Goal: Task Accomplishment & Management: Use online tool/utility

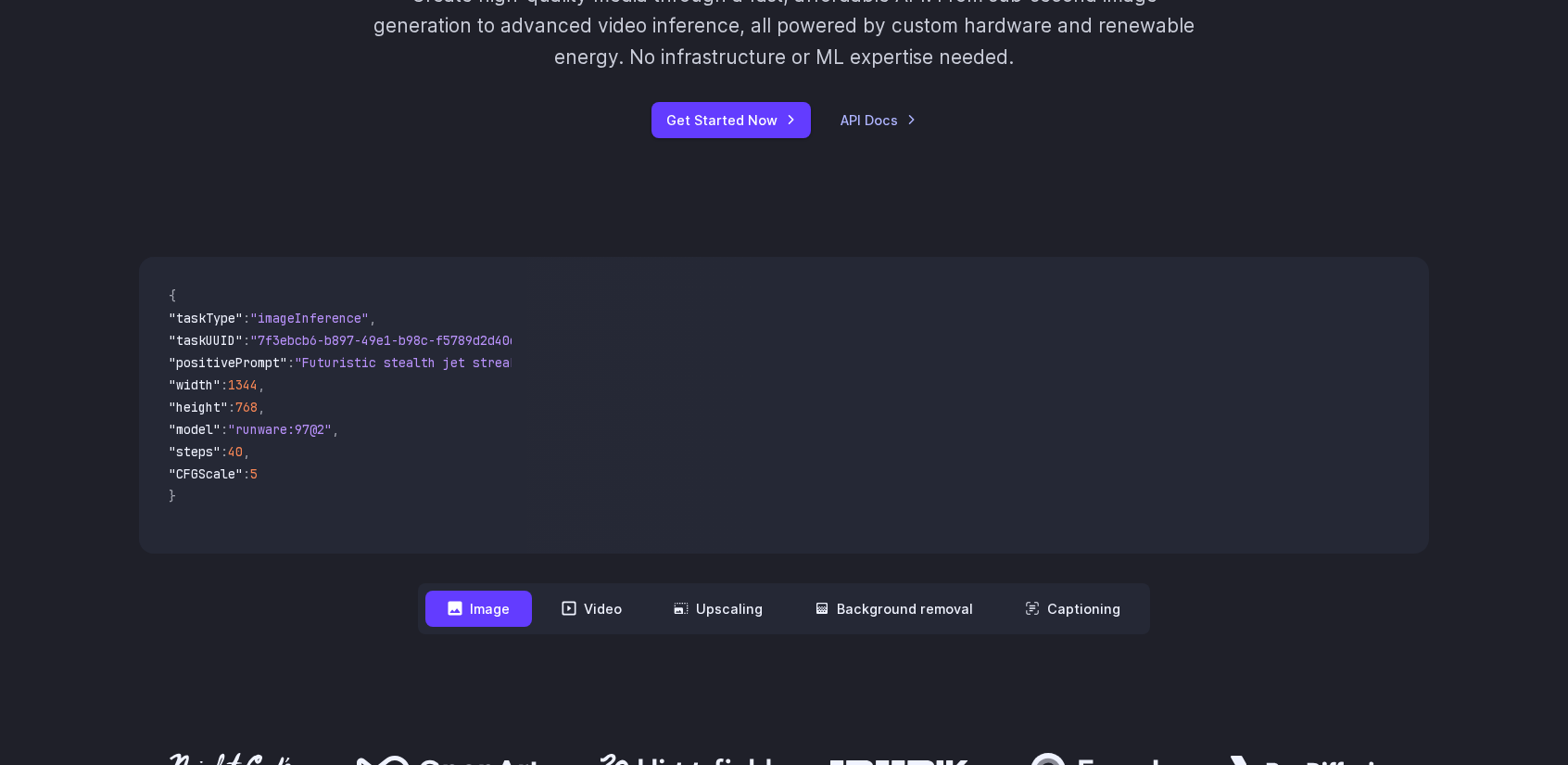
scroll to position [371, 0]
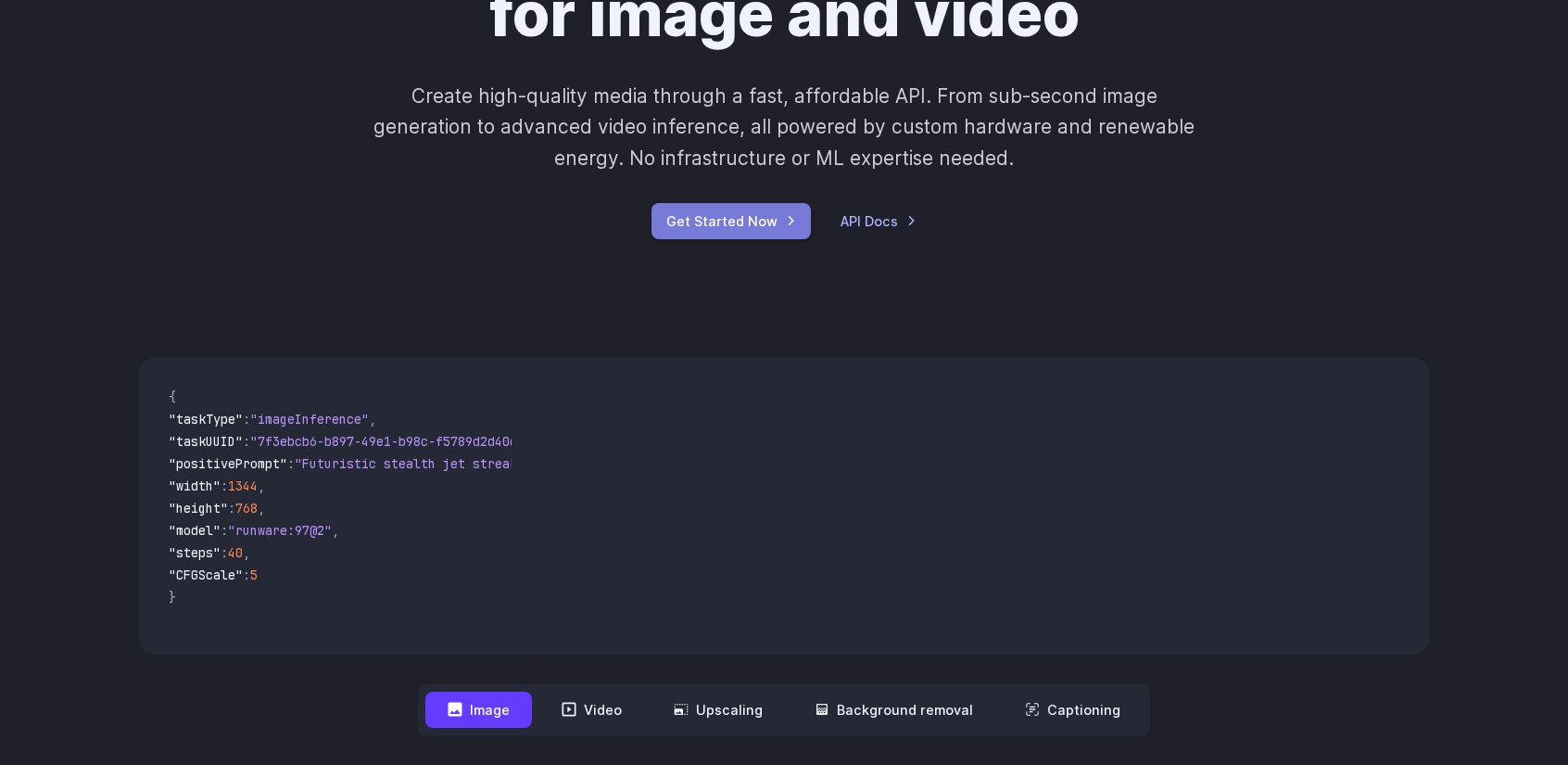
click at [769, 217] on link "Get Started Now" at bounding box center [731, 221] width 159 height 37
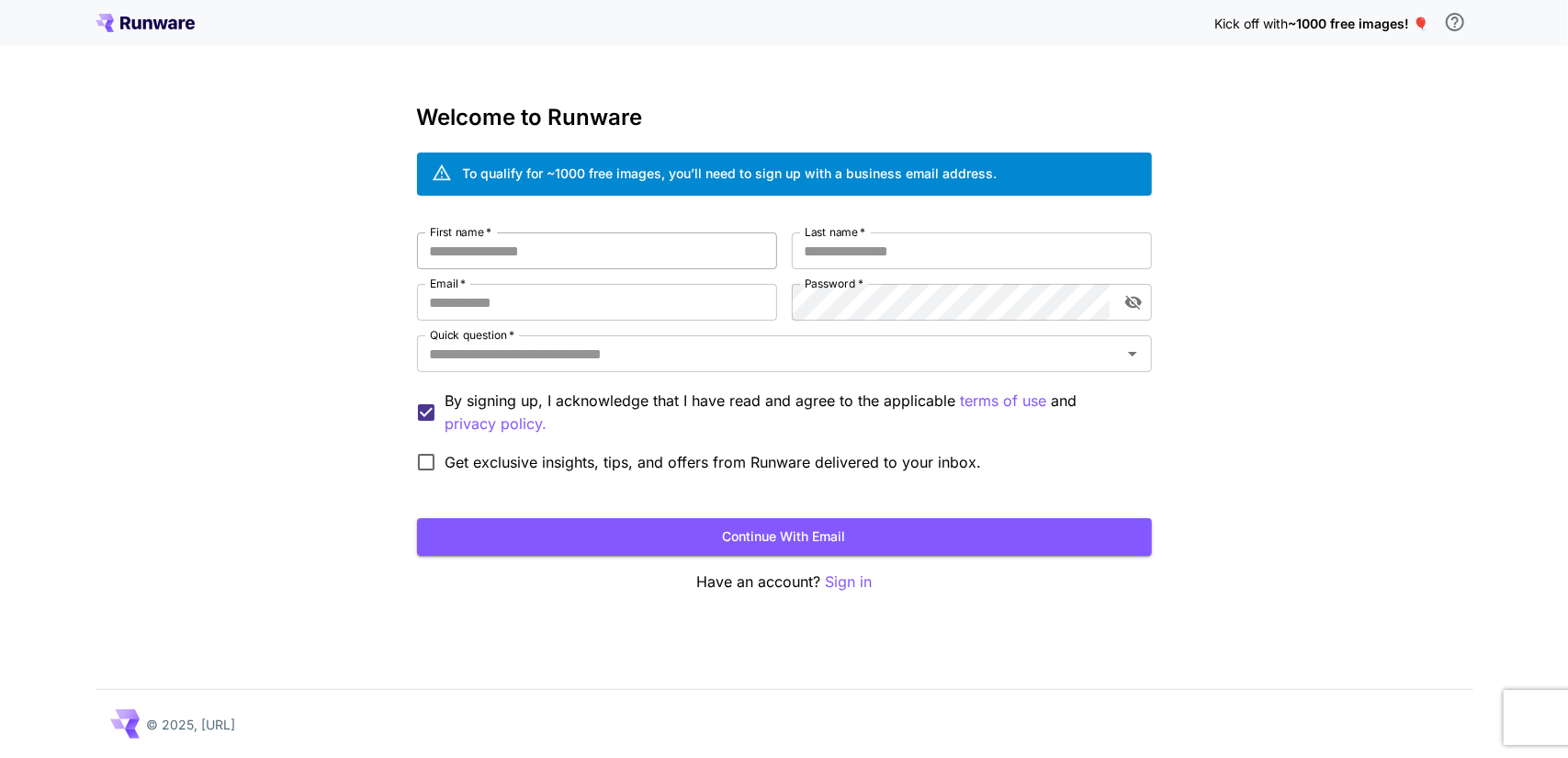
click at [602, 246] on input "First name   *" at bounding box center [597, 251] width 360 height 37
type input "*****"
click at [914, 245] on input "Last name   *" at bounding box center [971, 251] width 360 height 37
type input "***"
click at [583, 300] on input "Email   *" at bounding box center [597, 302] width 360 height 37
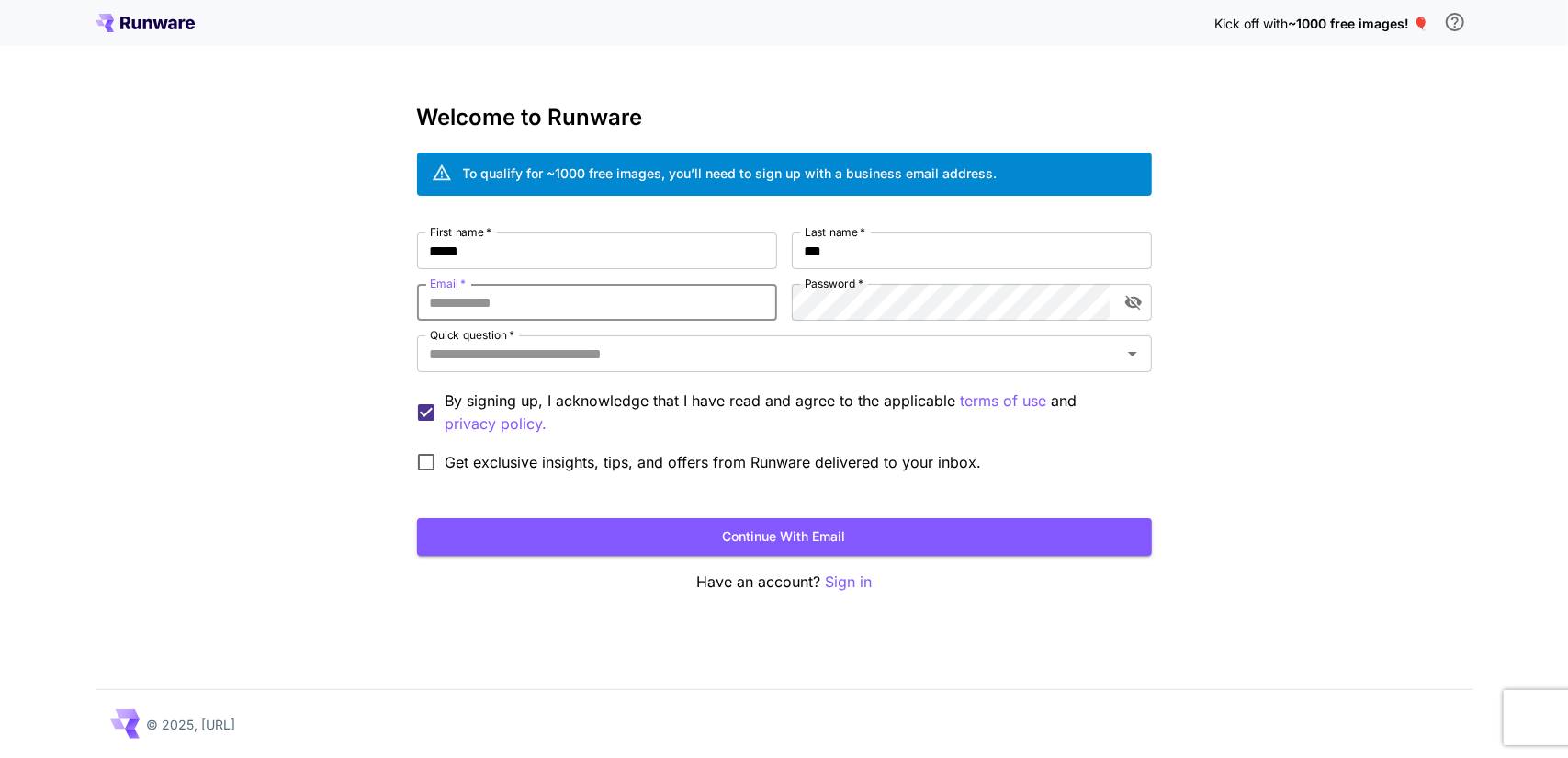
type input "**********"
click at [1567, 225] on div "**********" at bounding box center [784, 379] width 1568 height 758
click at [1125, 316] on button "toggle password visibility" at bounding box center [1134, 302] width 33 height 33
click at [639, 358] on input "Quick question   *" at bounding box center [768, 353] width 693 height 26
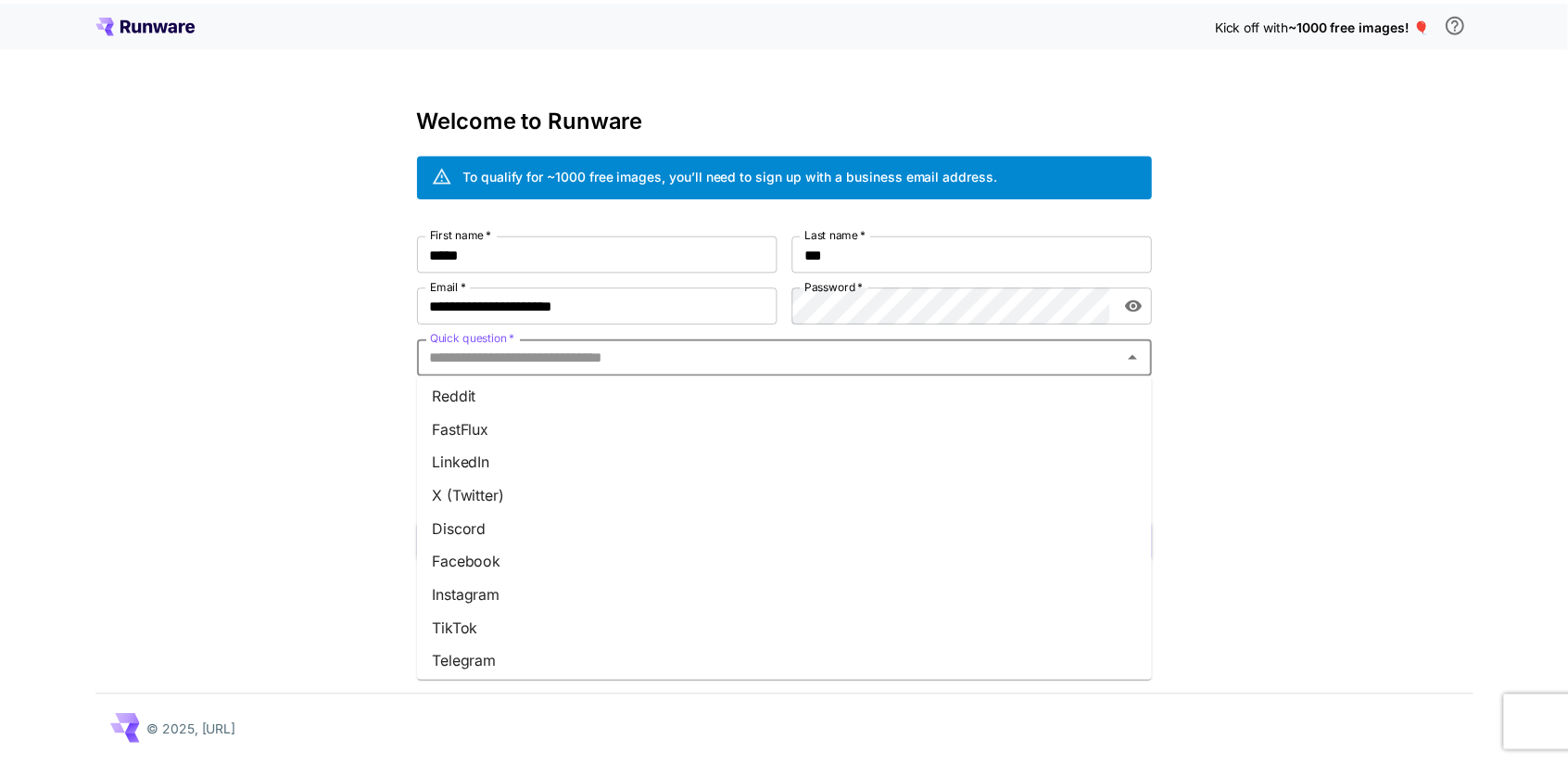
scroll to position [210, 0]
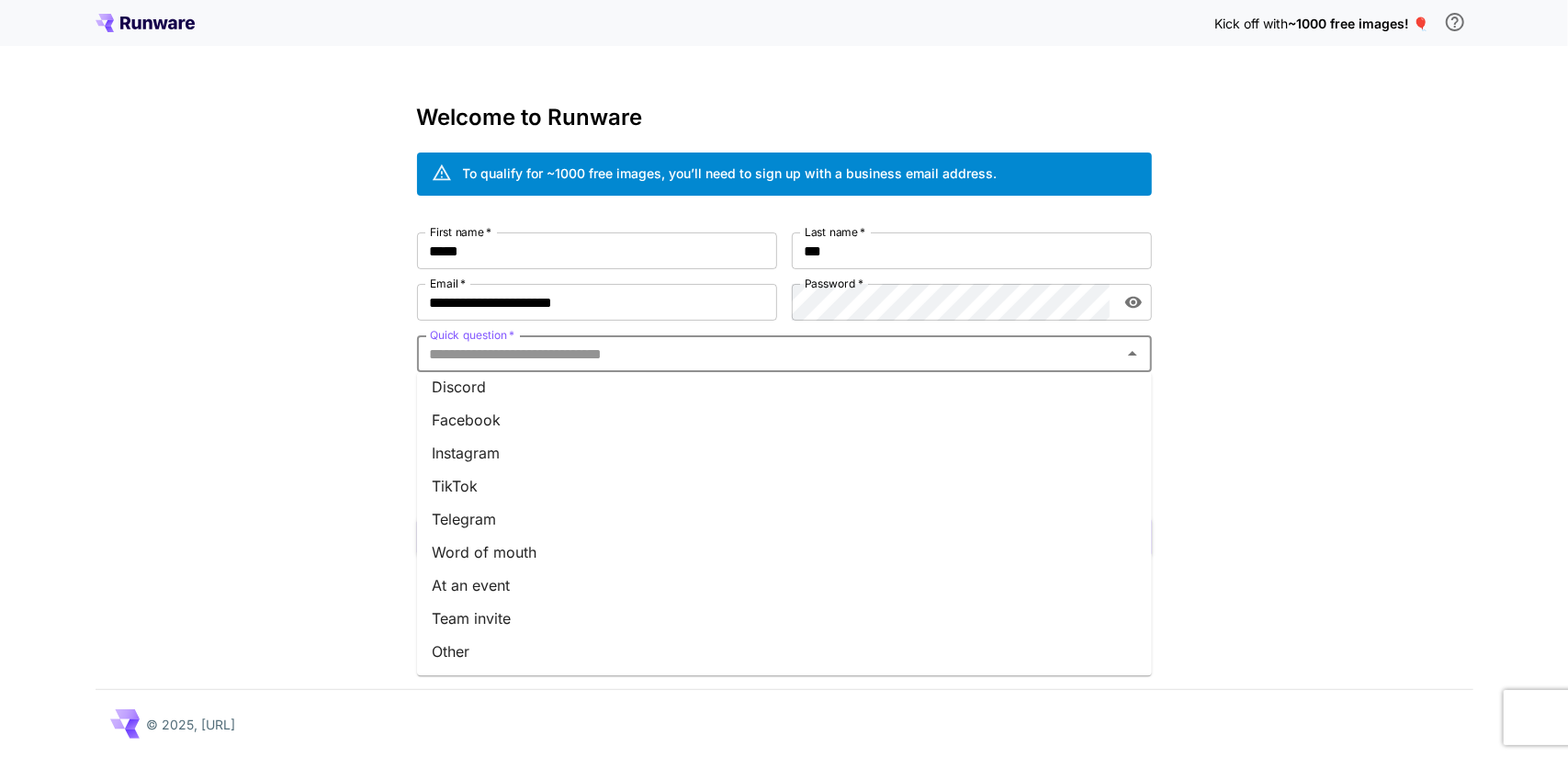
click at [495, 642] on li "Other" at bounding box center [784, 651] width 735 height 33
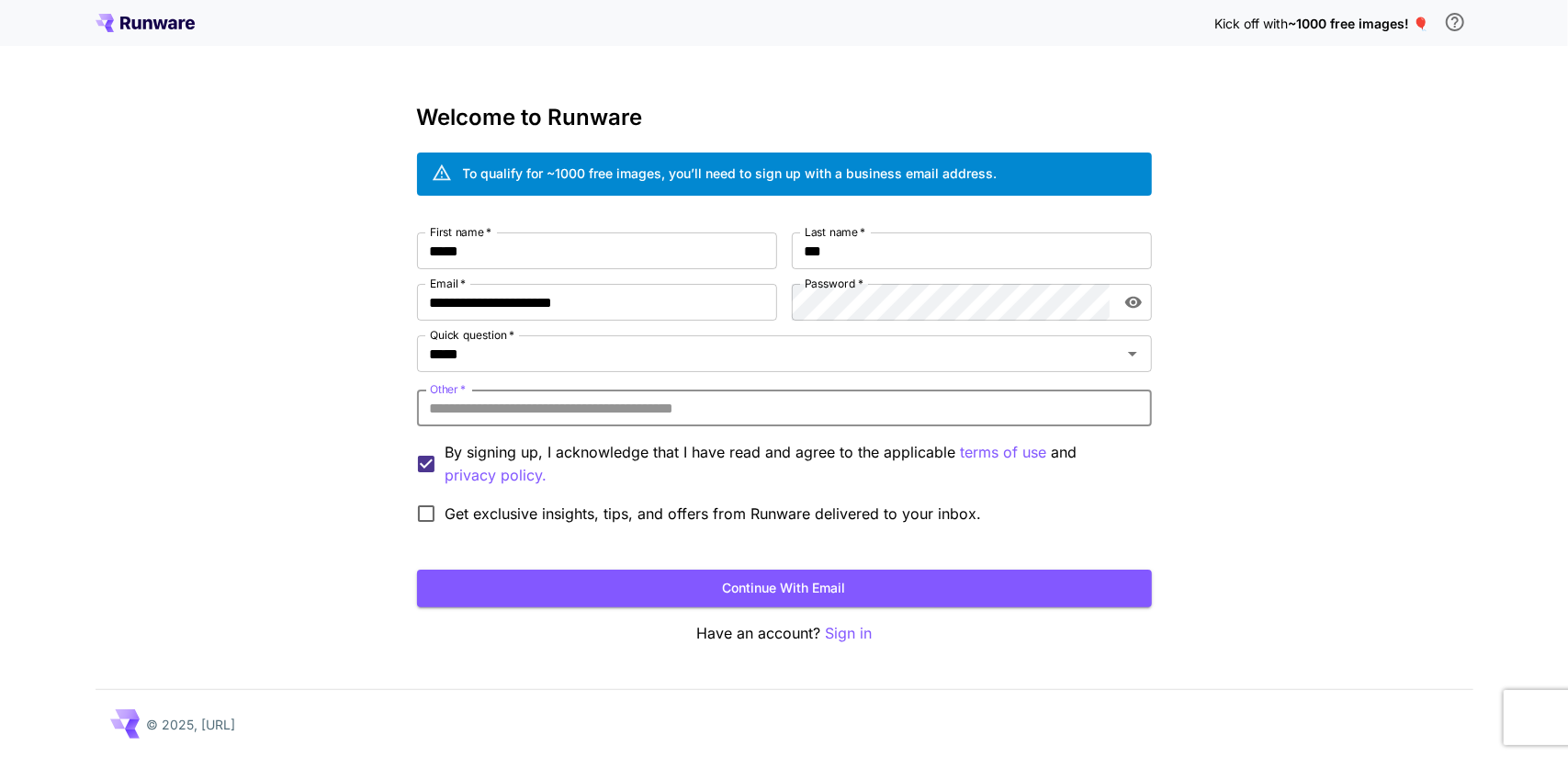
click at [557, 413] on input "Other   *" at bounding box center [784, 408] width 735 height 37
type input "*"
type input "******"
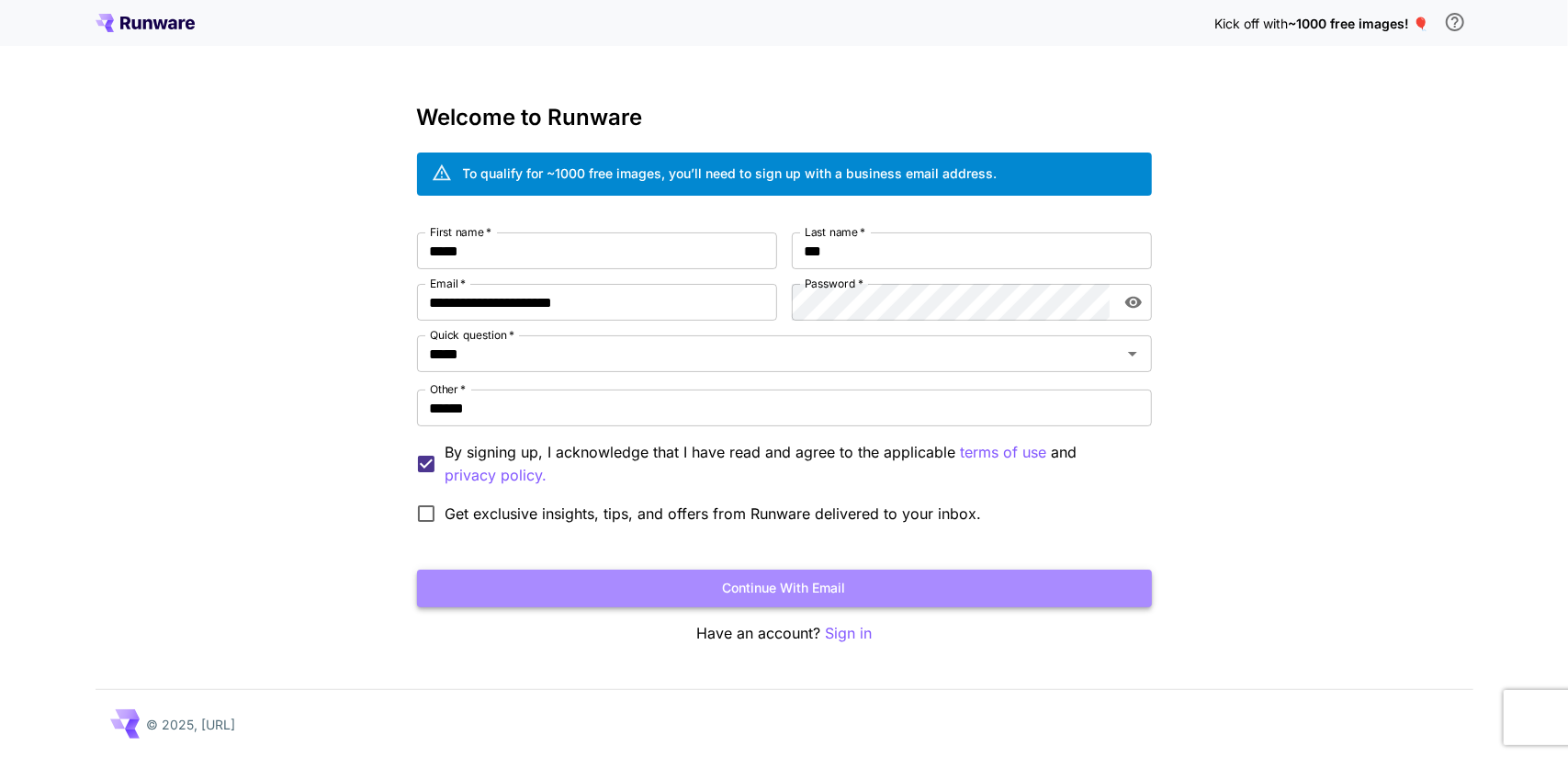
click at [845, 584] on button "Continue with email" at bounding box center [784, 588] width 735 height 38
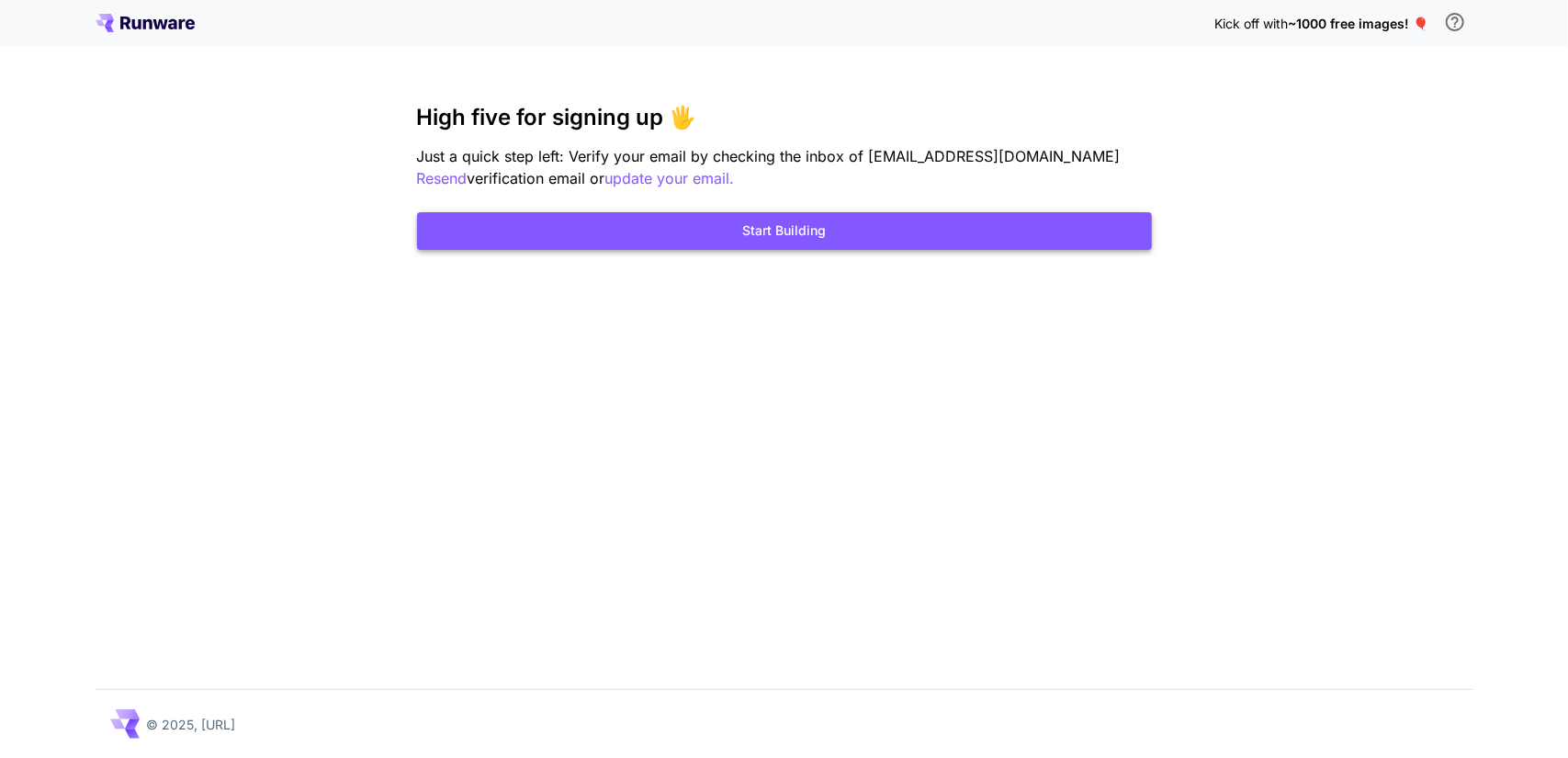
click at [793, 228] on button "Start Building" at bounding box center [784, 231] width 735 height 38
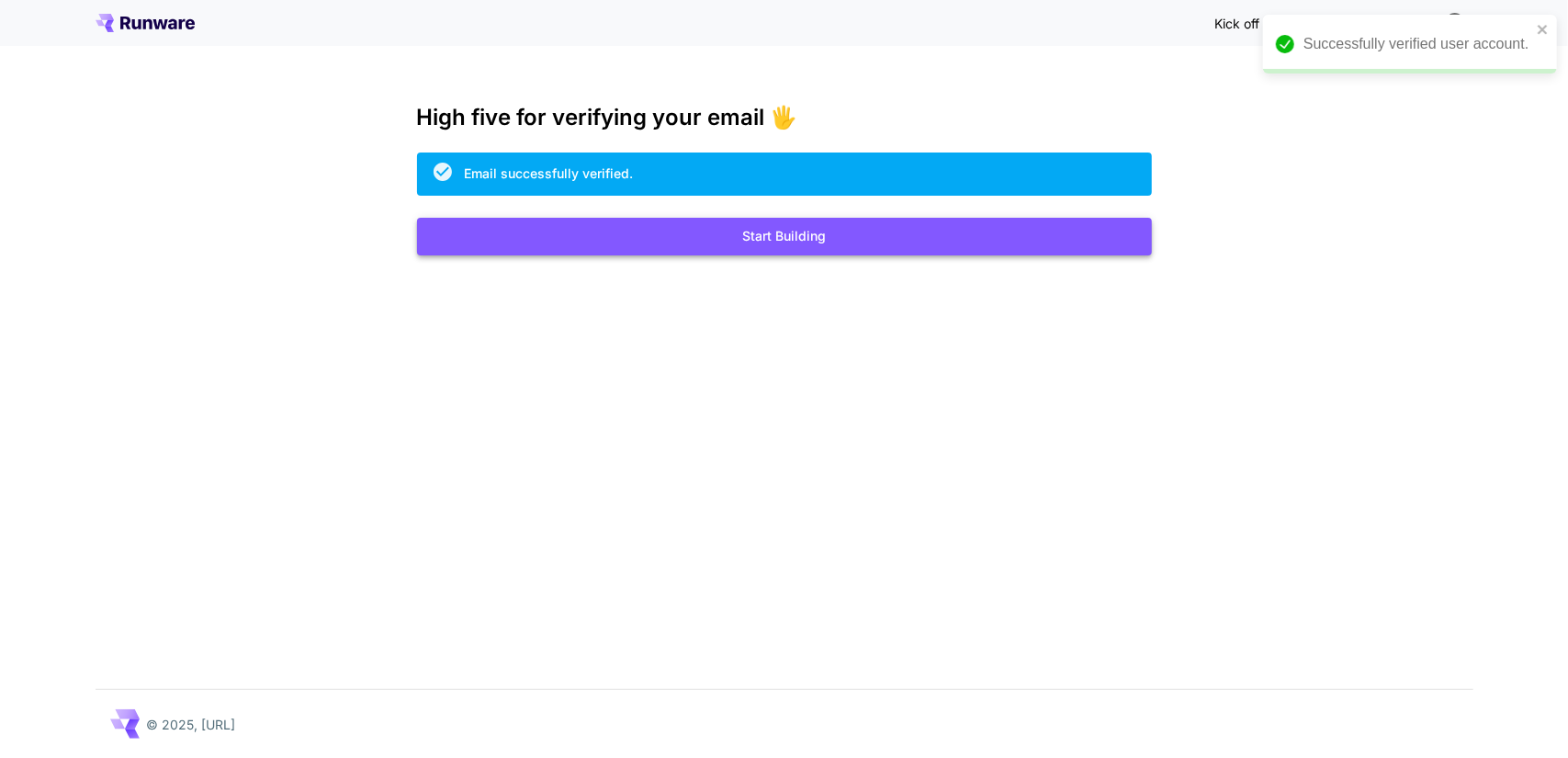
click at [784, 238] on button "Start Building" at bounding box center [784, 237] width 735 height 38
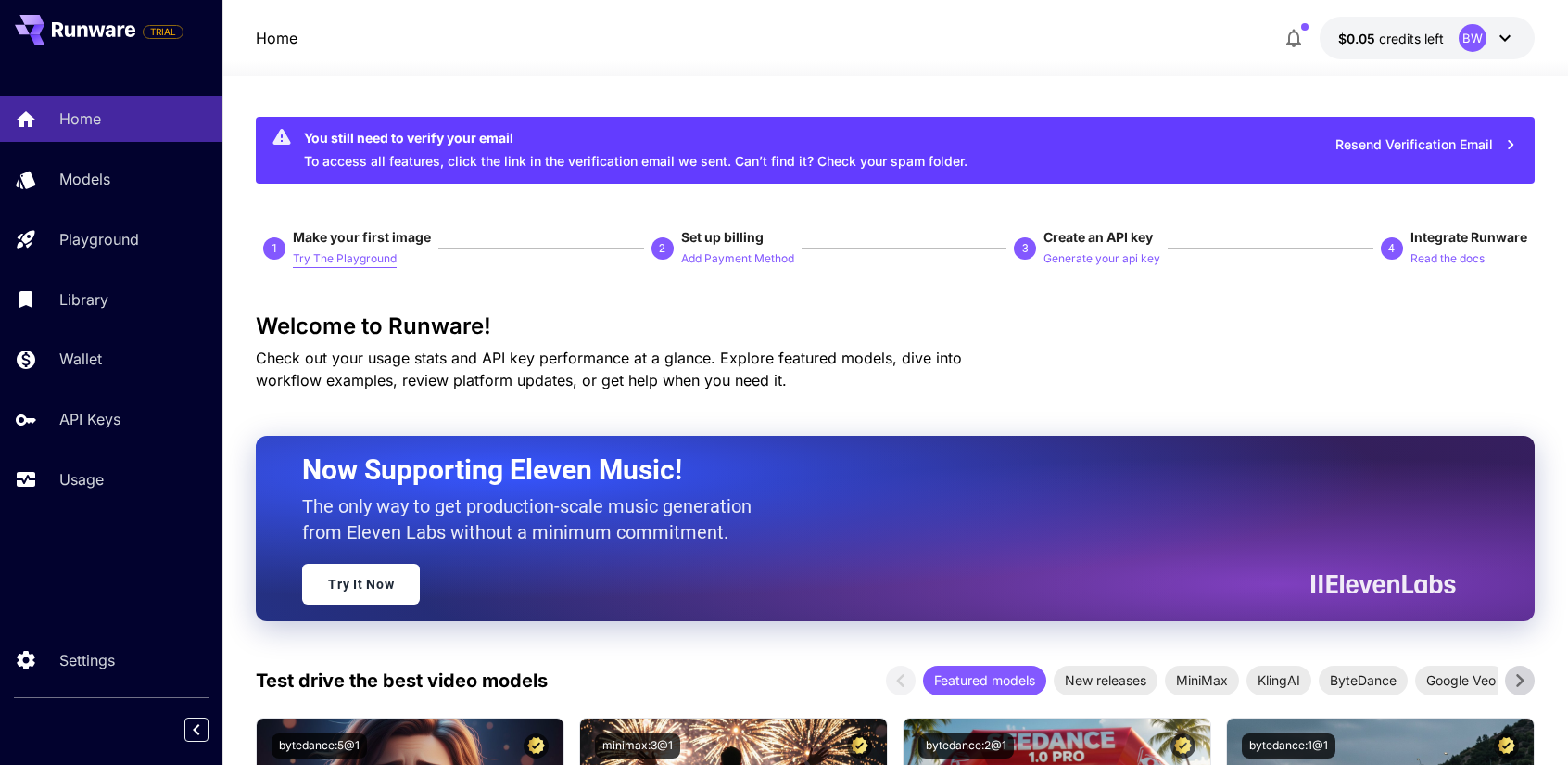
click at [365, 260] on p "Try The Playground" at bounding box center [344, 258] width 104 height 18
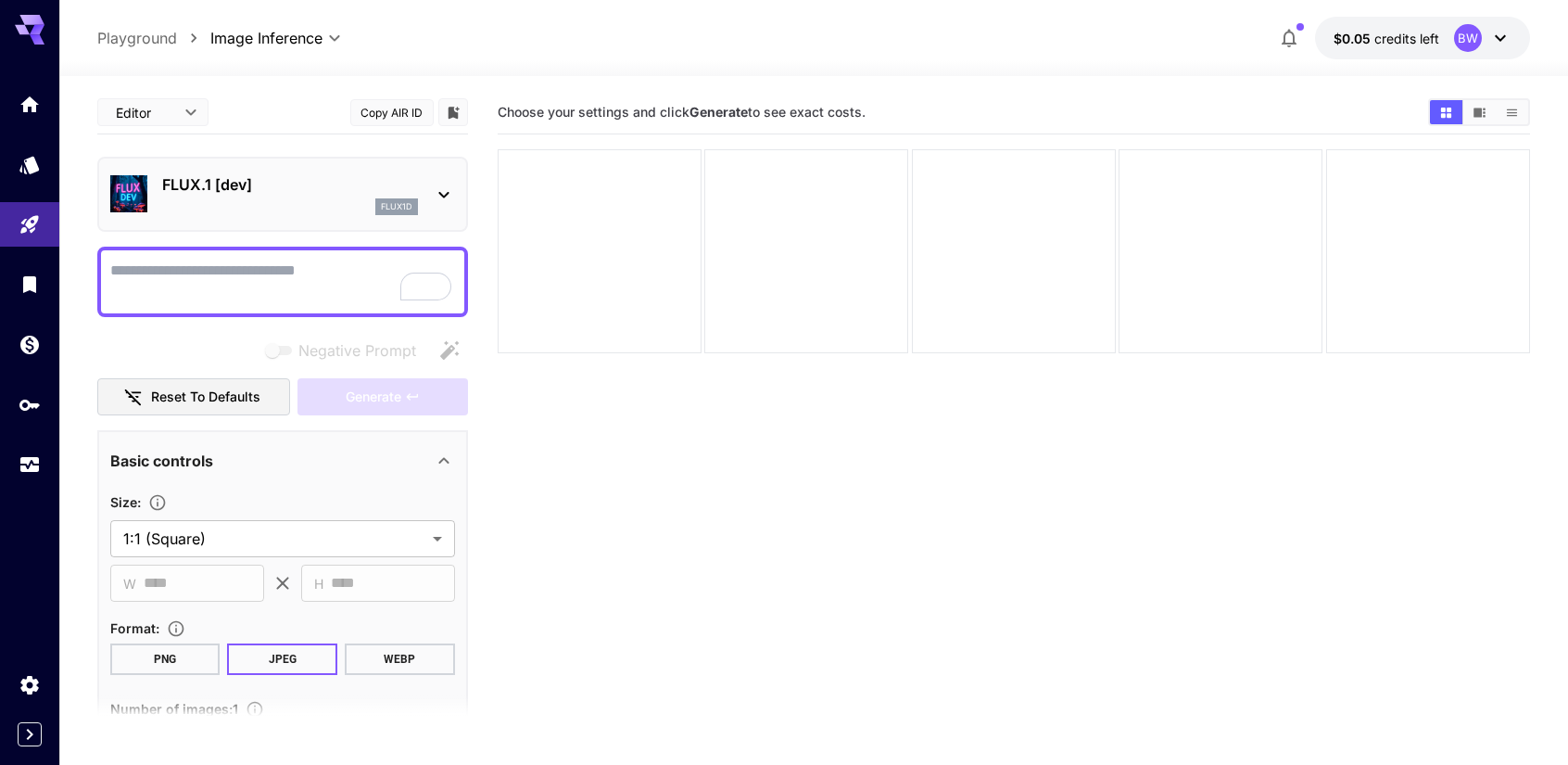
click at [315, 273] on textarea "Negative Prompt" at bounding box center [283, 282] width 344 height 45
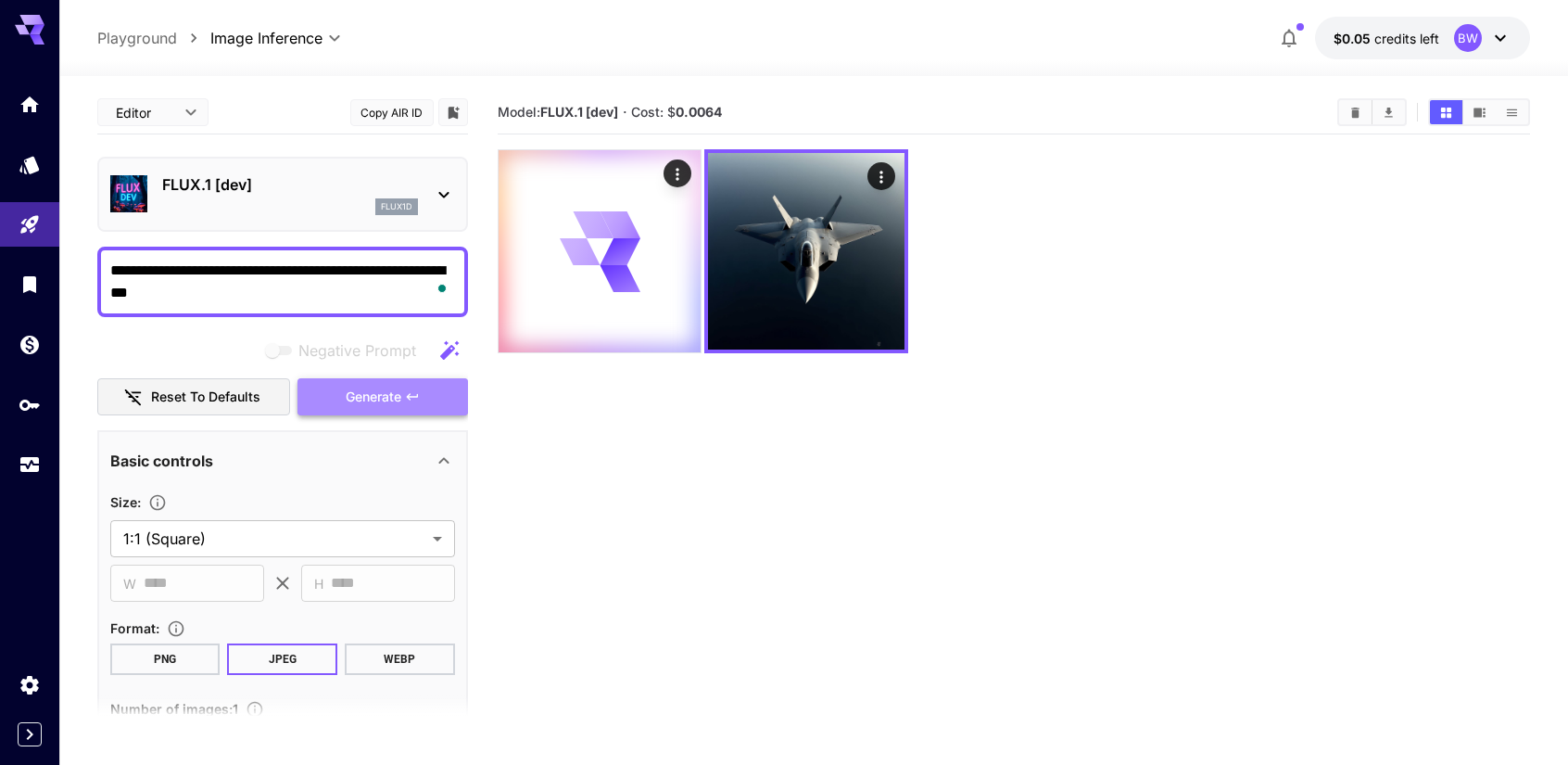
click at [385, 390] on span "Generate" at bounding box center [373, 397] width 55 height 23
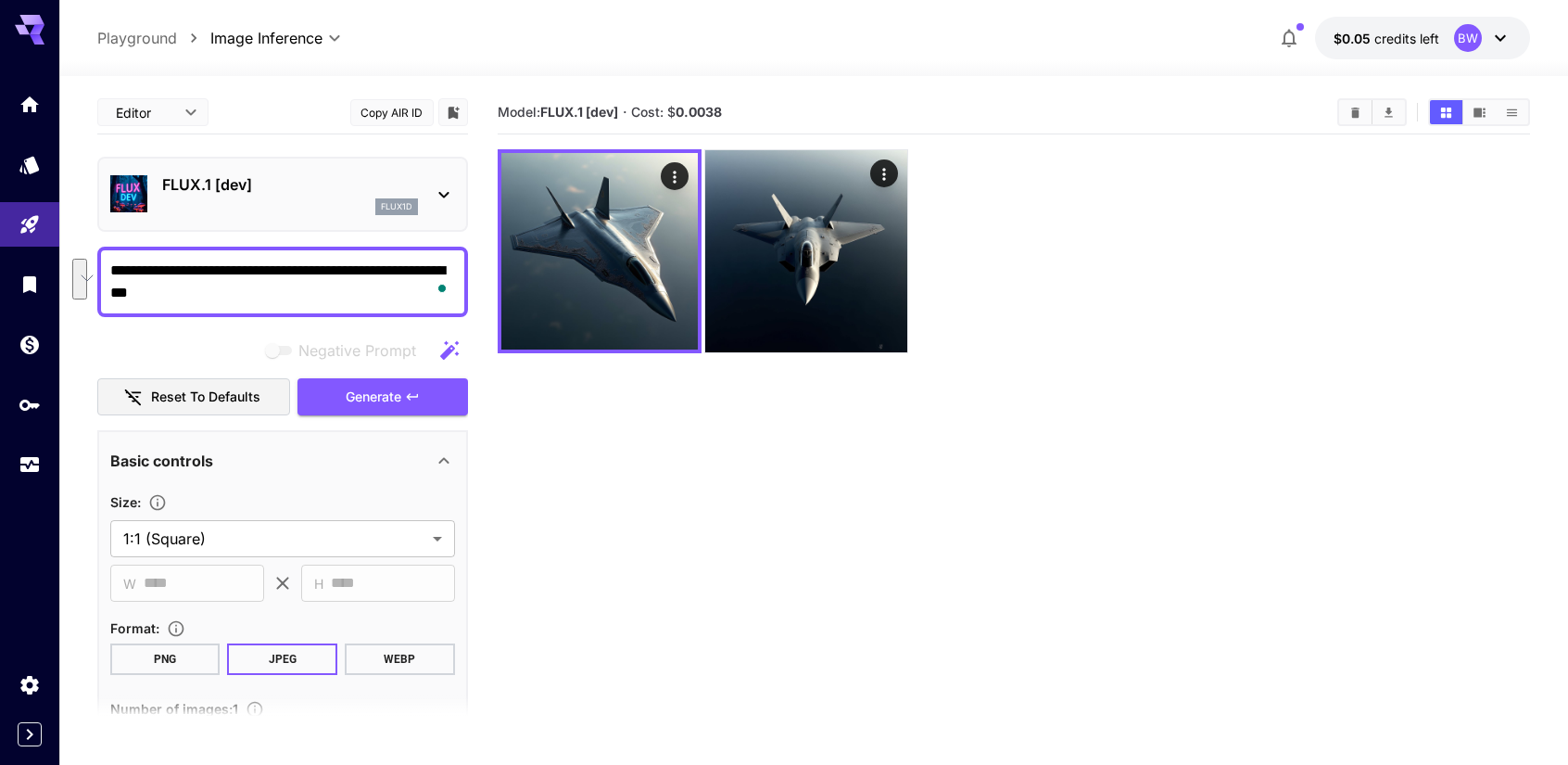
drag, startPoint x: 304, startPoint y: 288, endPoint x: 10, endPoint y: 249, distance: 296.6
click at [10, 249] on div "**********" at bounding box center [784, 455] width 1568 height 911
drag, startPoint x: 389, startPoint y: 270, endPoint x: 294, endPoint y: 275, distance: 95.1
click at [294, 275] on textarea "**********" at bounding box center [283, 282] width 344 height 45
click at [262, 270] on textarea "**********" at bounding box center [283, 282] width 344 height 45
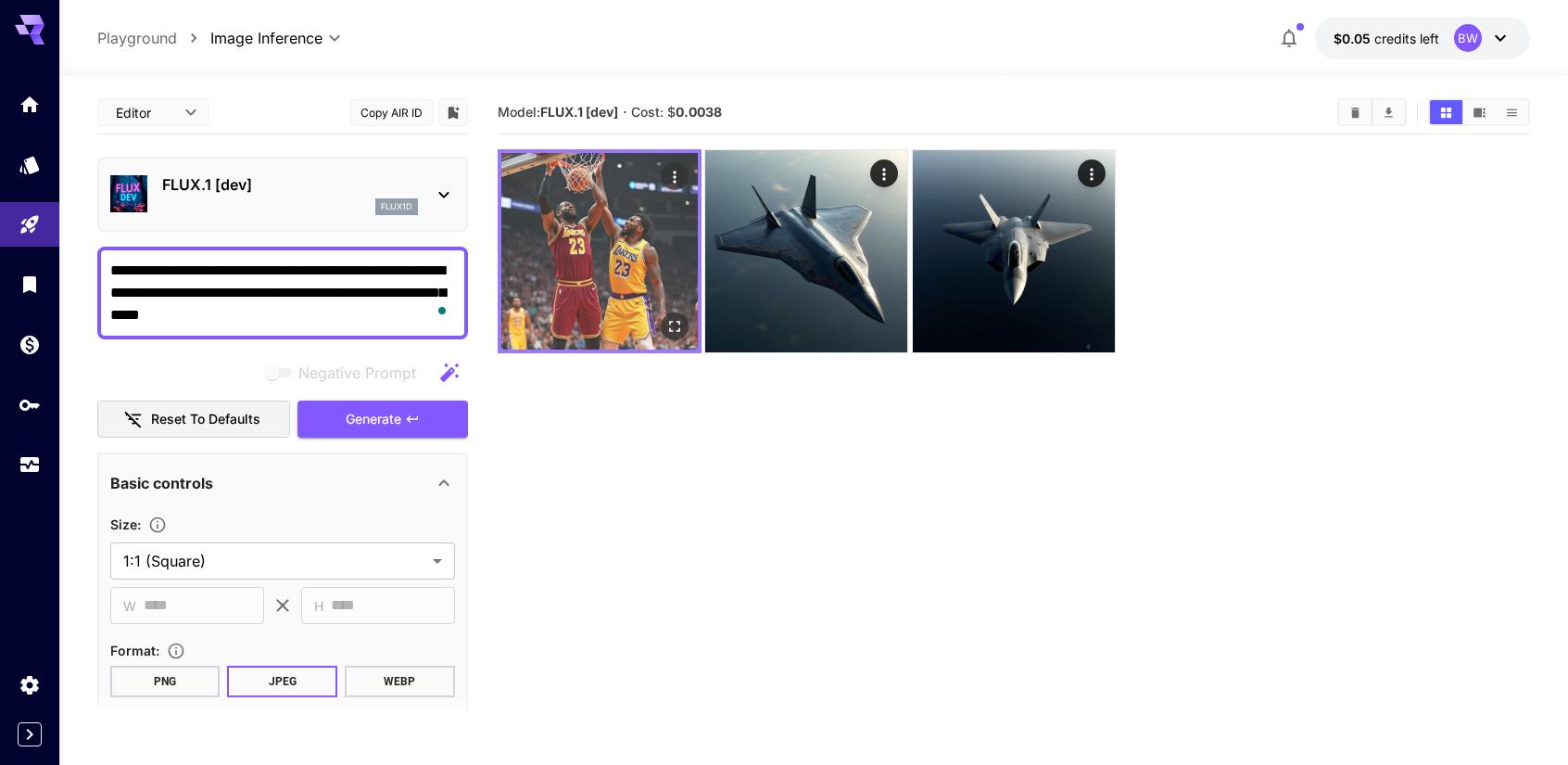
type textarea "**********"
click at [600, 255] on img at bounding box center [599, 251] width 197 height 197
click at [581, 205] on img at bounding box center [599, 251] width 197 height 197
click at [642, 243] on img at bounding box center [599, 251] width 197 height 197
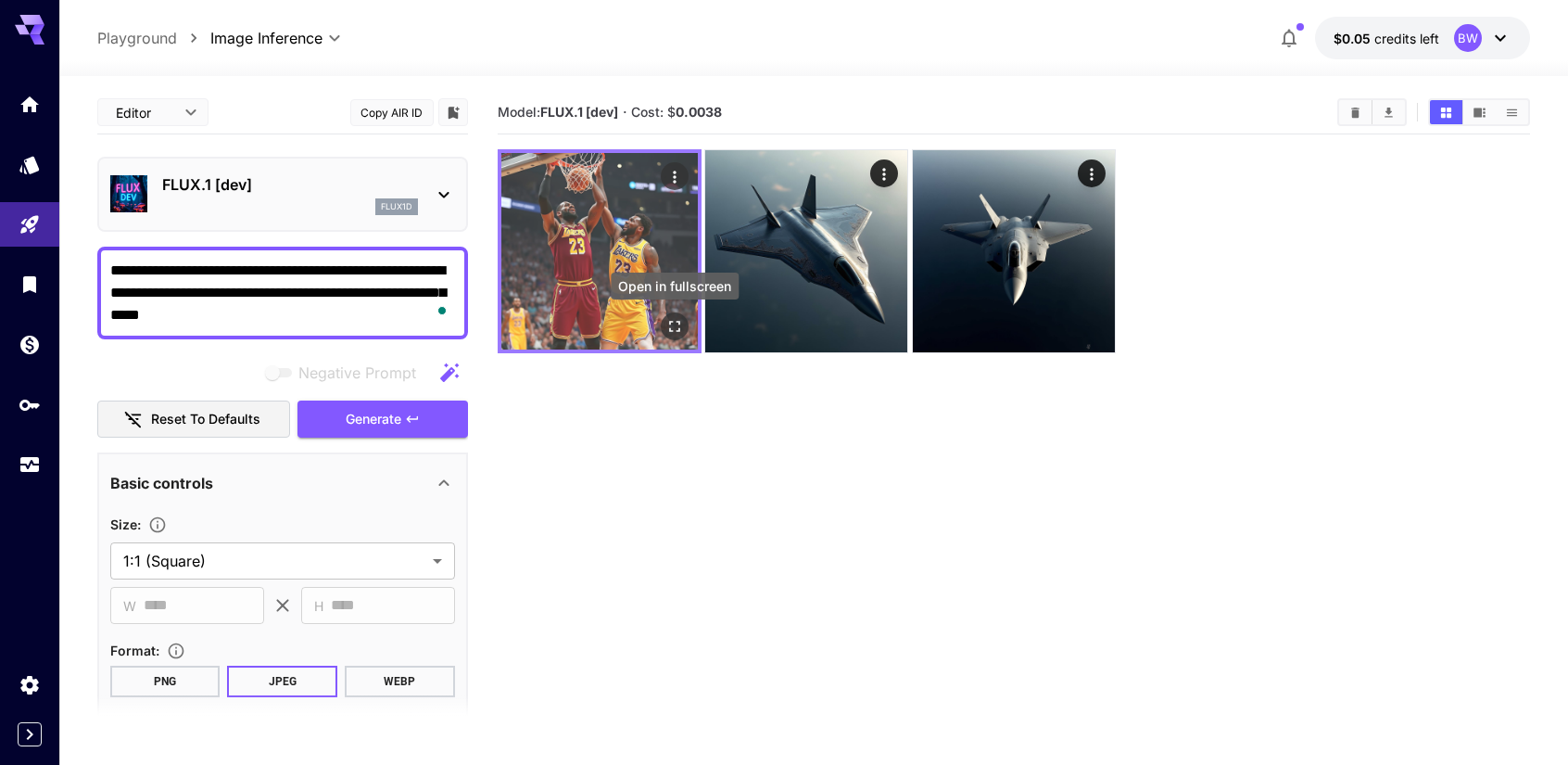
click at [674, 325] on icon "Open in fullscreen" at bounding box center [675, 327] width 19 height 19
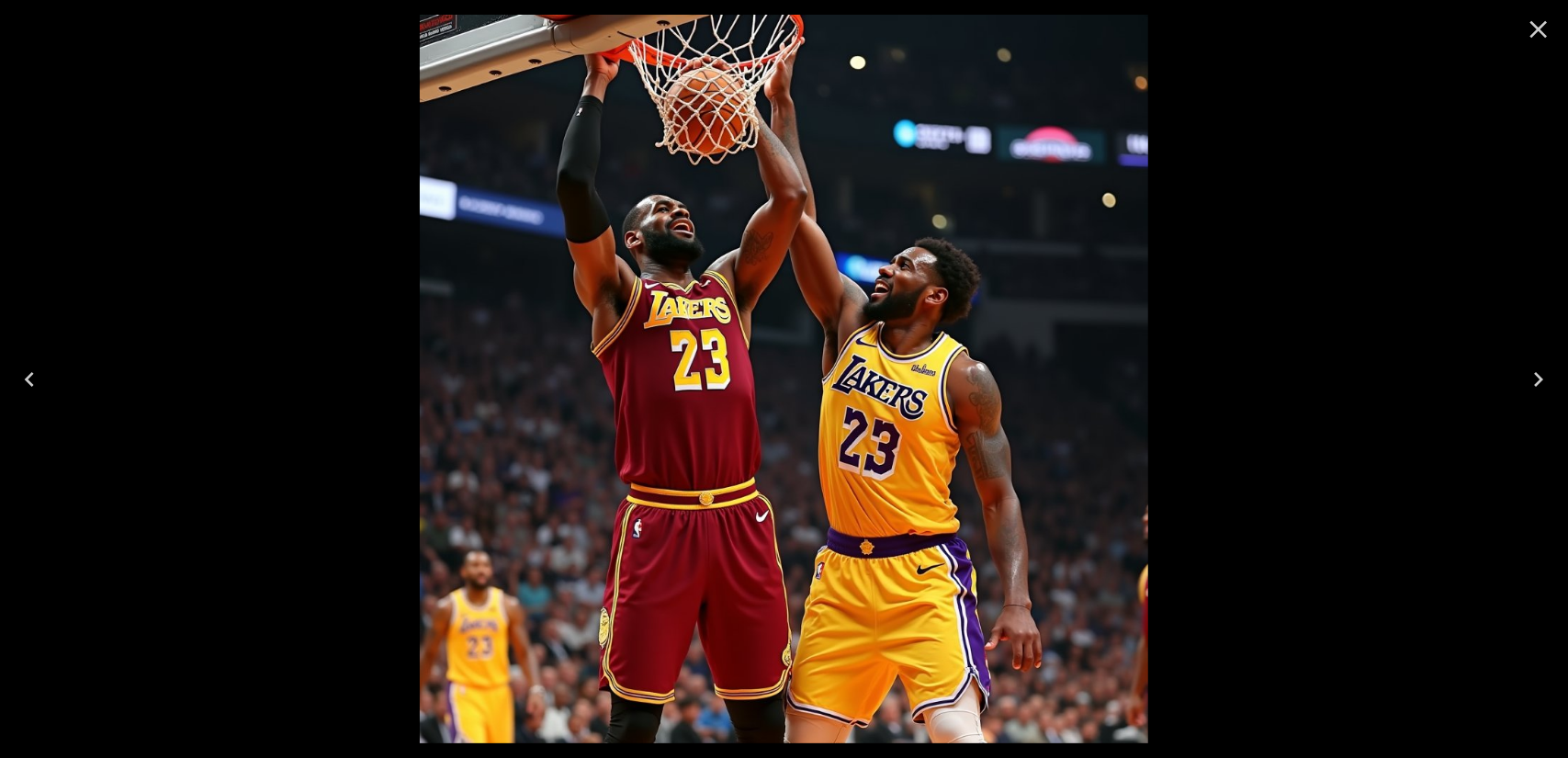
click at [1542, 28] on icon "Close" at bounding box center [1538, 30] width 30 height 30
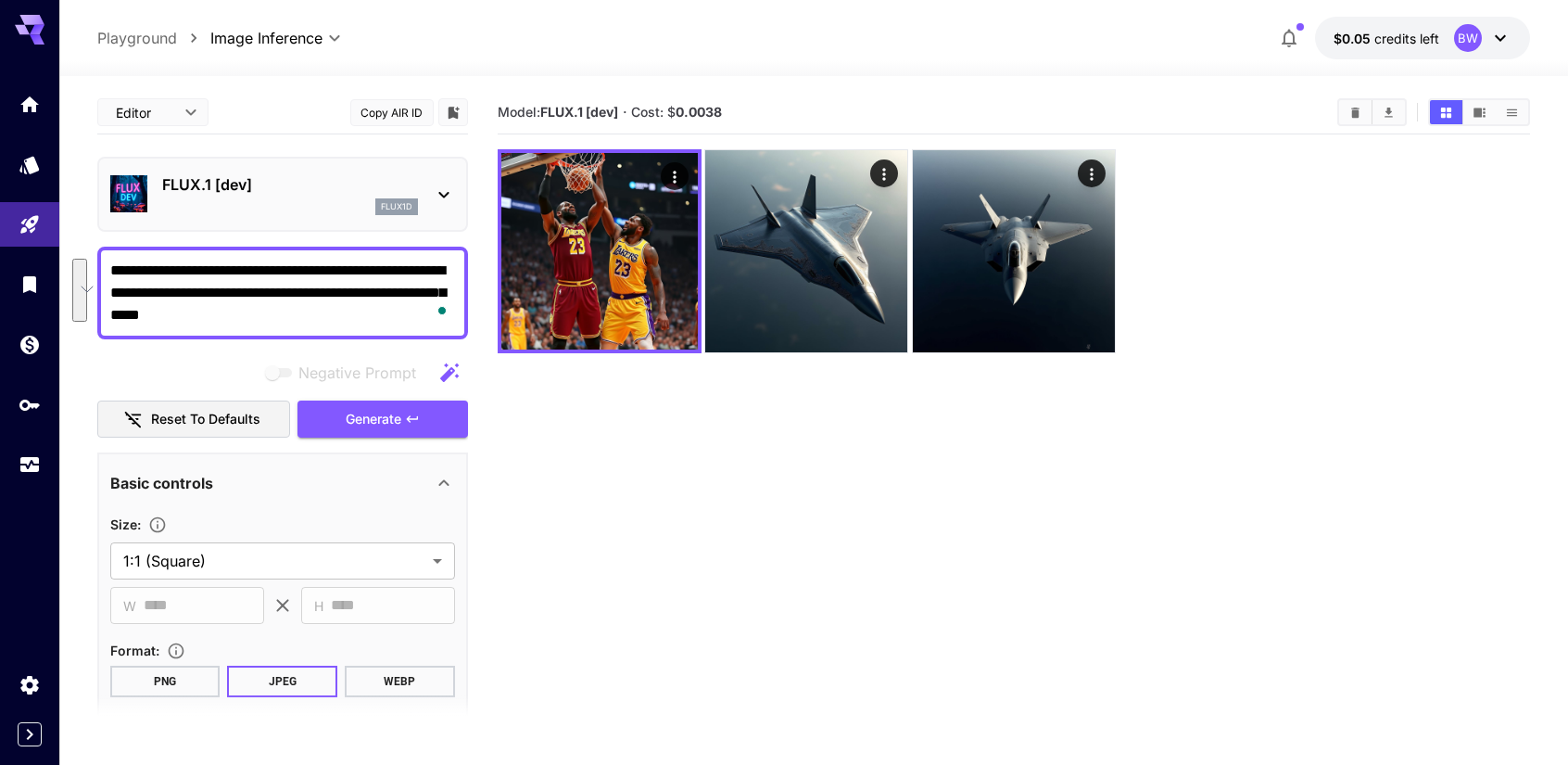
drag, startPoint x: 388, startPoint y: 315, endPoint x: 98, endPoint y: 230, distance: 302.2
click at [98, 230] on div "**********" at bounding box center [283, 645] width 371 height 1109
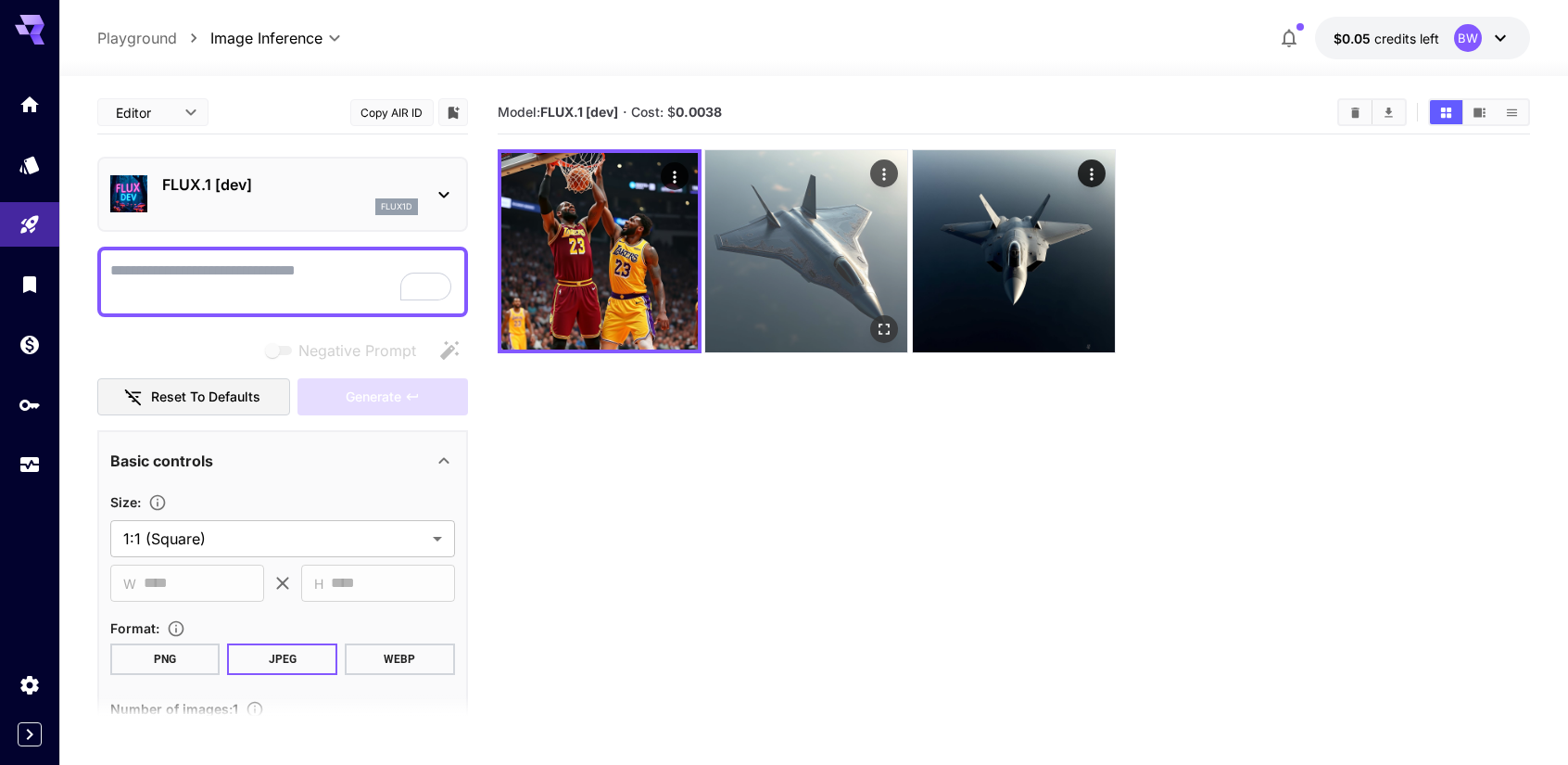
click at [817, 295] on img at bounding box center [806, 251] width 202 height 202
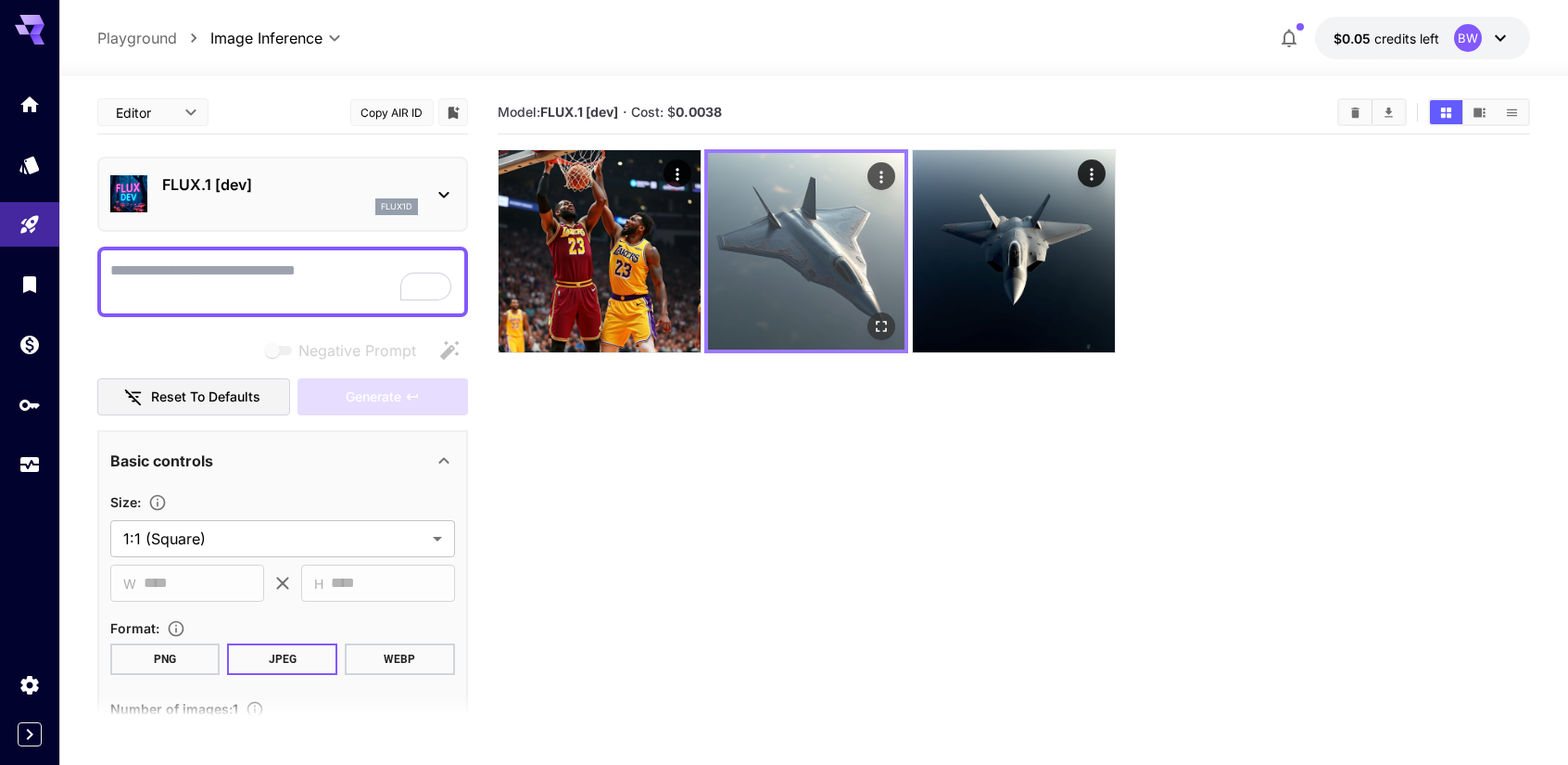
click at [821, 292] on img at bounding box center [806, 251] width 197 height 197
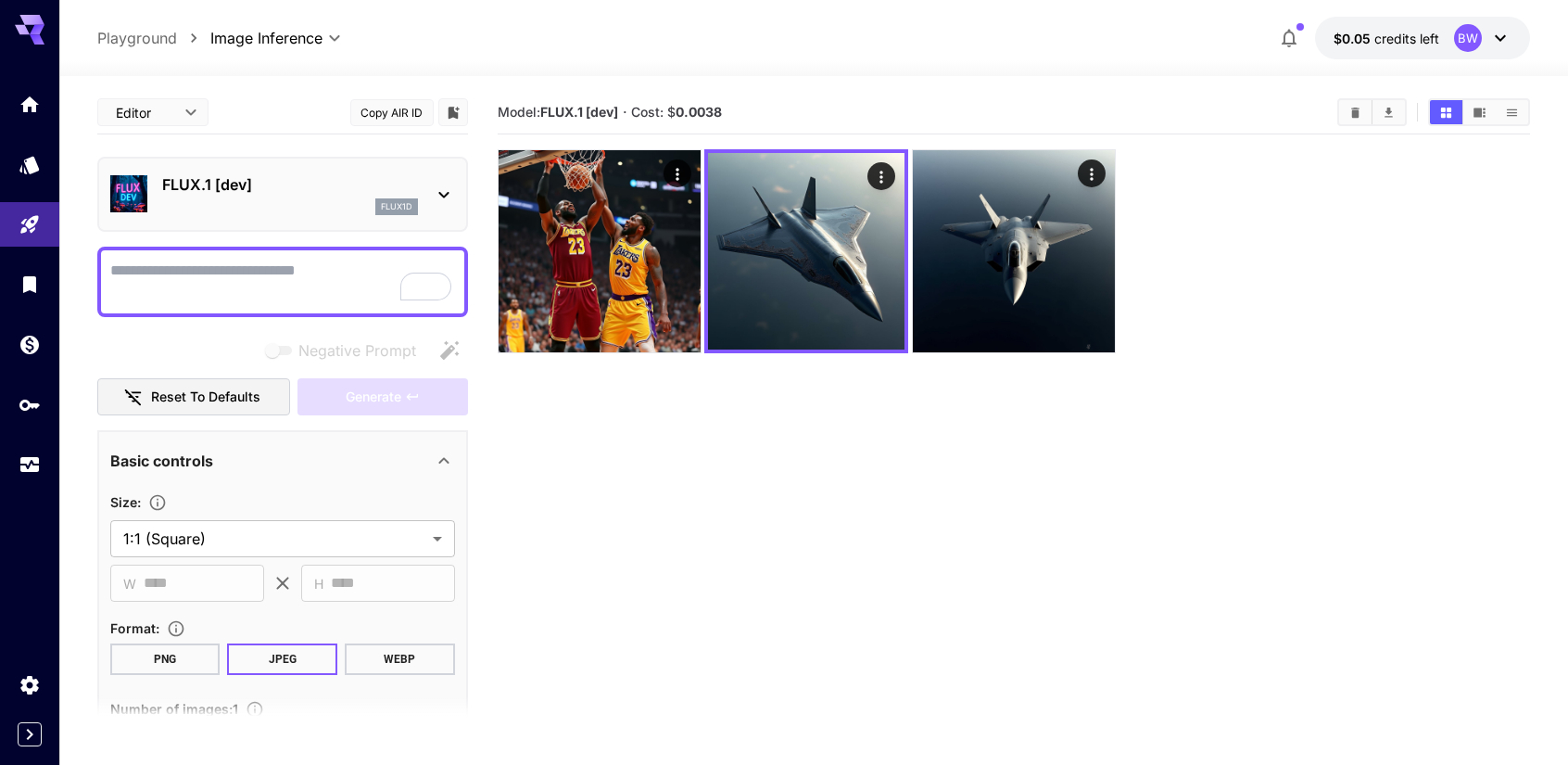
click at [295, 272] on textarea "Negative Prompt" at bounding box center [283, 282] width 344 height 45
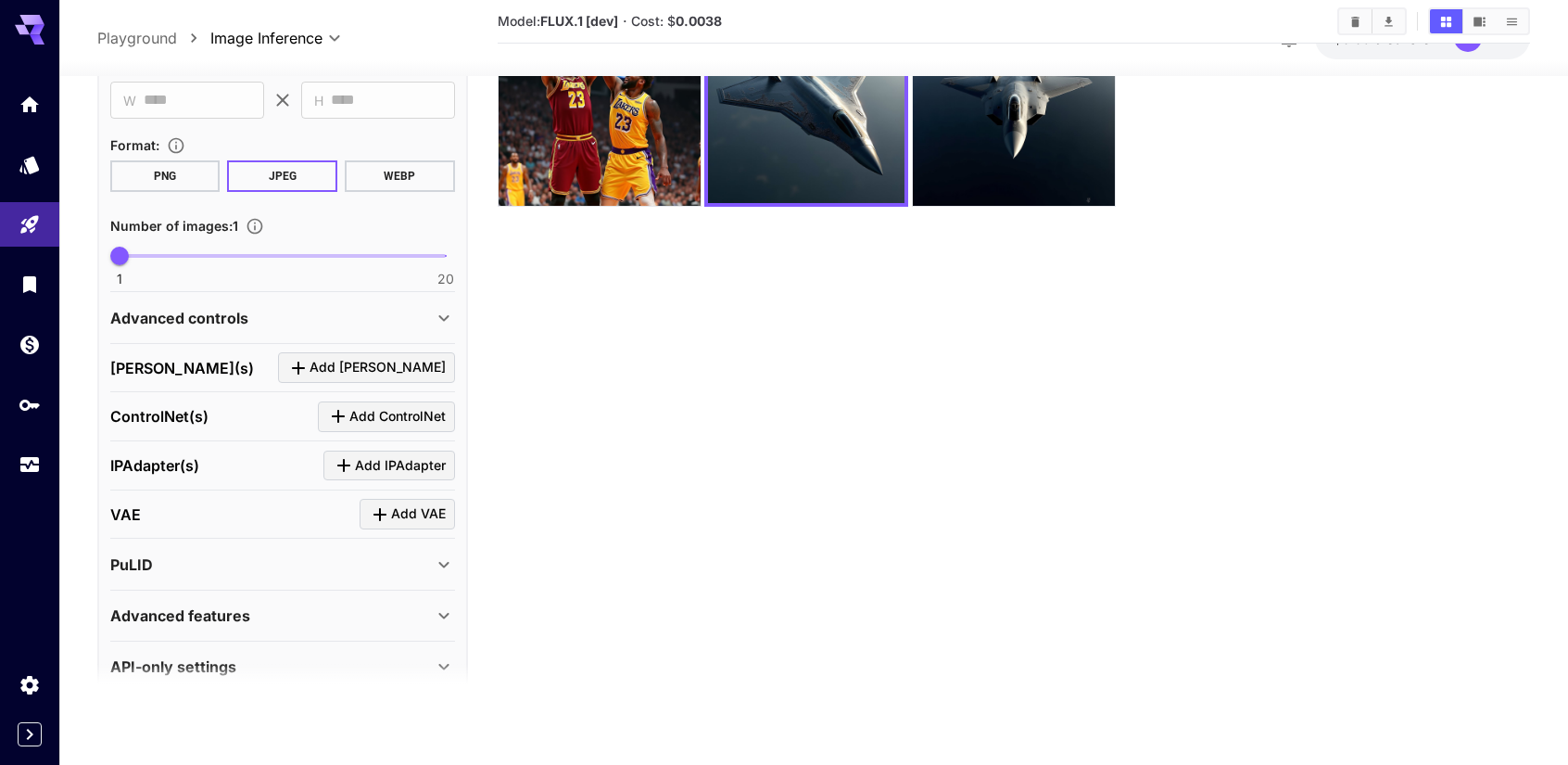
scroll to position [477, 0]
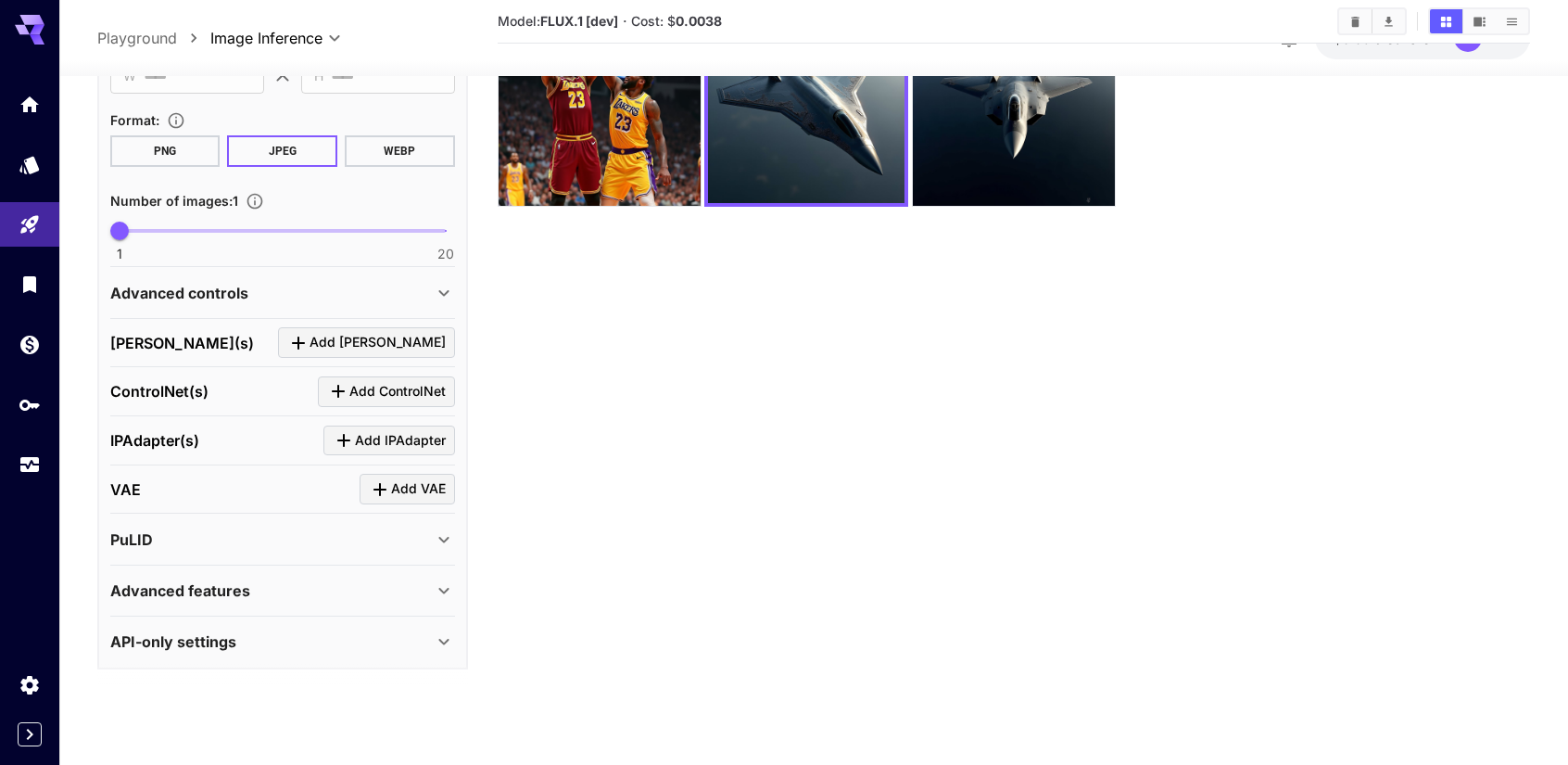
click at [427, 640] on div "API-only settings" at bounding box center [271, 641] width 322 height 22
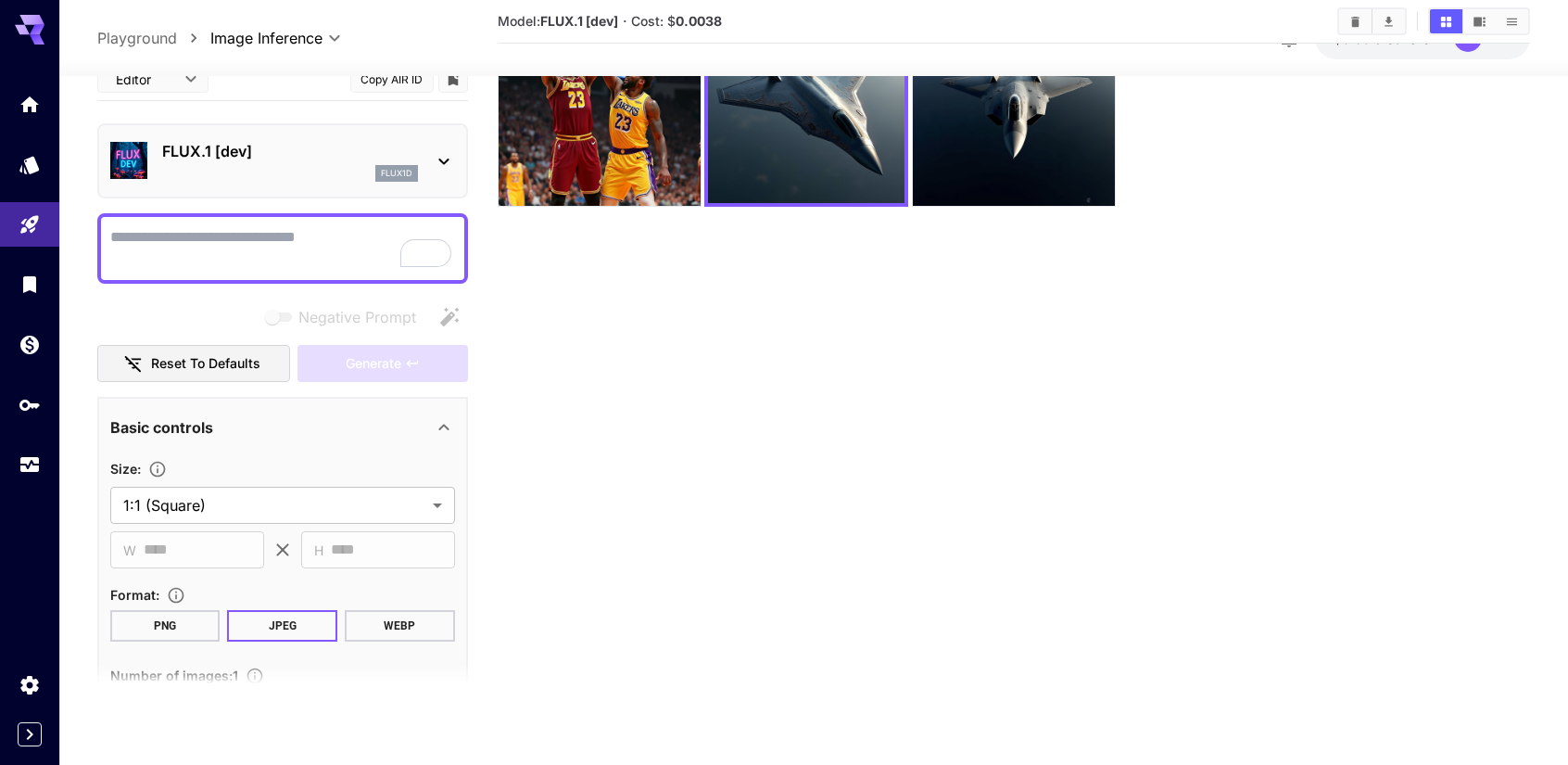
scroll to position [0, 0]
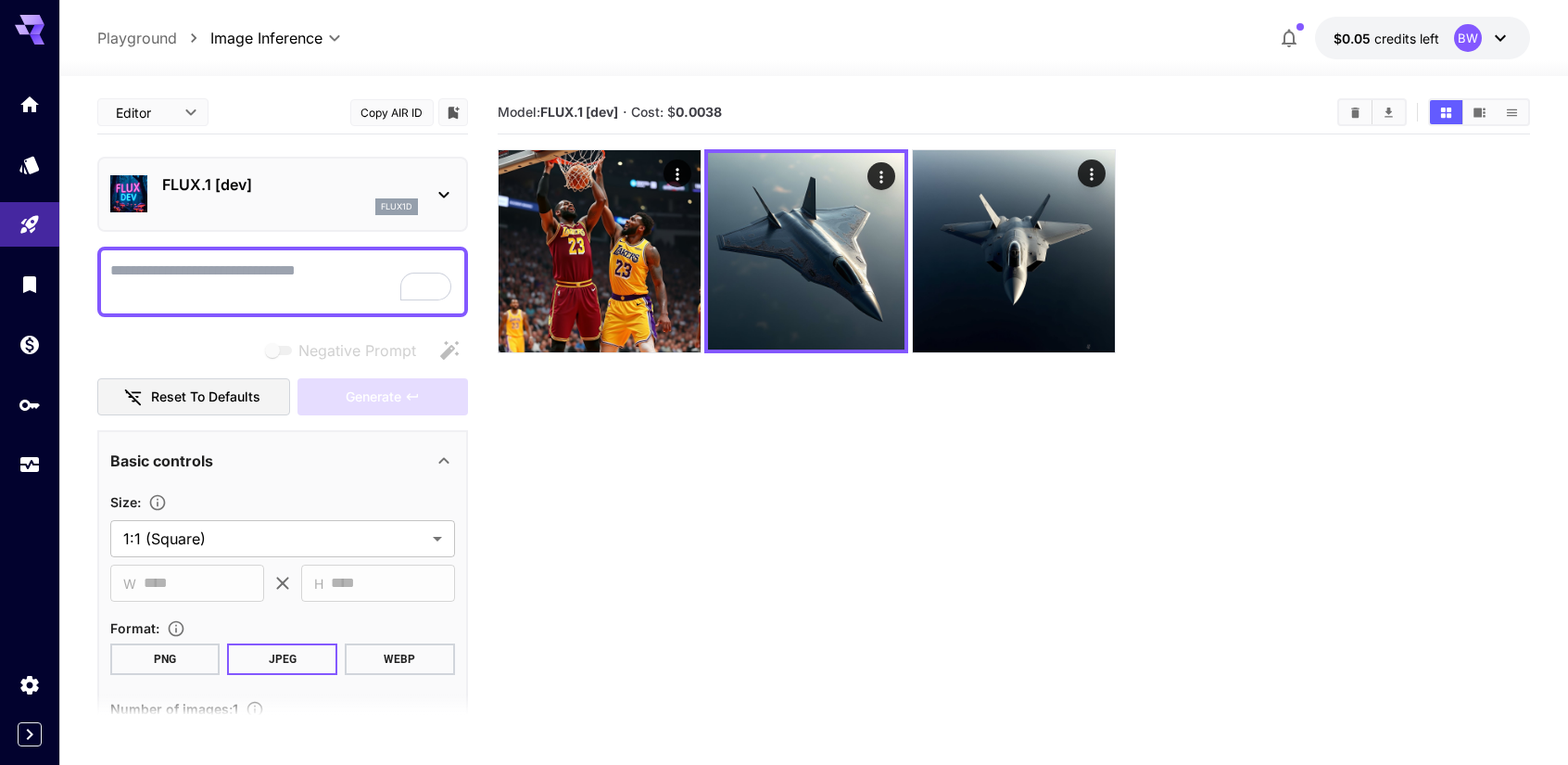
click at [435, 183] on div at bounding box center [444, 194] width 22 height 23
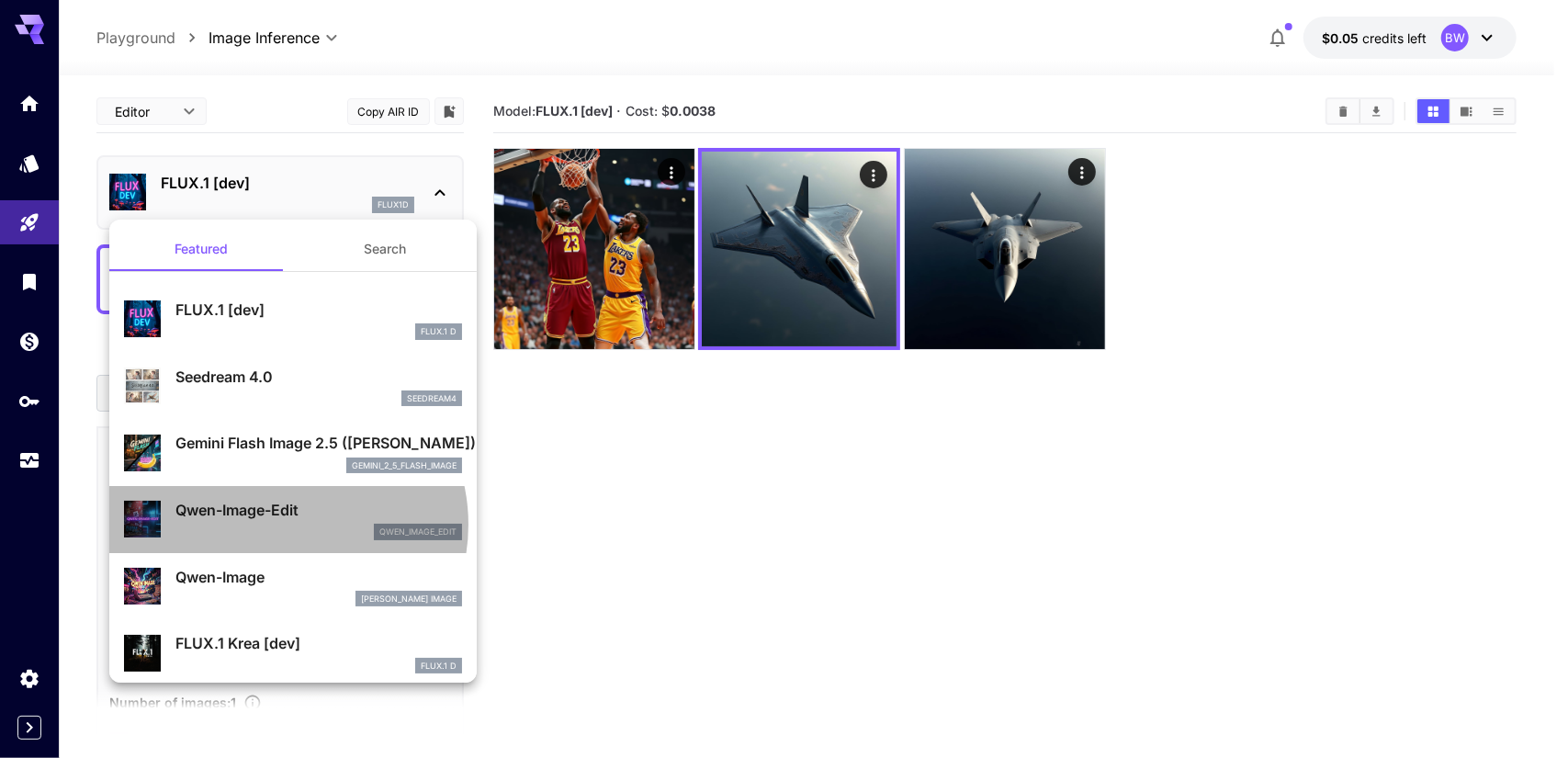
click at [283, 525] on div "qwen_image_edit" at bounding box center [318, 532] width 287 height 17
type input "*"
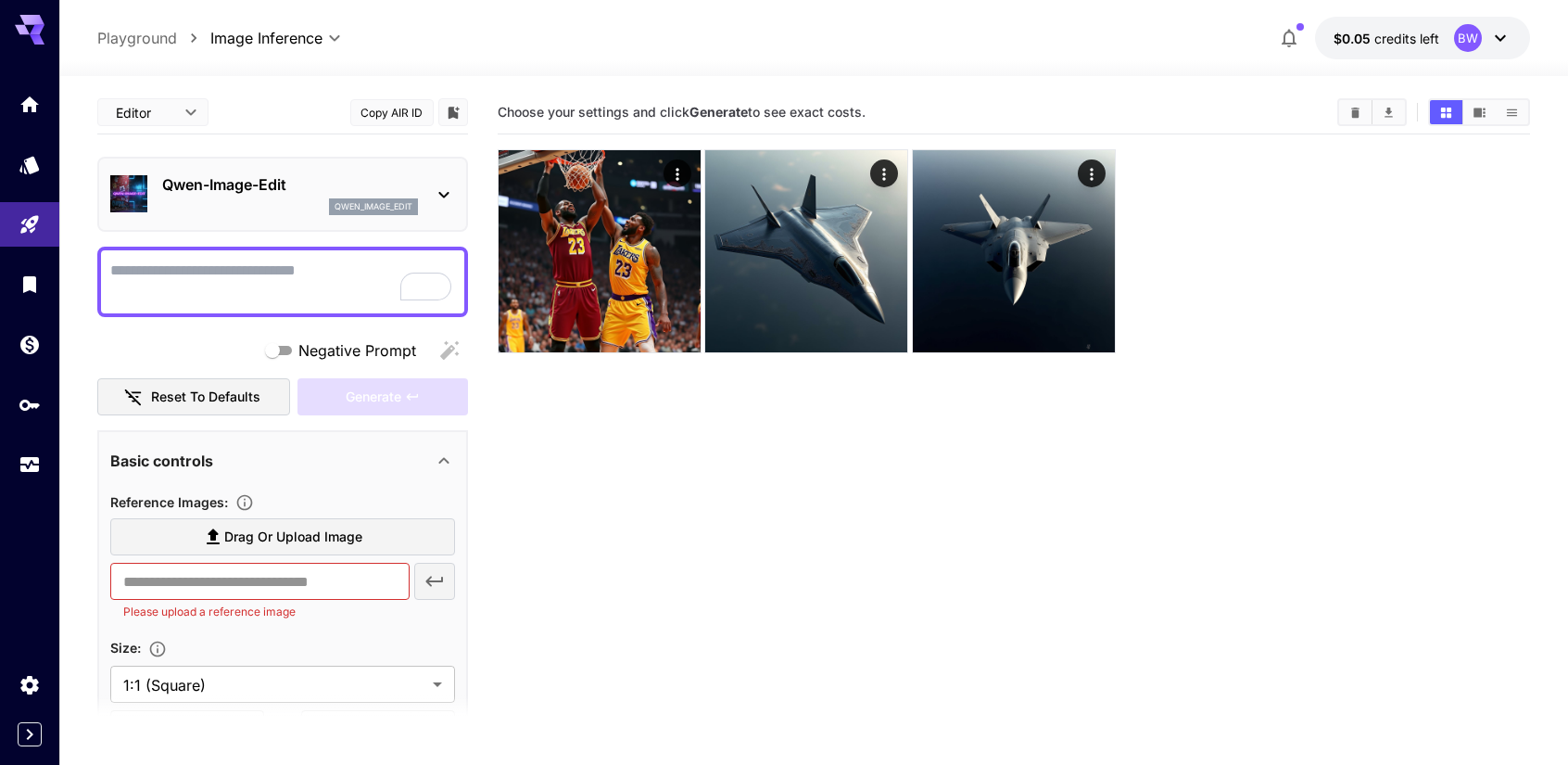
click at [769, 527] on section "Choose your settings and click Generate to see exact costs." at bounding box center [1015, 473] width 1033 height 765
click at [445, 184] on icon at bounding box center [444, 195] width 22 height 22
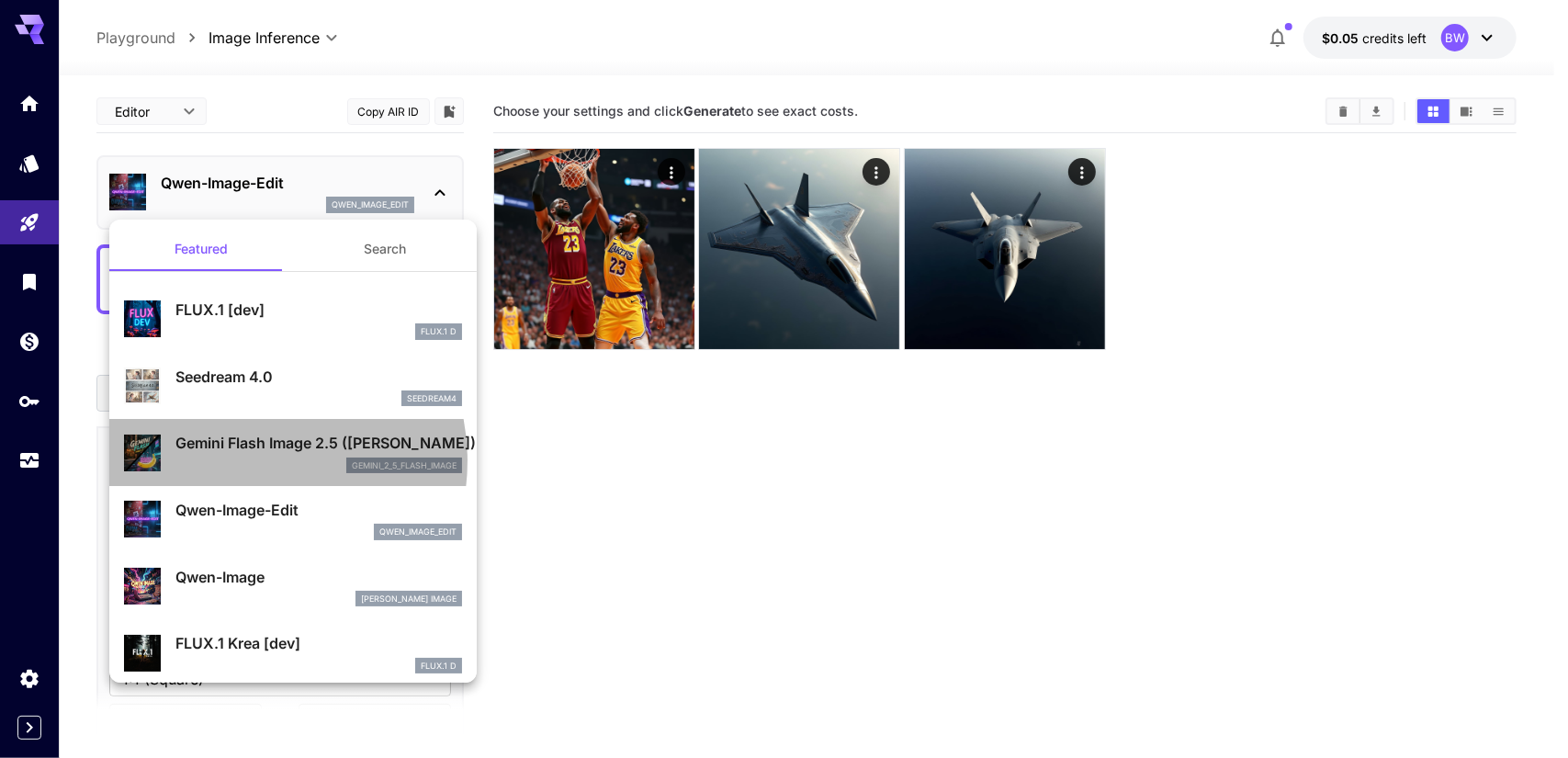
click at [249, 460] on div "gemini_2_5_flash_image" at bounding box center [318, 466] width 287 height 17
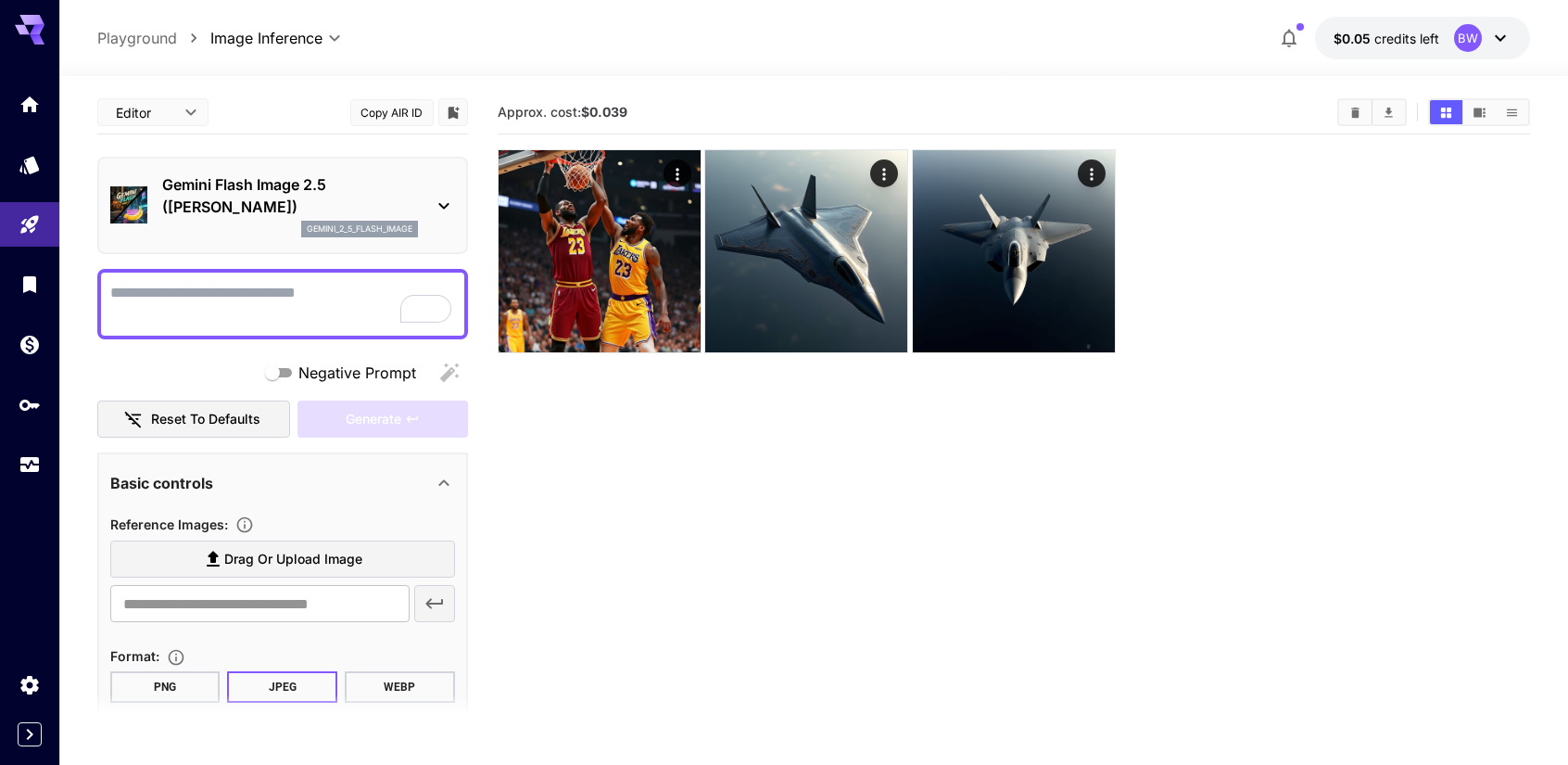
click at [210, 316] on textarea "Negative Prompt" at bounding box center [283, 304] width 344 height 45
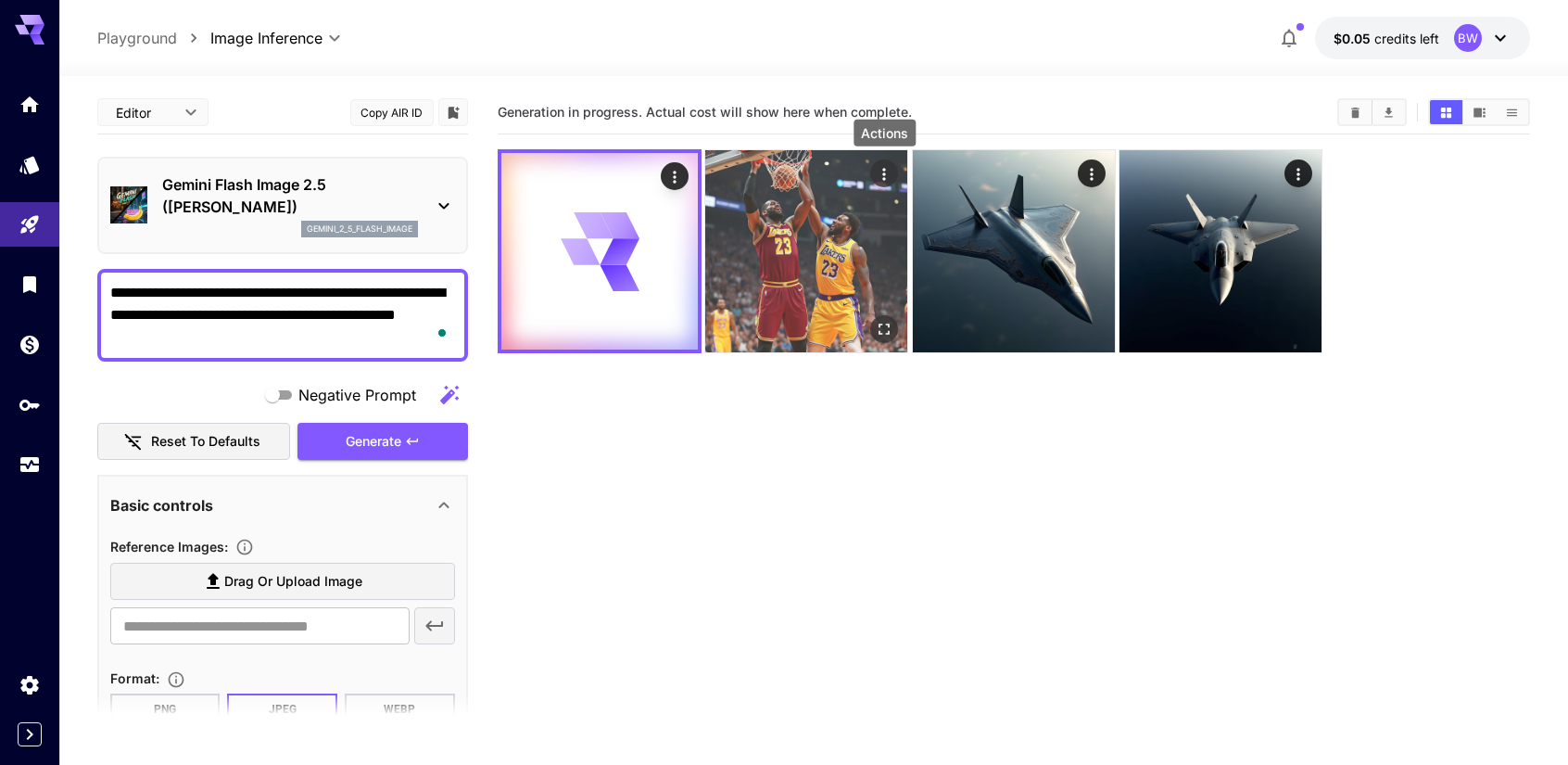
type textarea "**********"
click at [881, 169] on icon "Actions" at bounding box center [885, 174] width 19 height 19
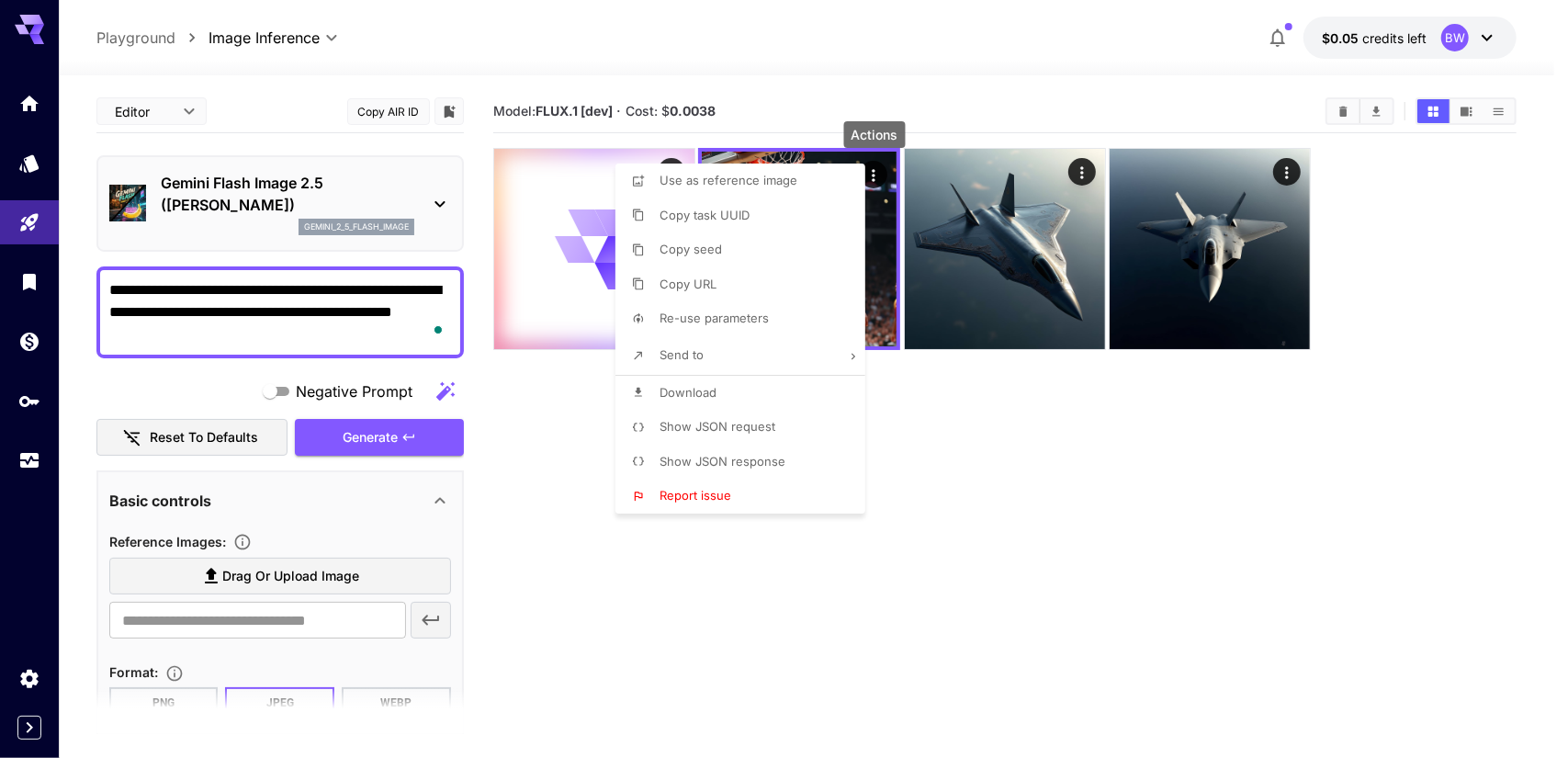
click at [994, 454] on div at bounding box center [784, 379] width 1568 height 758
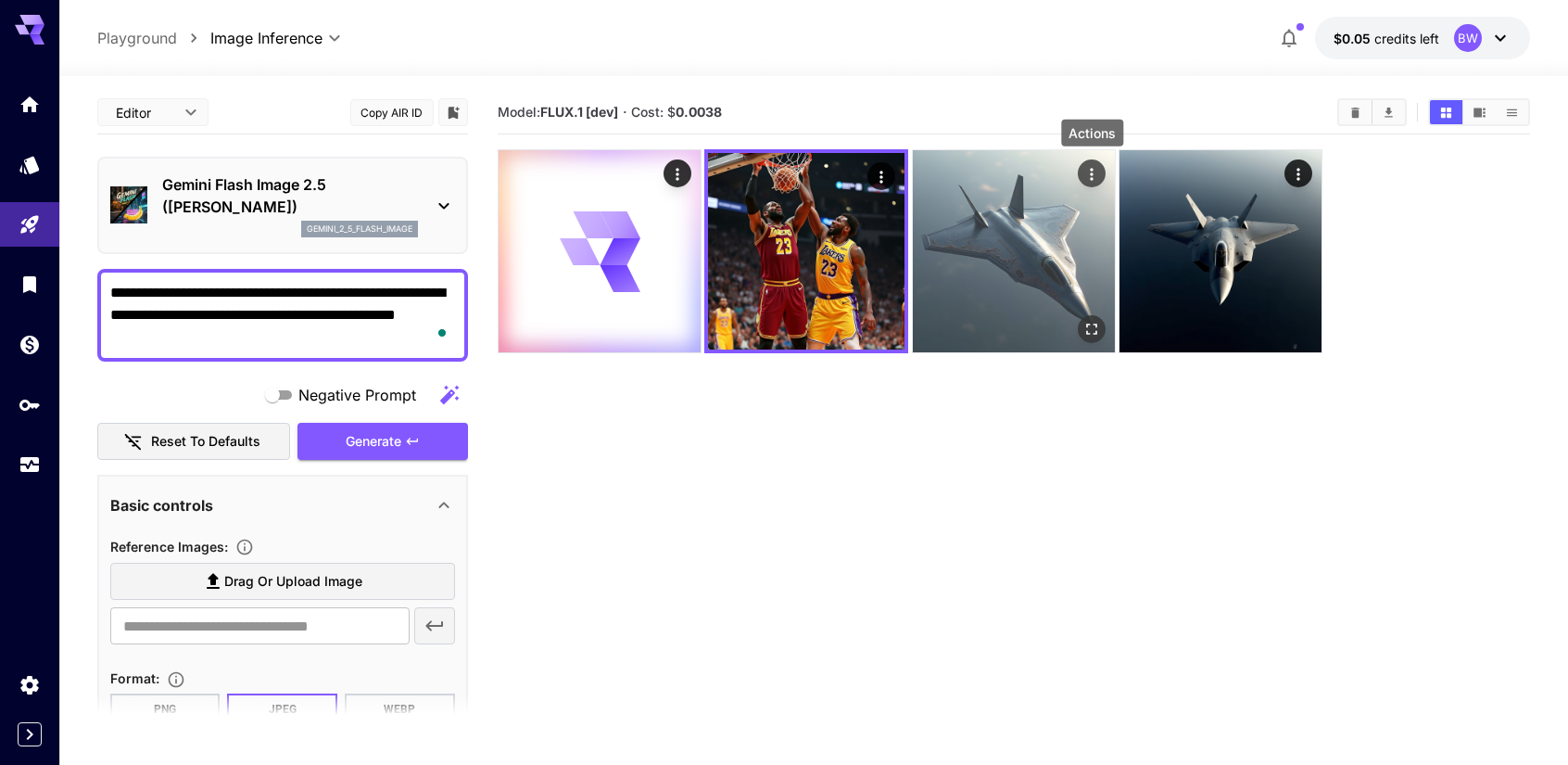
click at [1099, 170] on icon "Actions" at bounding box center [1092, 174] width 19 height 19
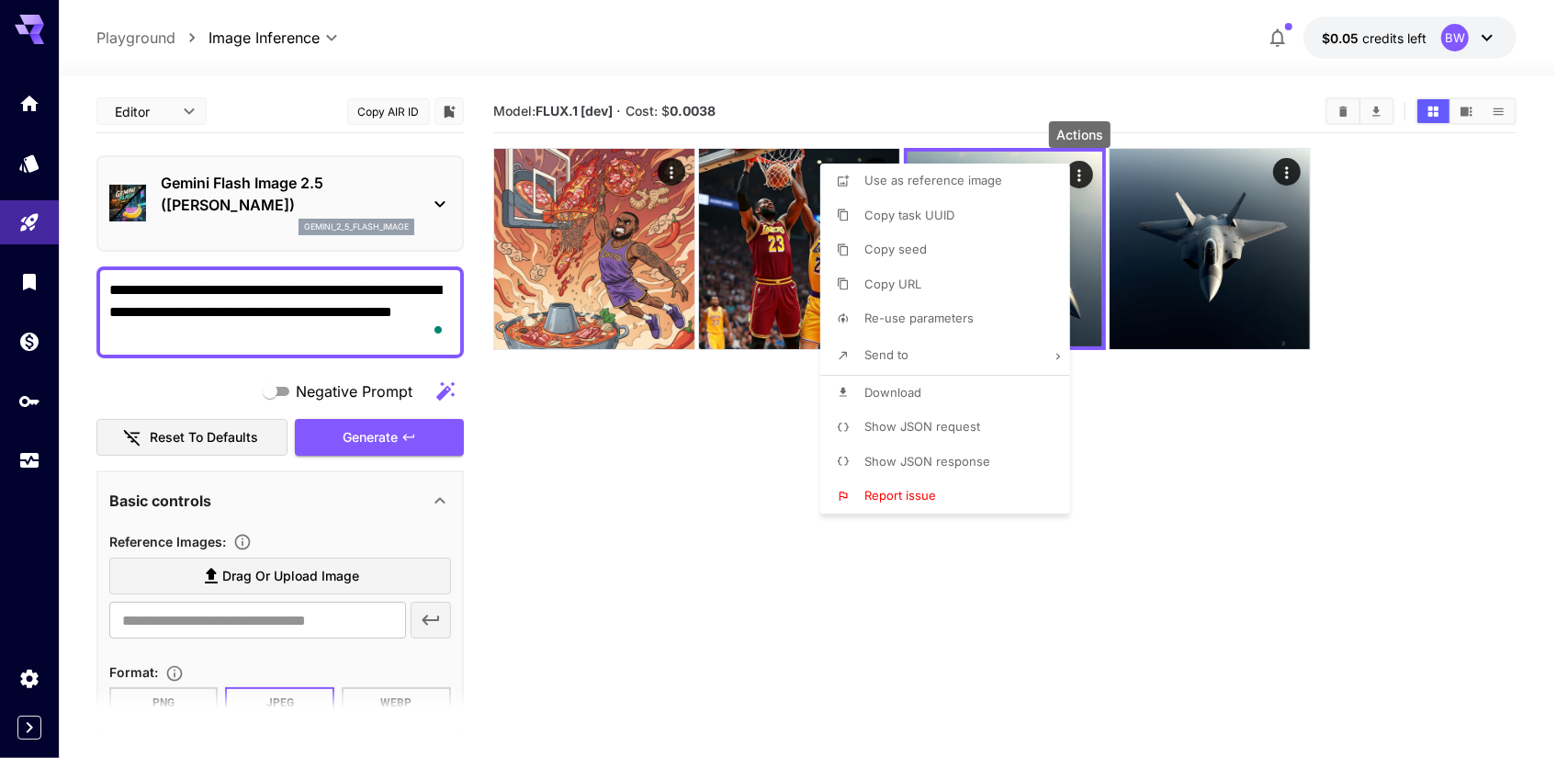
click at [584, 484] on div at bounding box center [784, 379] width 1568 height 758
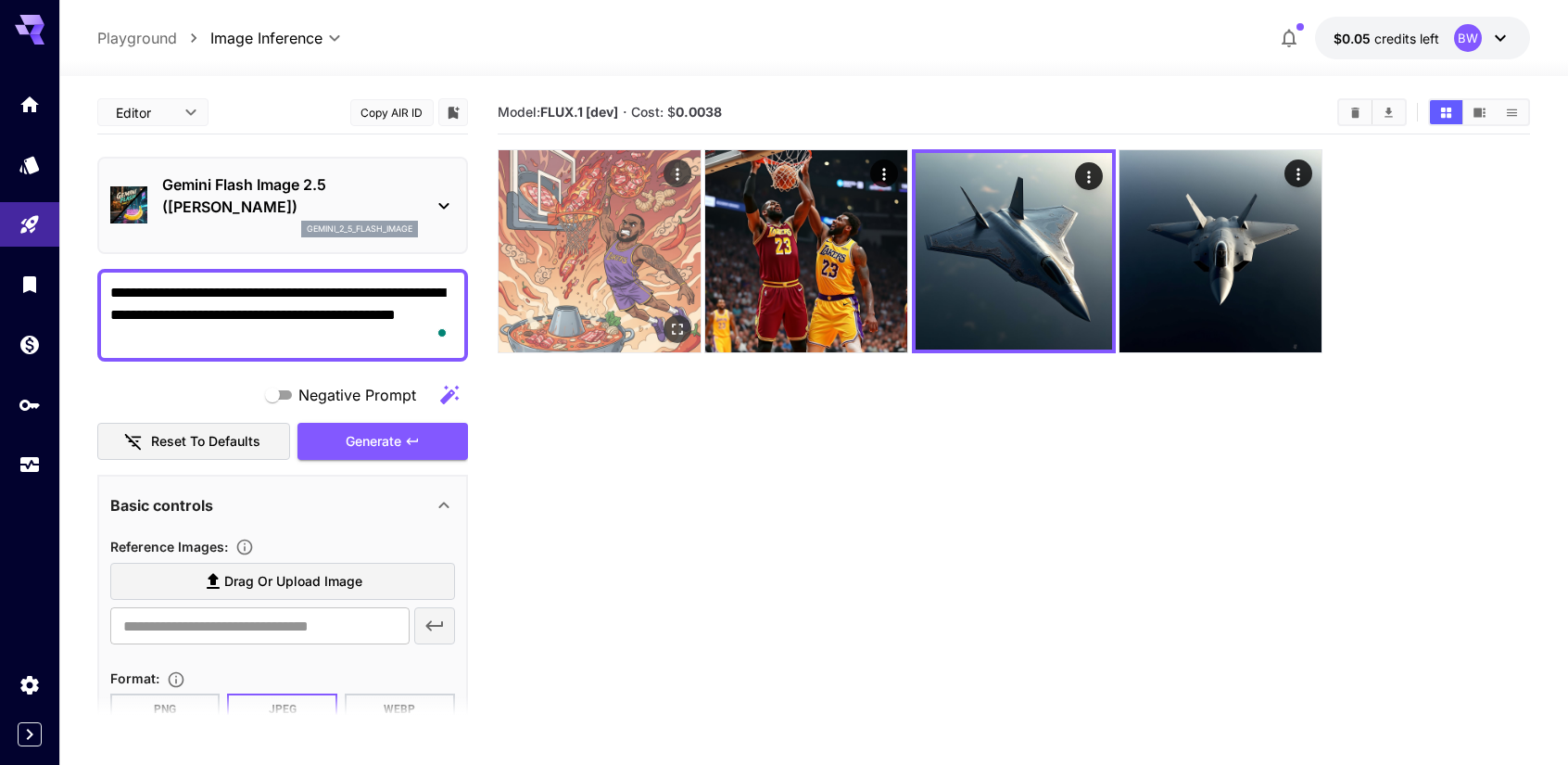
click at [606, 251] on img at bounding box center [599, 251] width 202 height 202
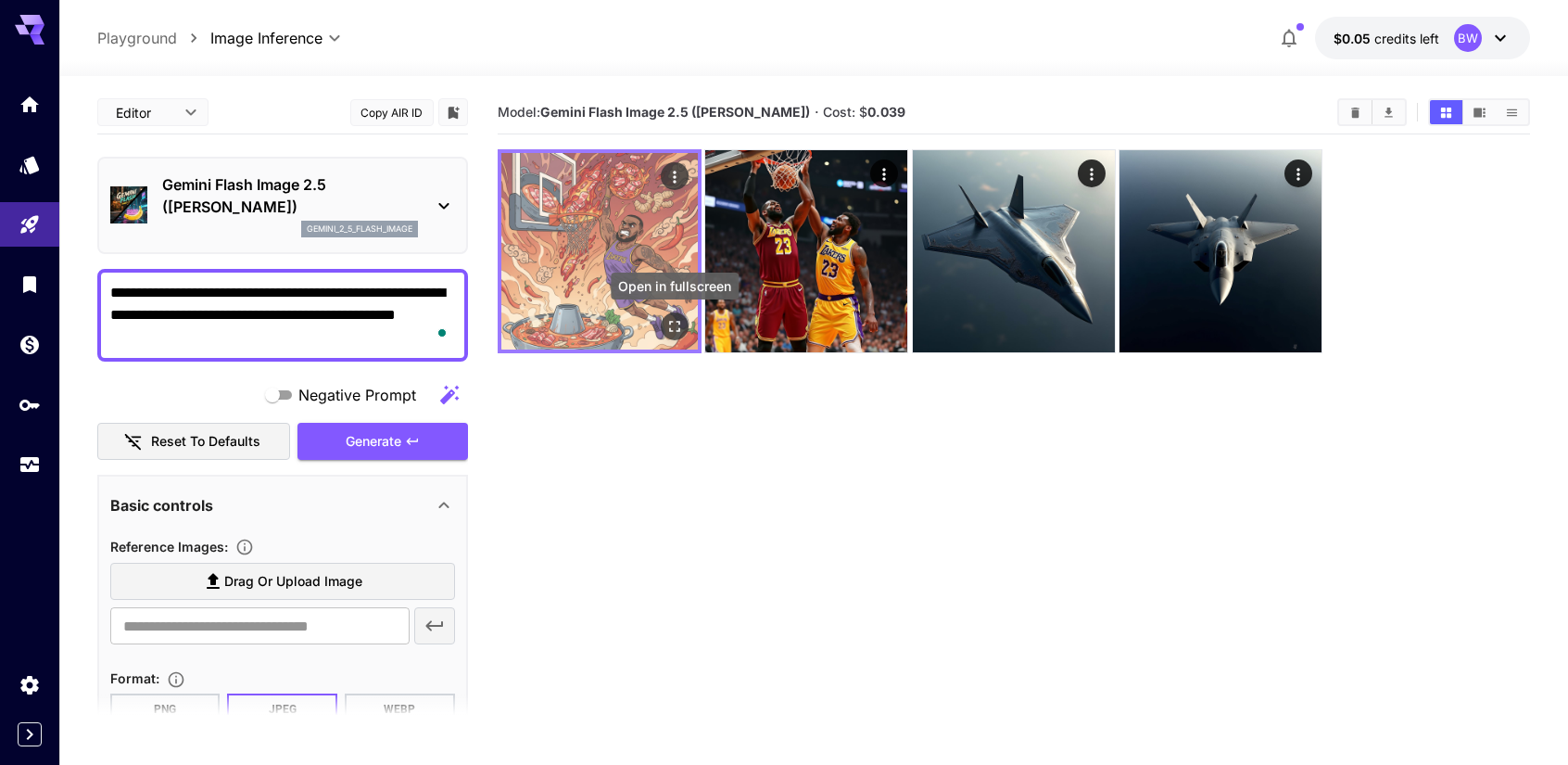
click at [680, 327] on icon "Open in fullscreen" at bounding box center [675, 327] width 19 height 19
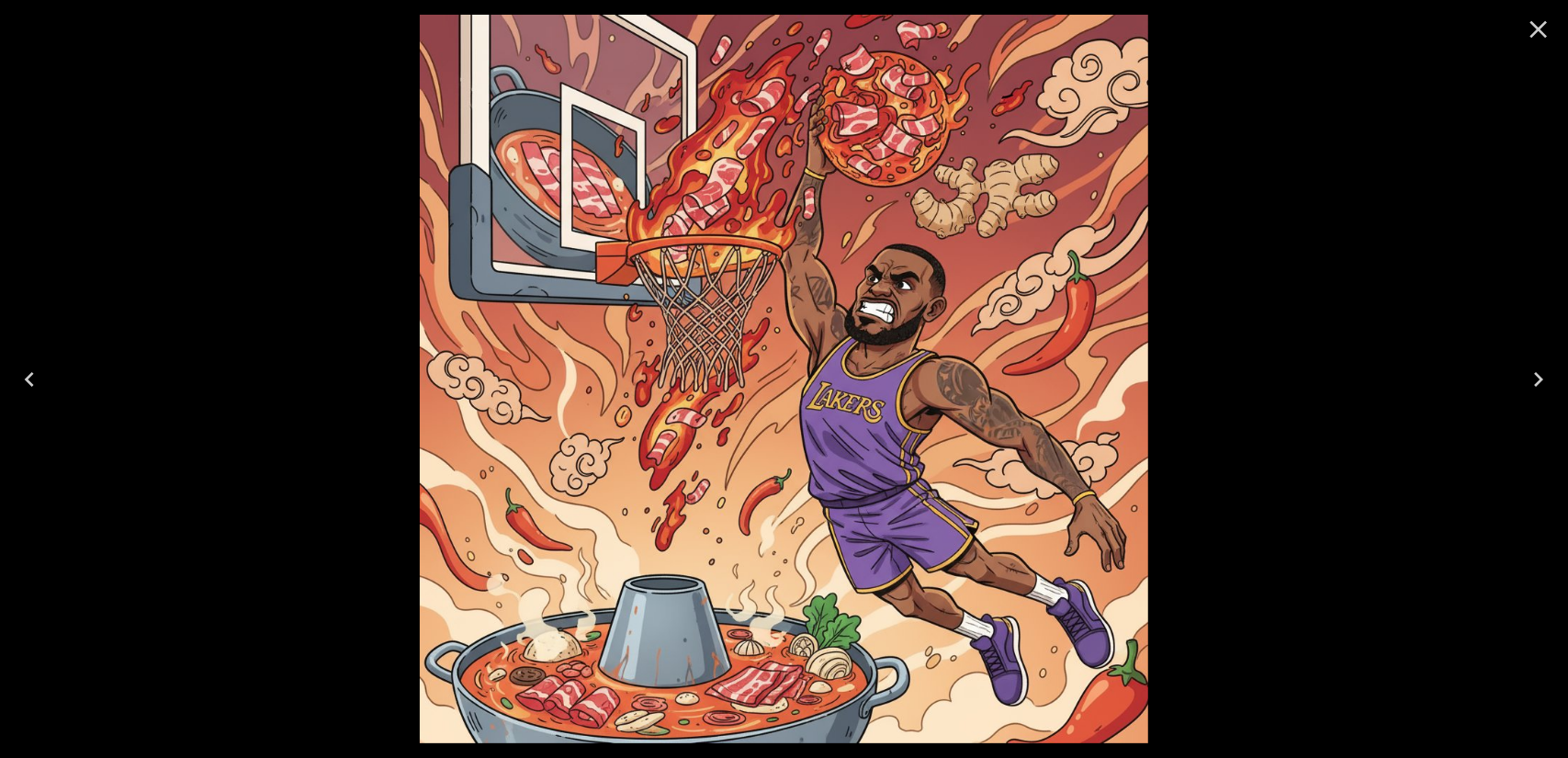
click at [1536, 23] on icon "Close" at bounding box center [1538, 30] width 30 height 30
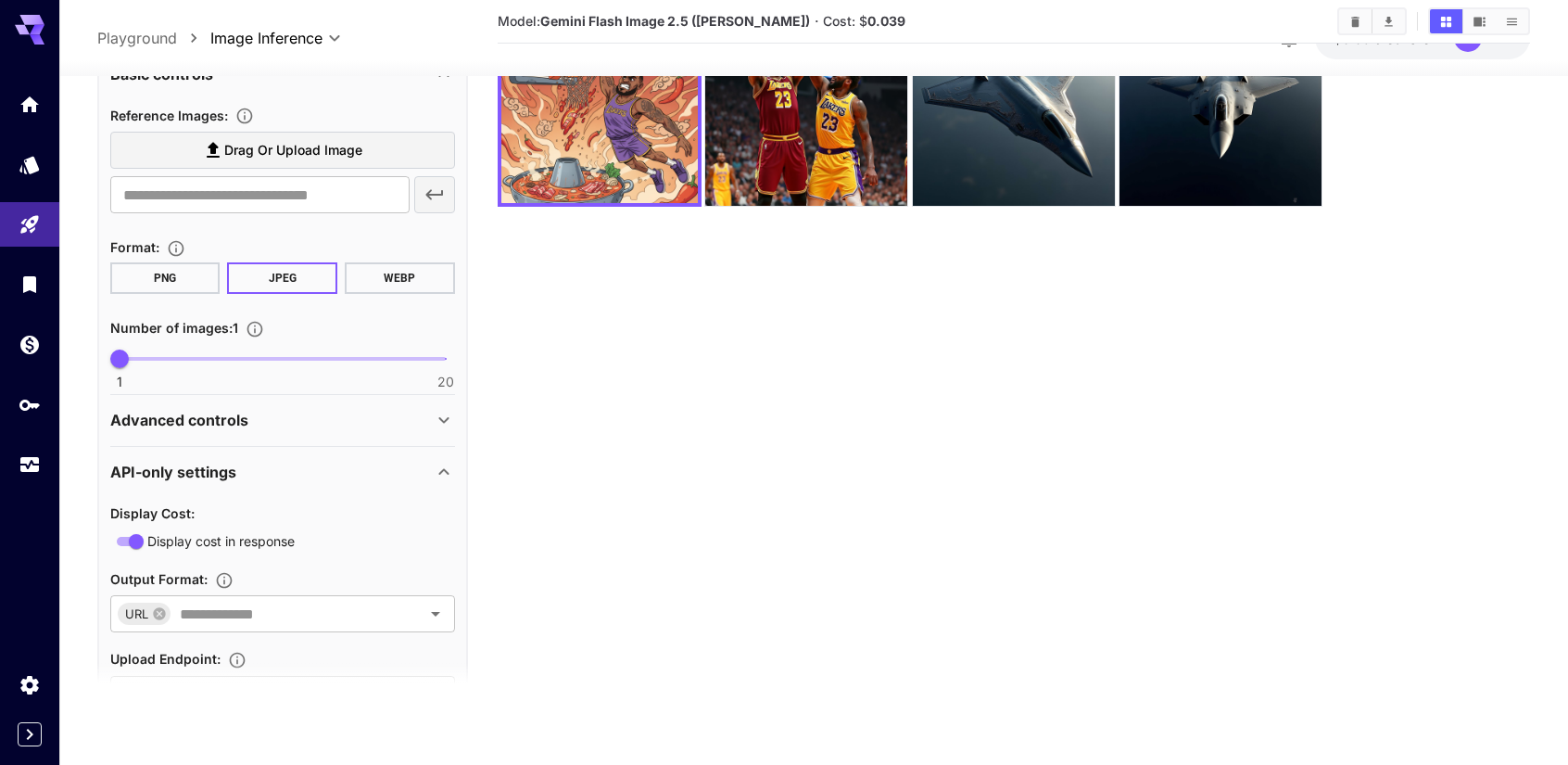
scroll to position [482, 0]
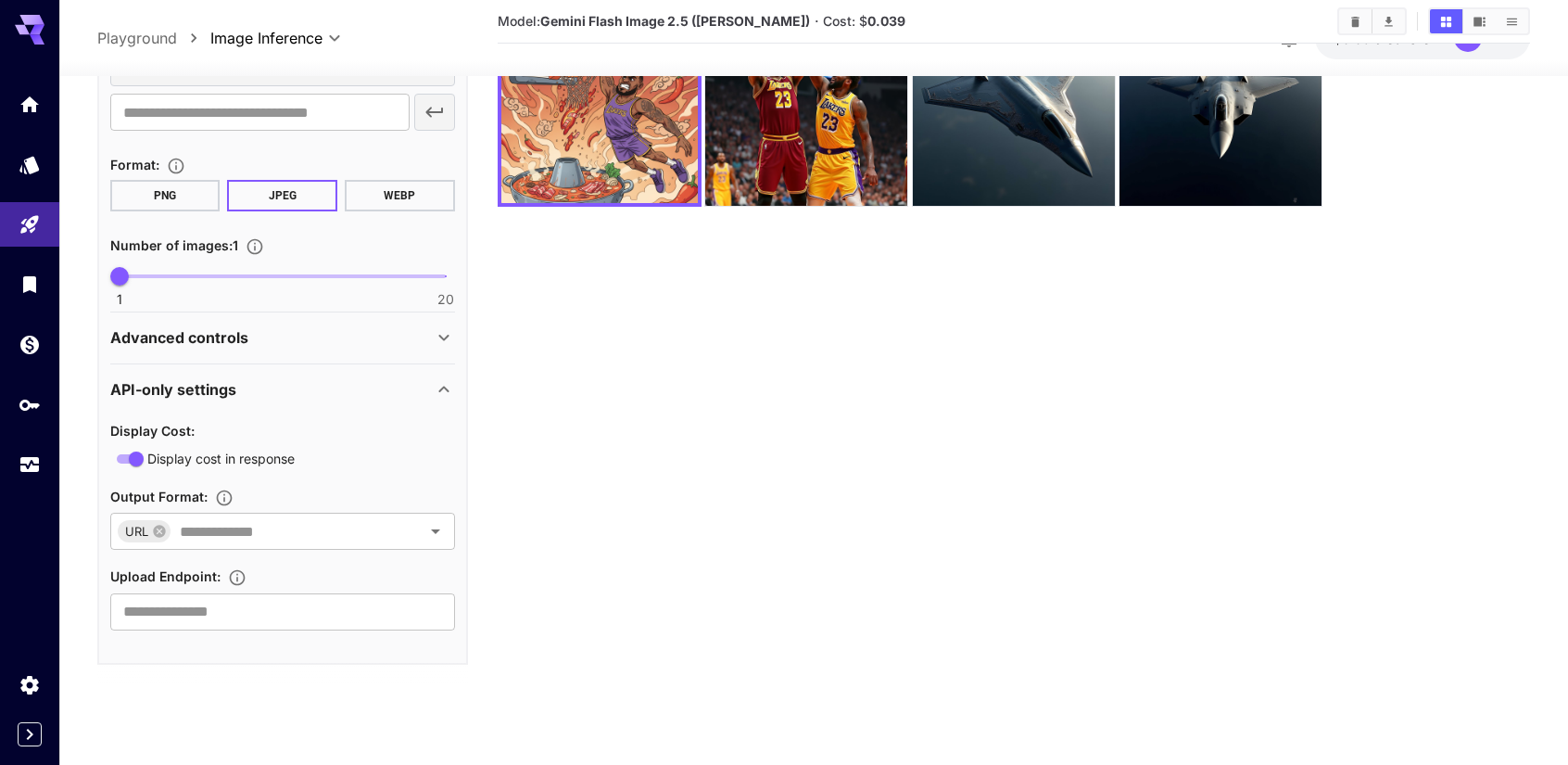
click at [444, 386] on icon at bounding box center [443, 389] width 10 height 7
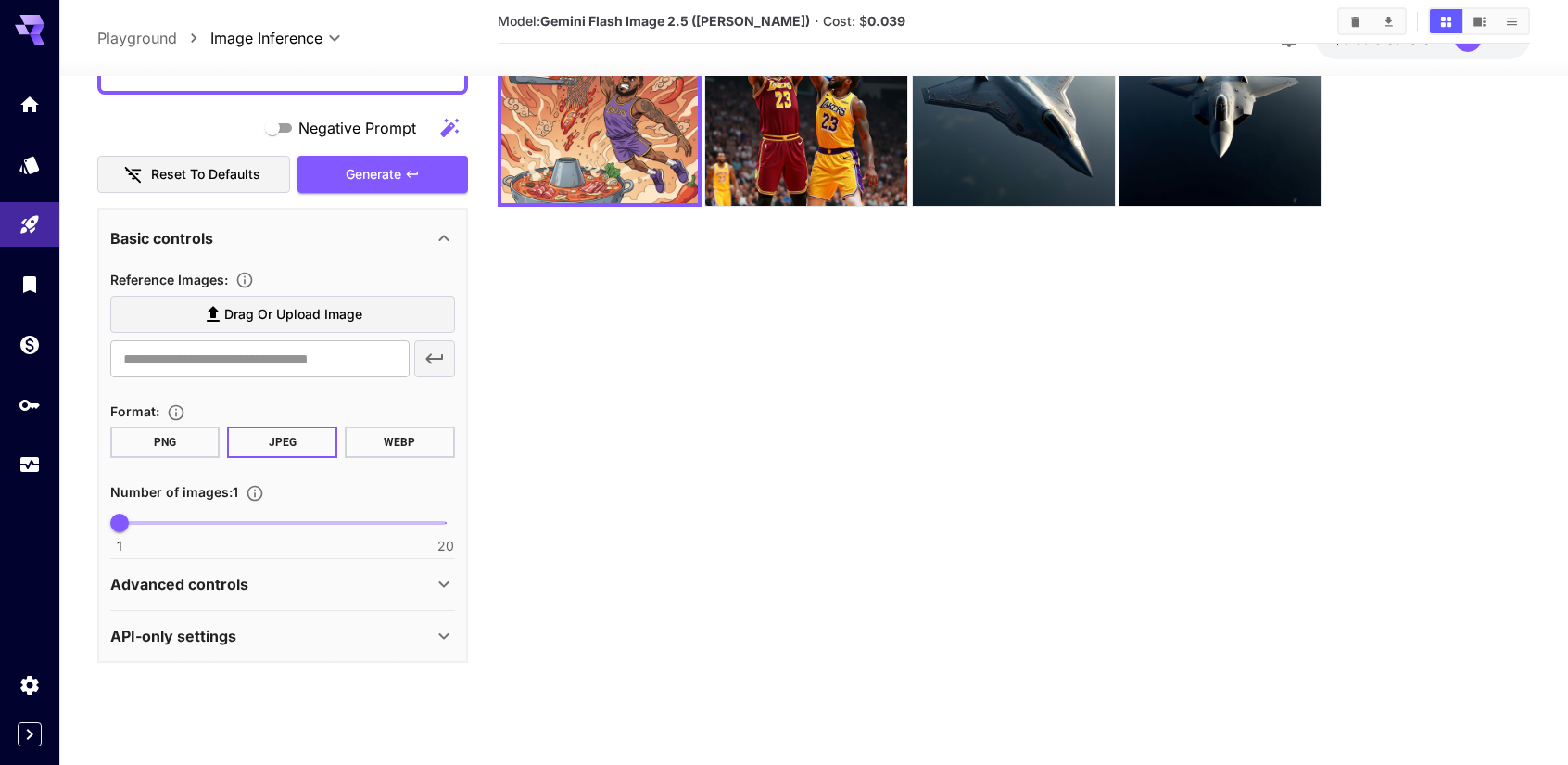
scroll to position [233, 0]
click at [445, 639] on icon at bounding box center [444, 638] width 22 height 22
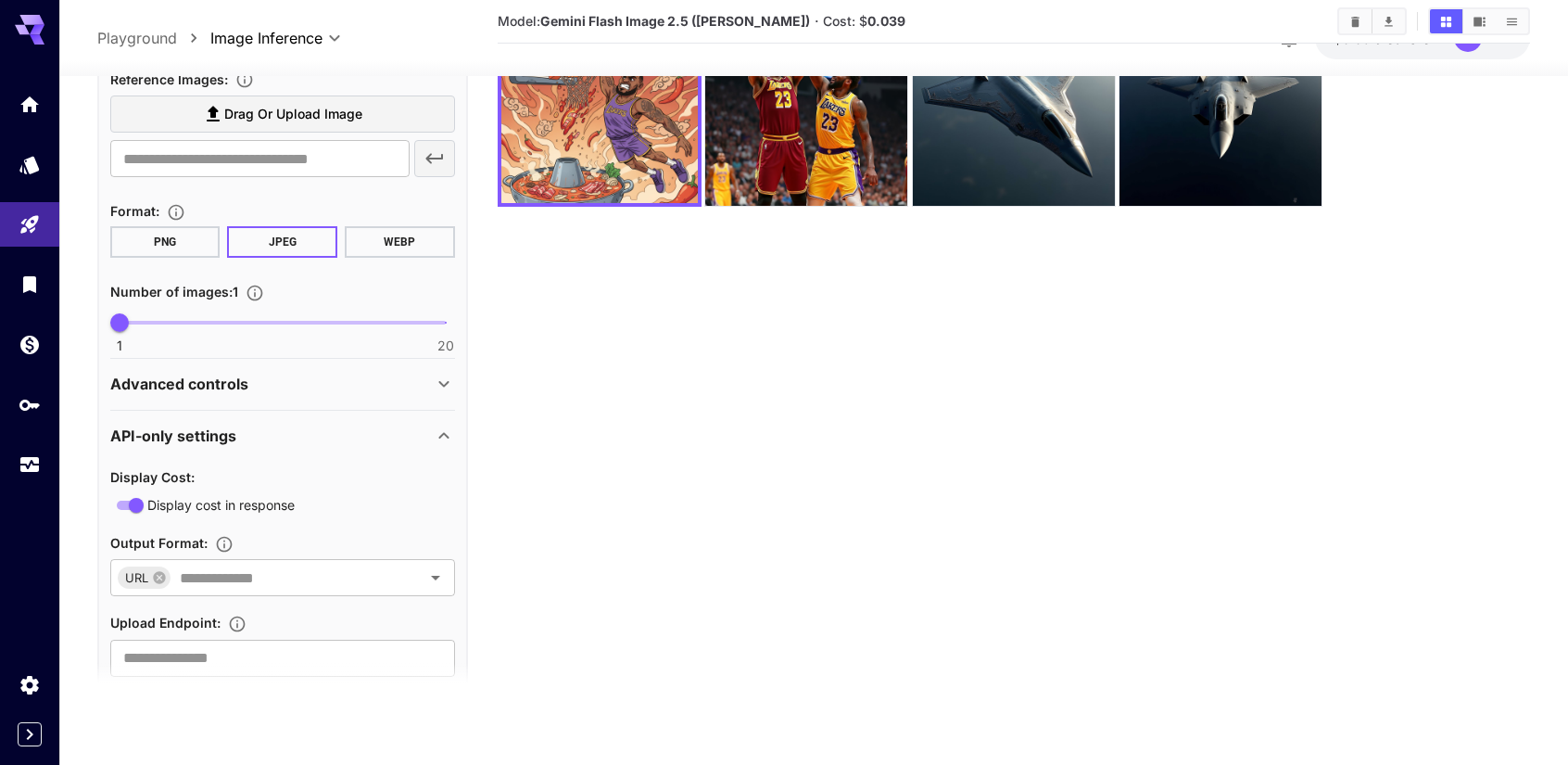
scroll to position [482, 0]
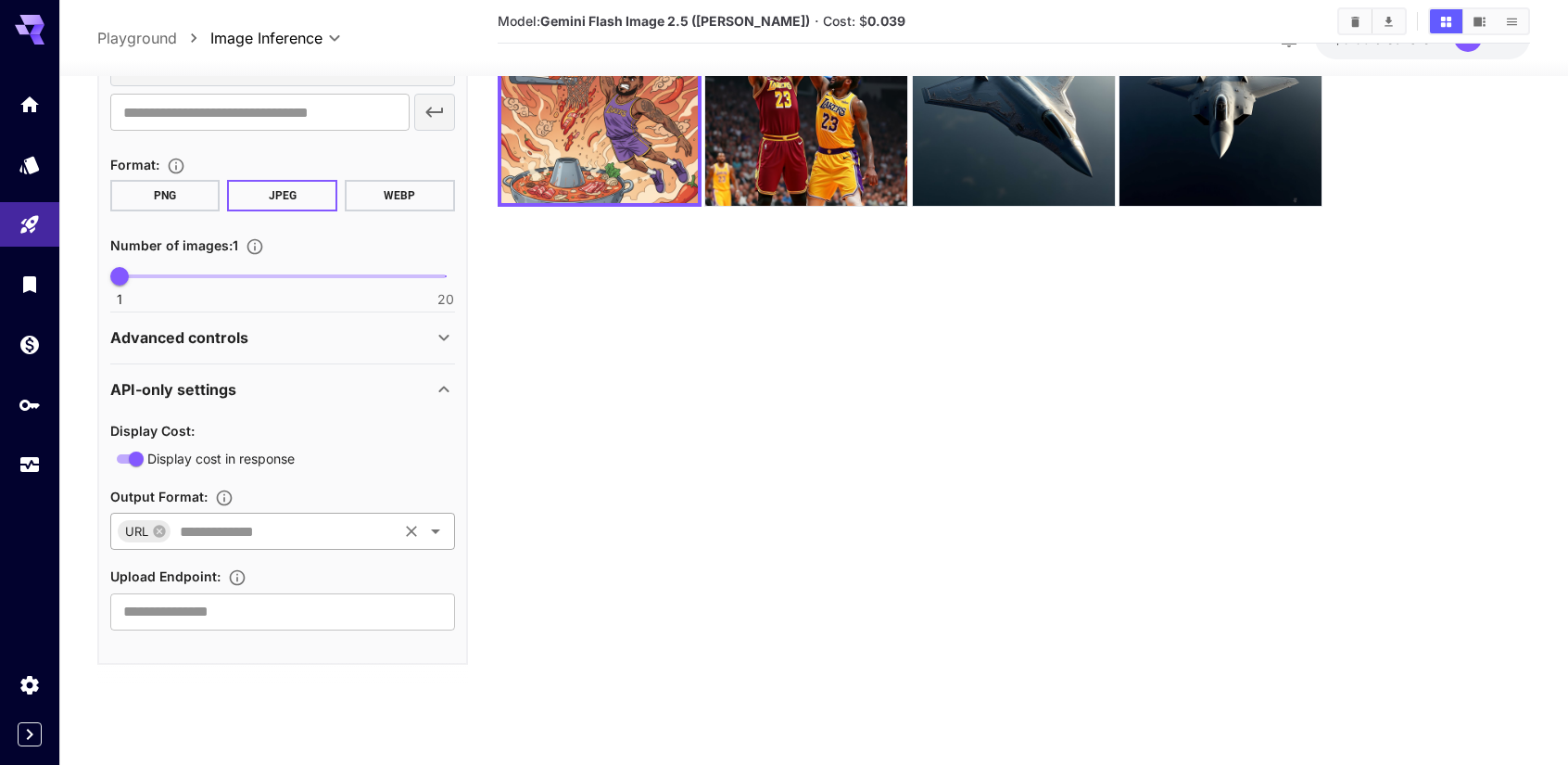
click at [439, 531] on icon "Open" at bounding box center [435, 531] width 22 height 22
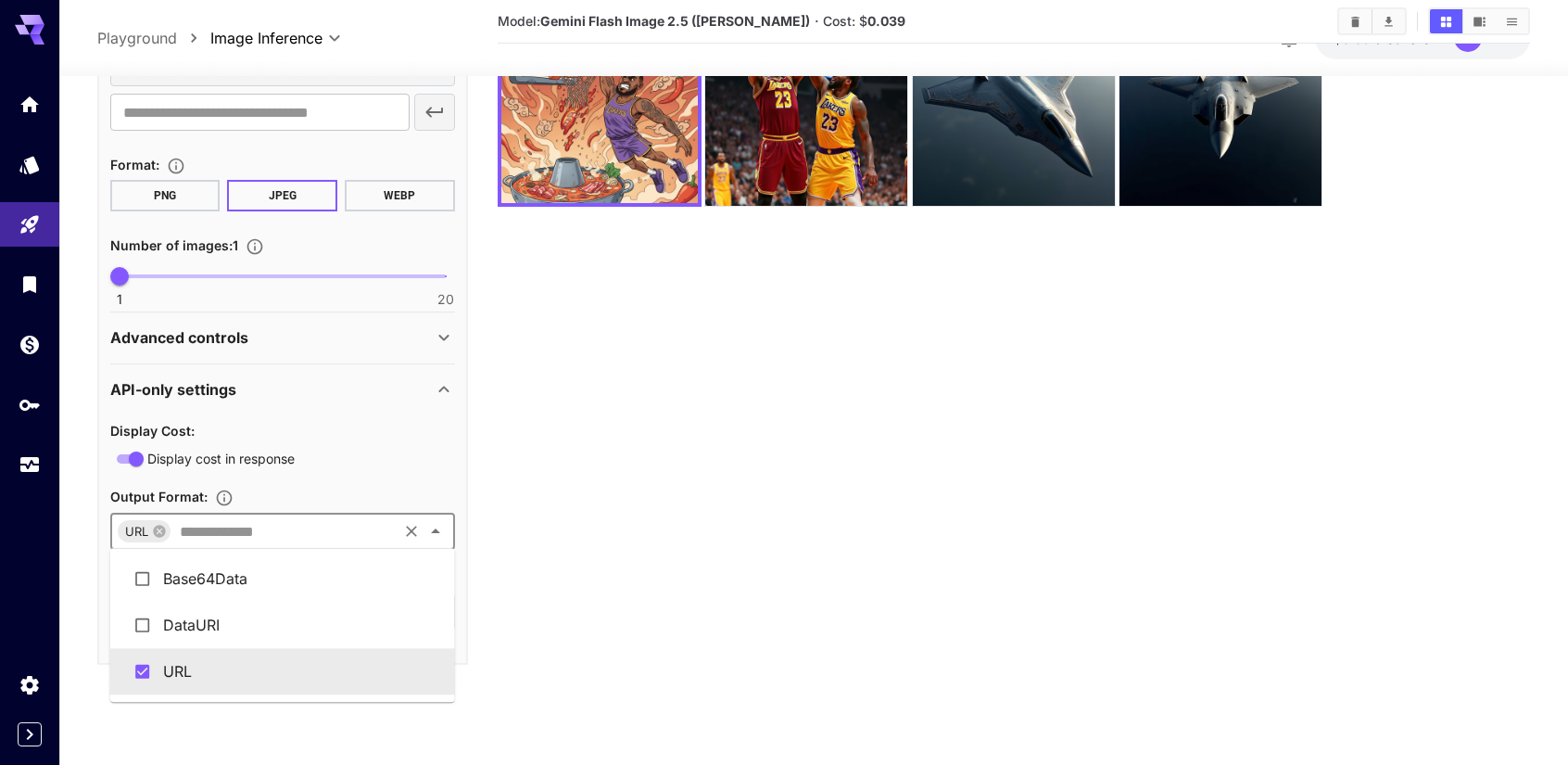
click at [439, 531] on icon "Close" at bounding box center [435, 530] width 9 height 5
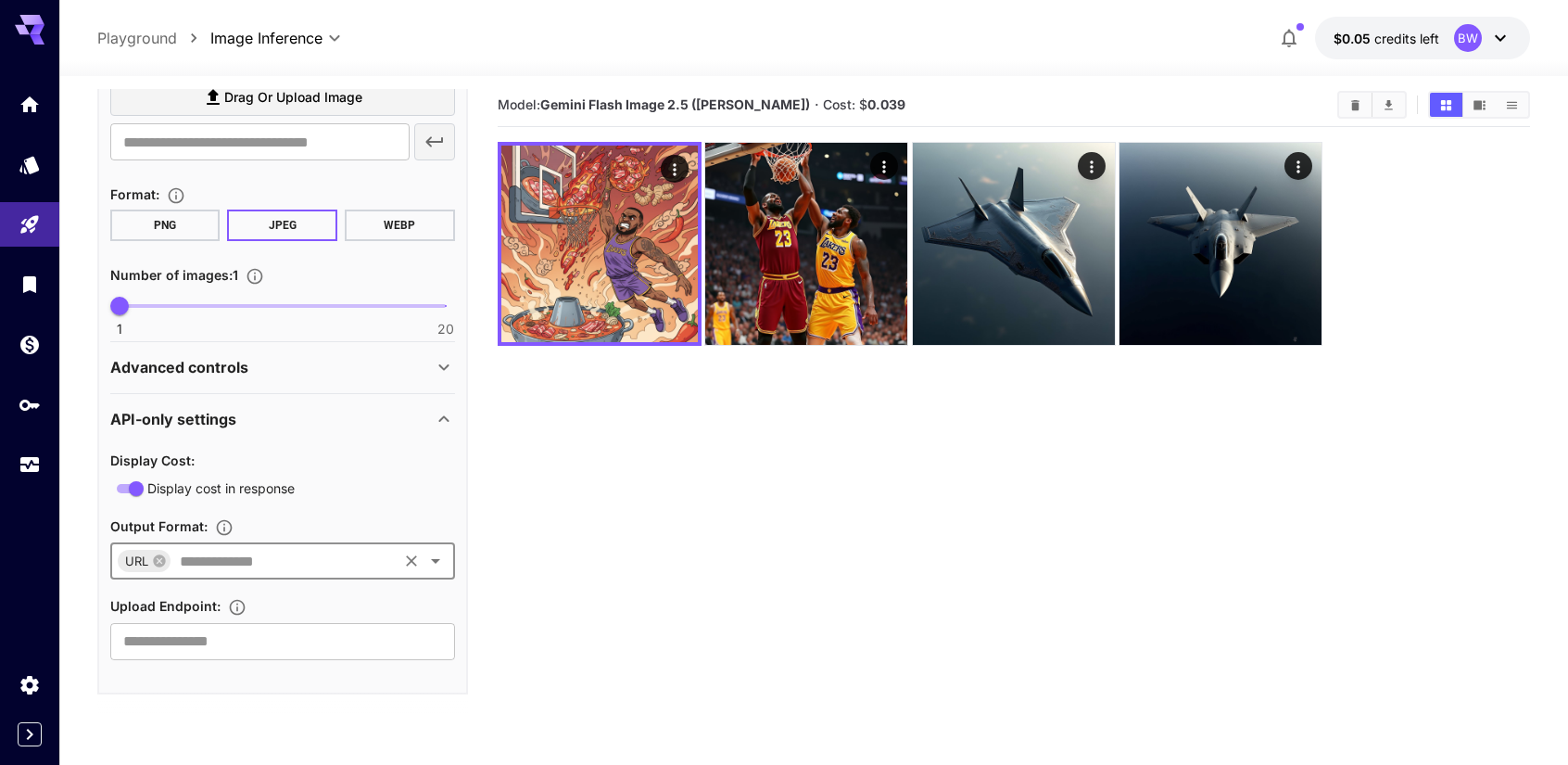
scroll to position [0, 0]
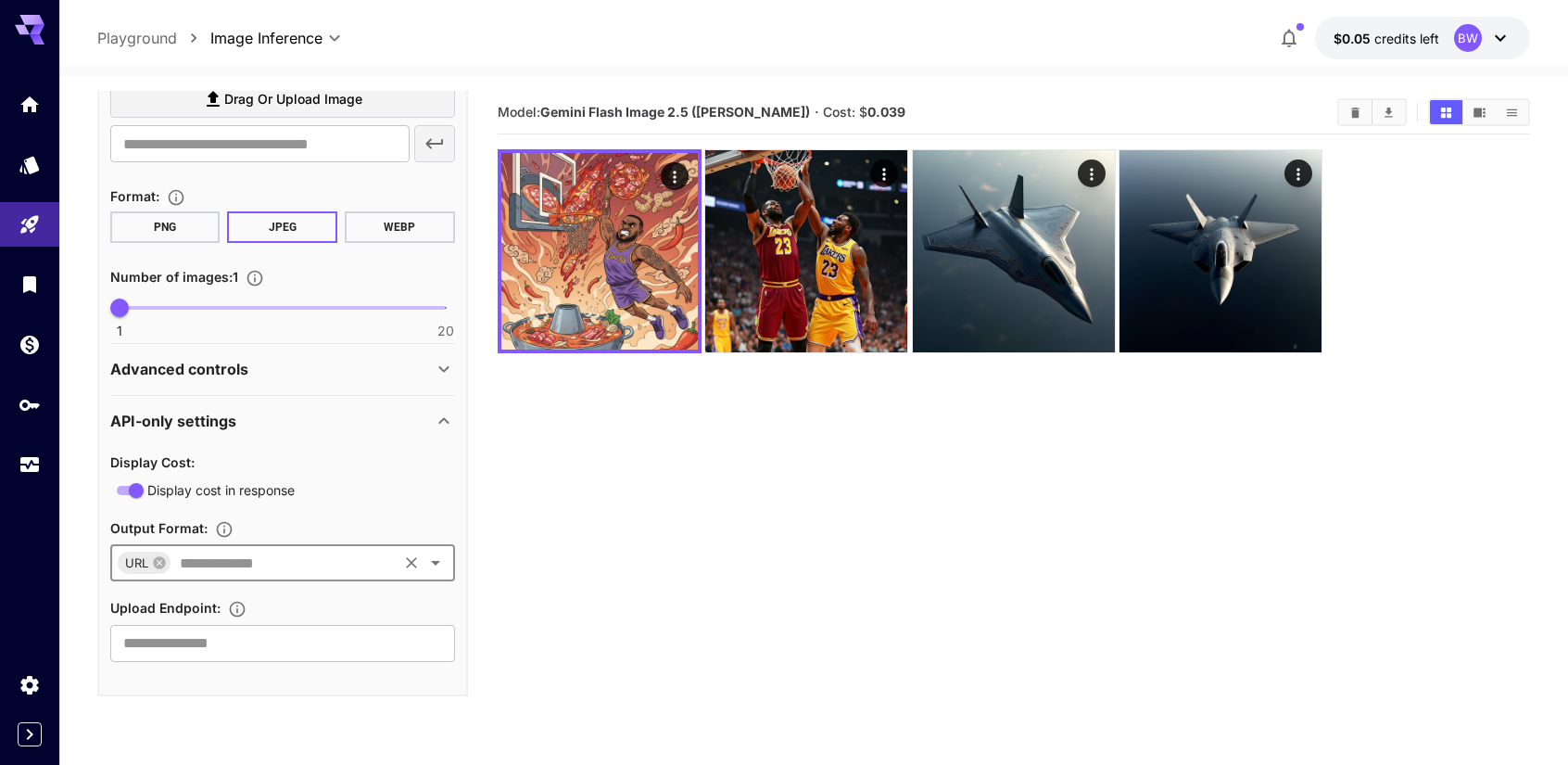
click at [442, 374] on icon at bounding box center [444, 369] width 22 height 22
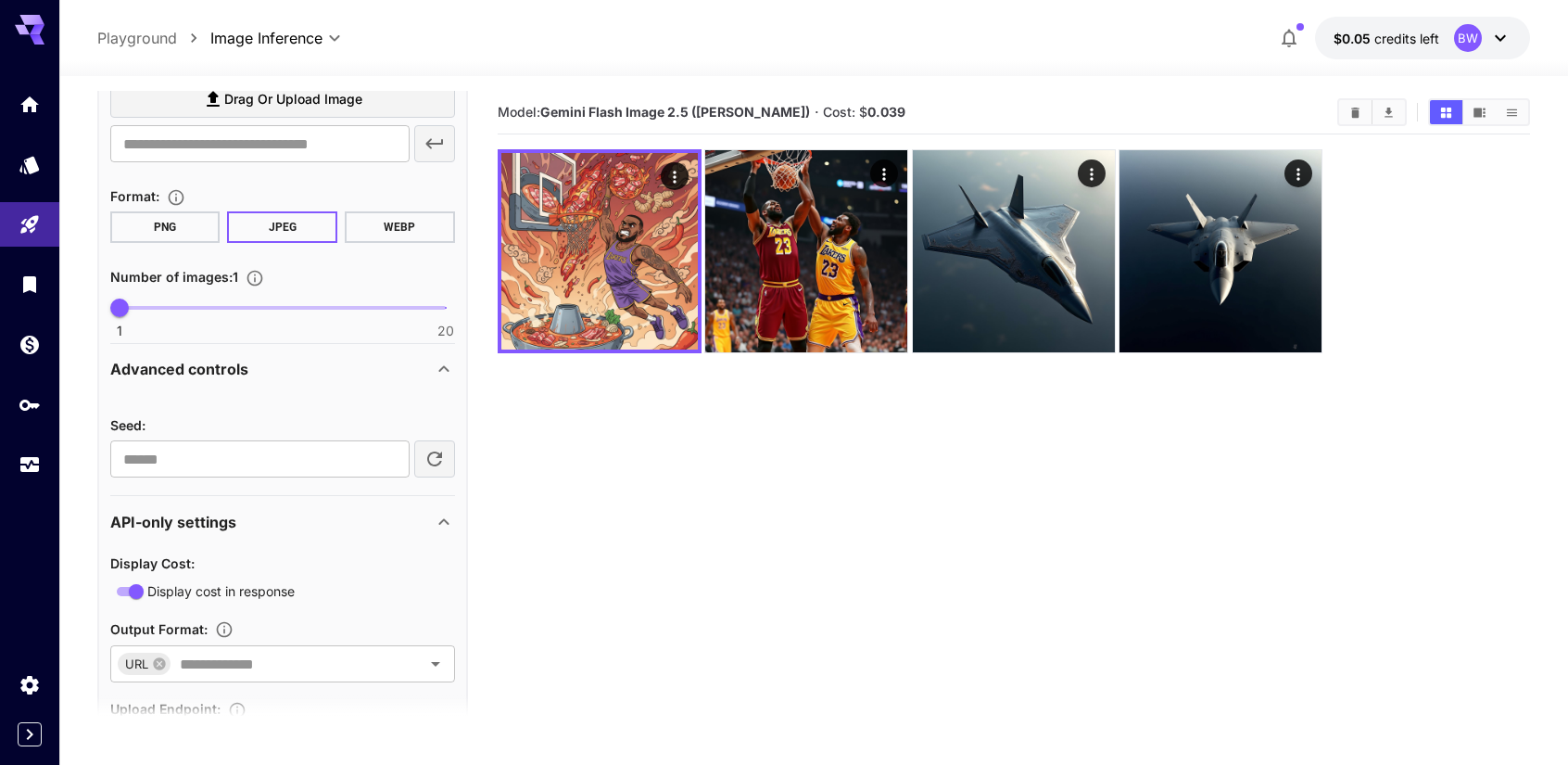
click at [443, 372] on icon at bounding box center [444, 369] width 22 height 22
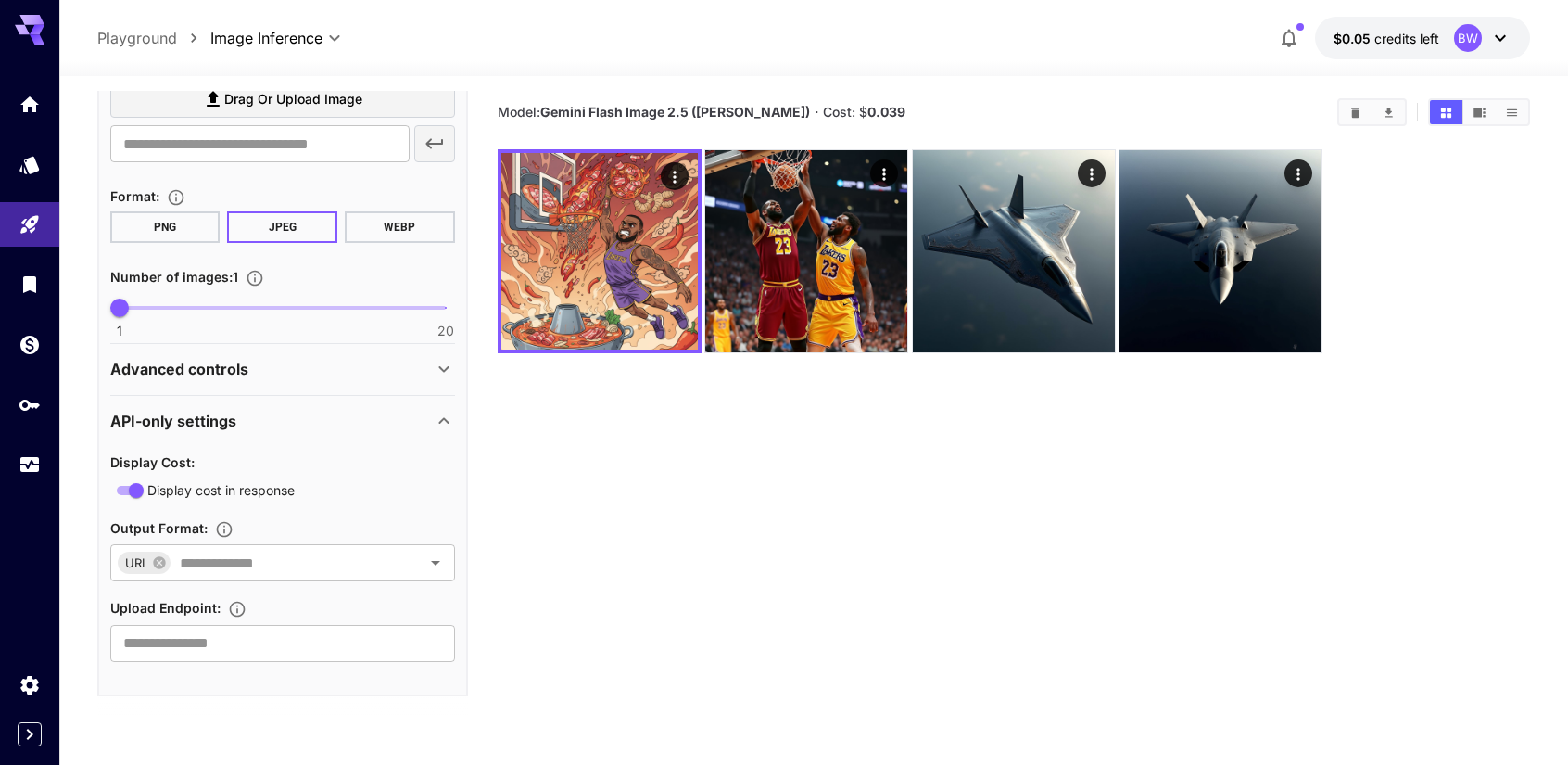
scroll to position [482, 0]
click at [437, 557] on icon "Open" at bounding box center [435, 563] width 22 height 22
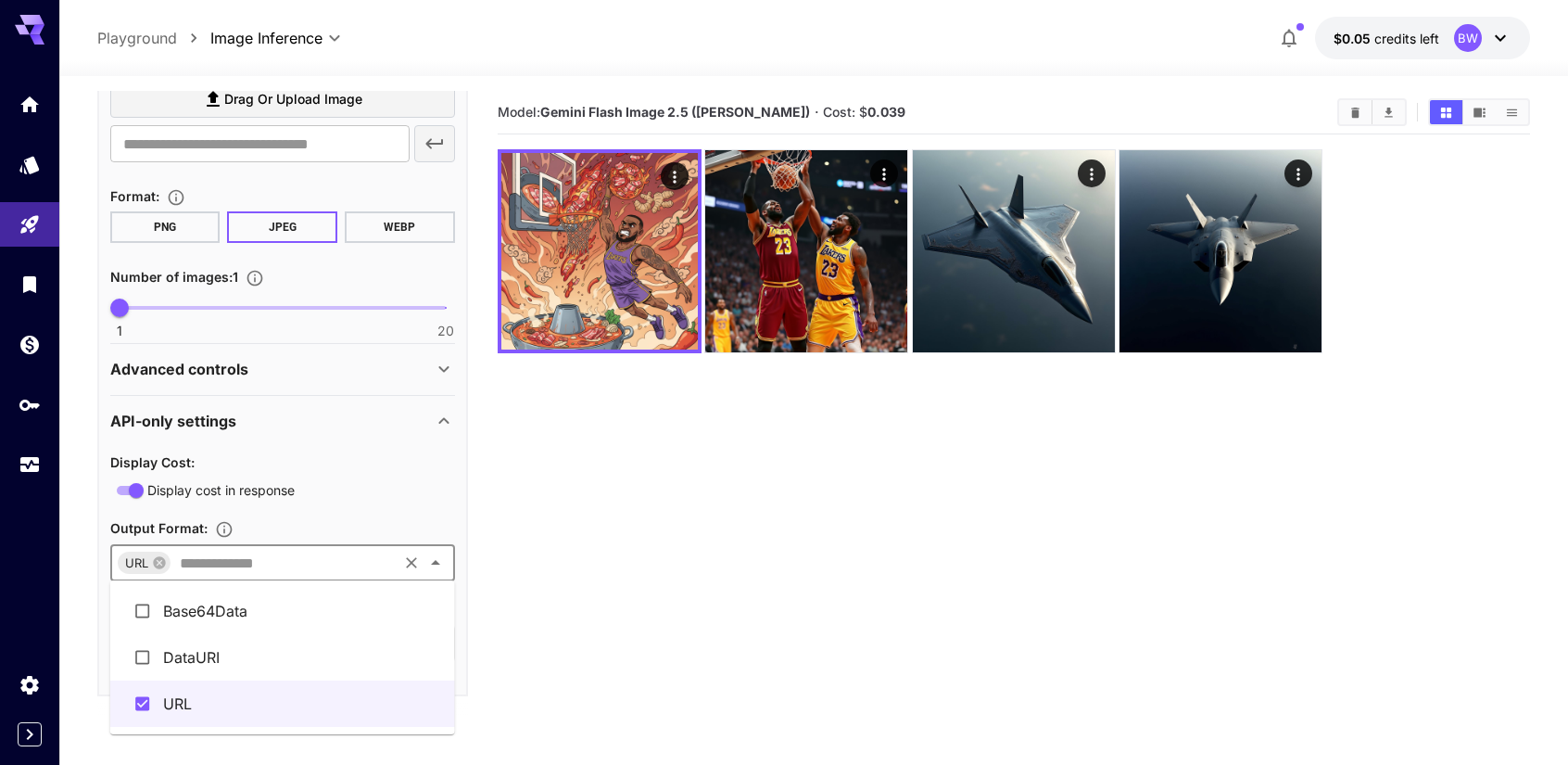
click at [491, 479] on main "**********" at bounding box center [813, 480] width 1433 height 779
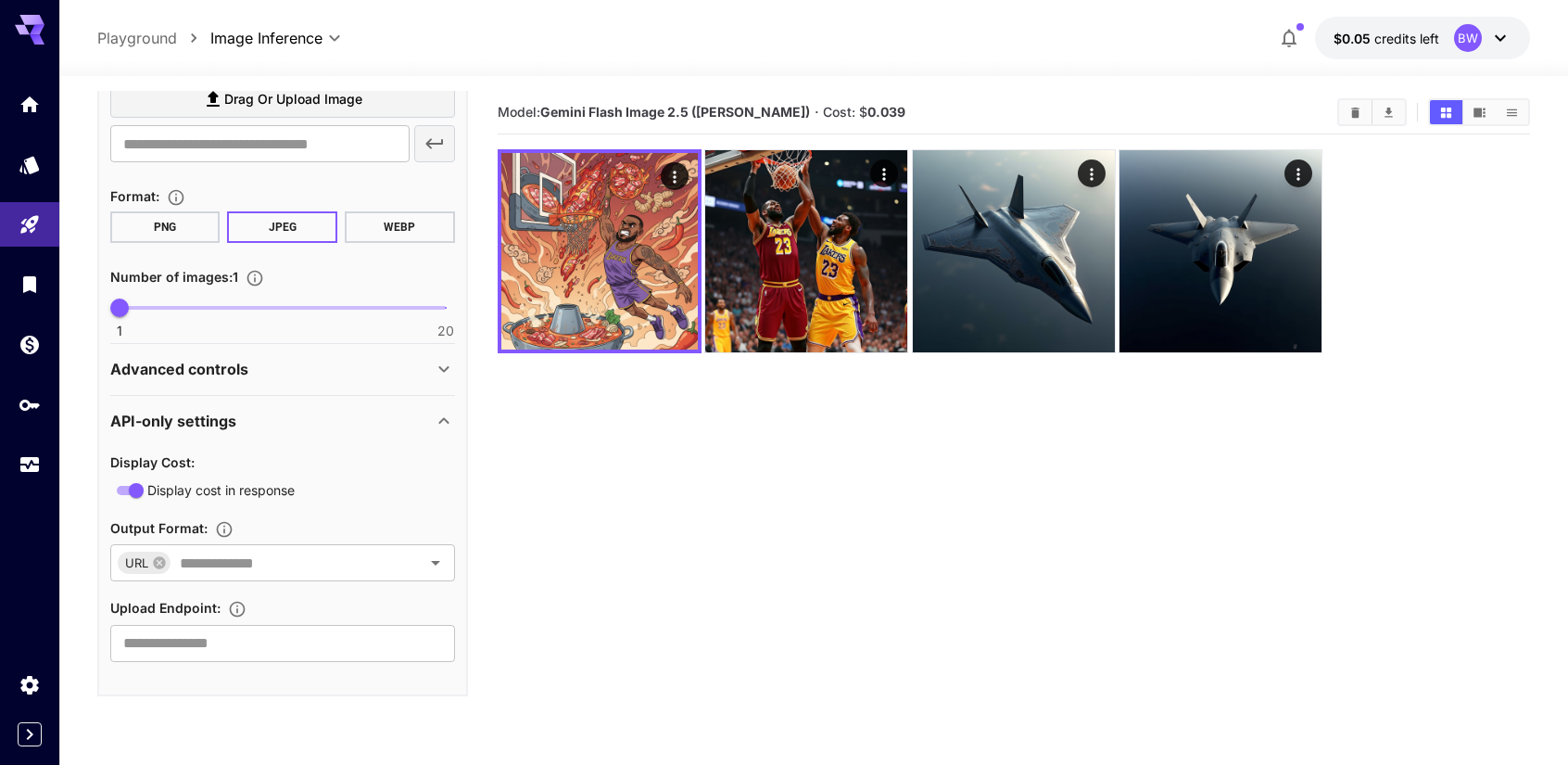
click at [1501, 44] on icon at bounding box center [1501, 38] width 22 height 22
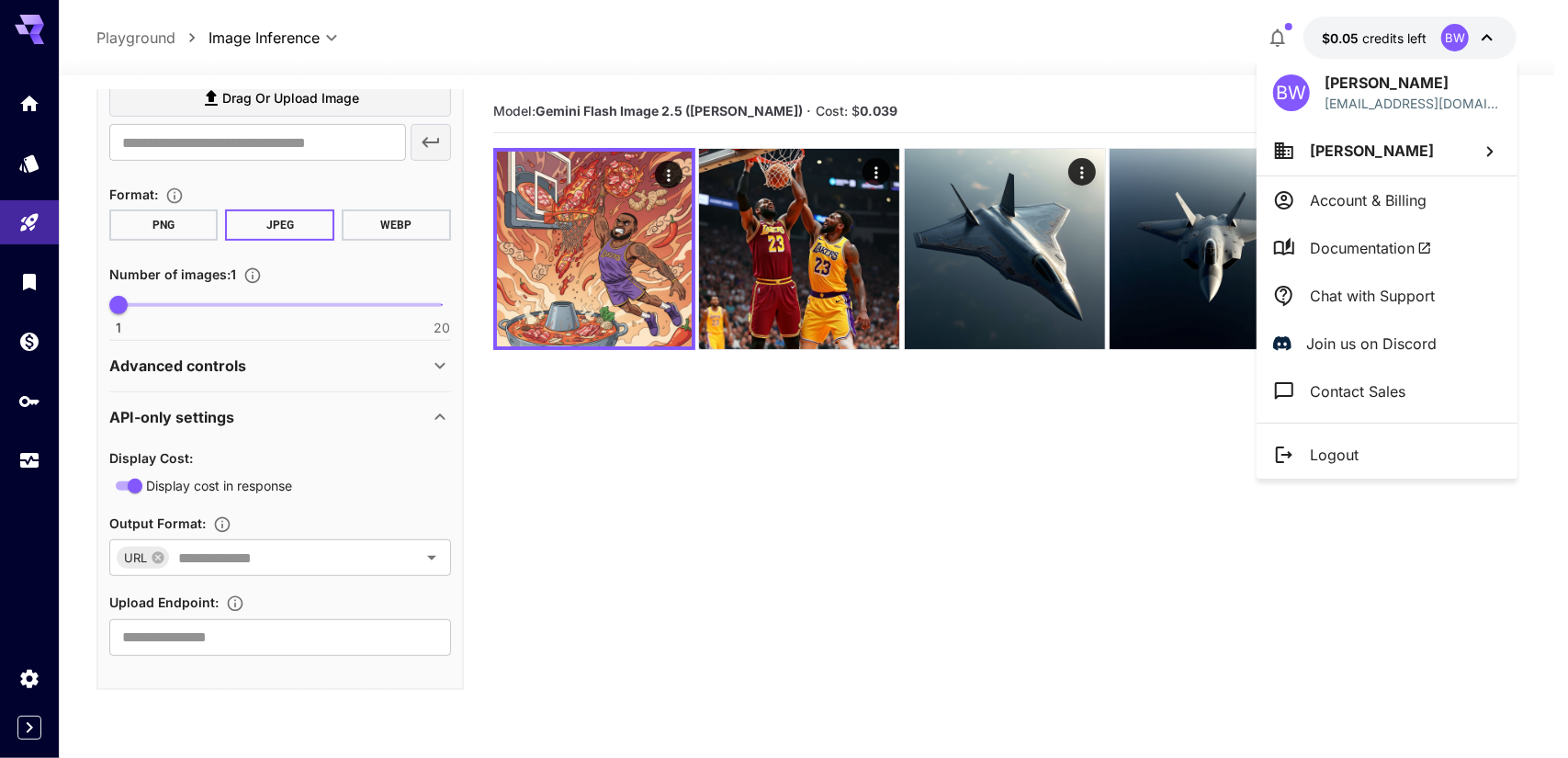
click at [1412, 149] on li "[PERSON_NAME]" at bounding box center [1386, 150] width 261 height 49
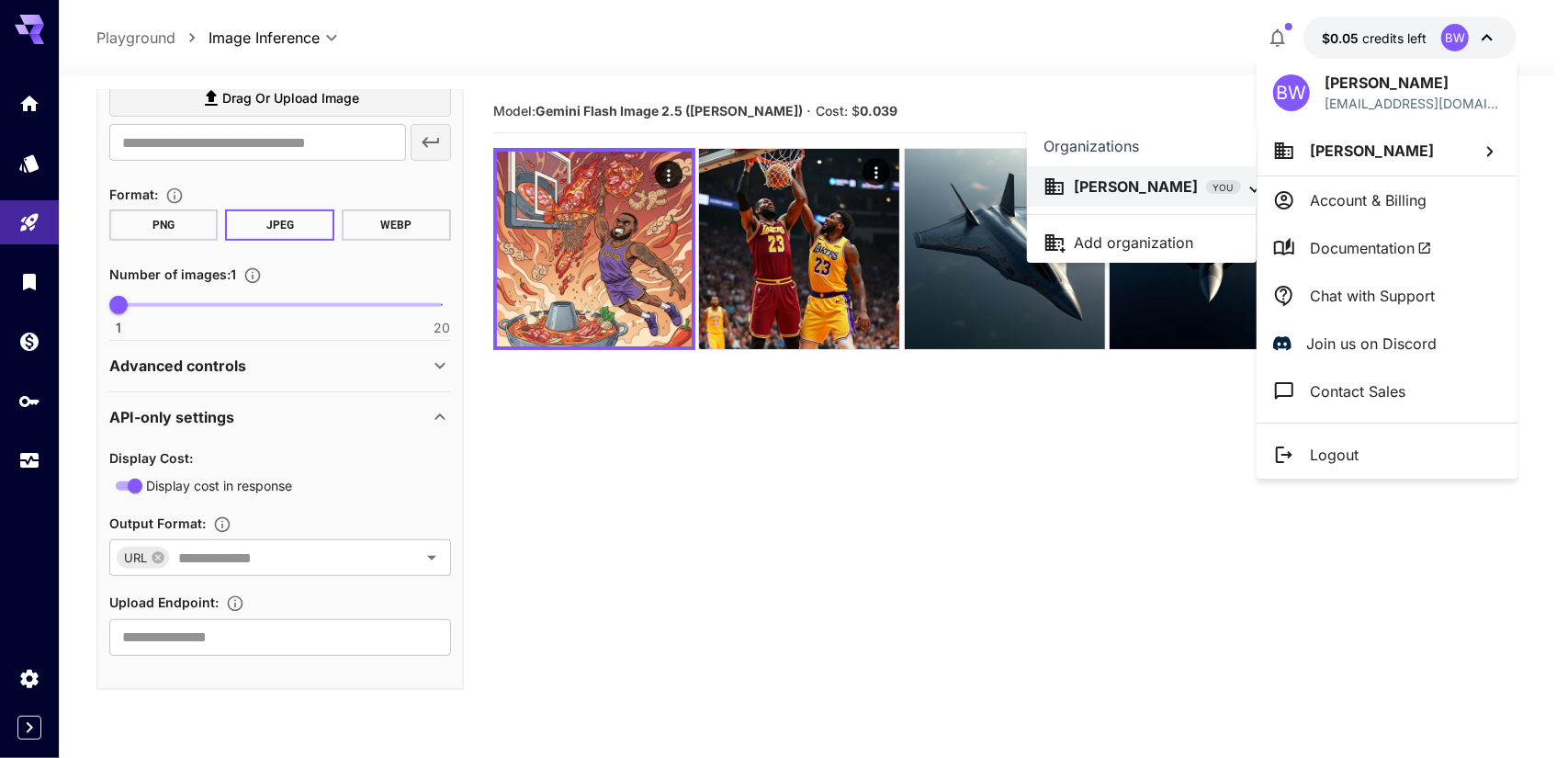
click at [1412, 149] on div at bounding box center [784, 379] width 1568 height 758
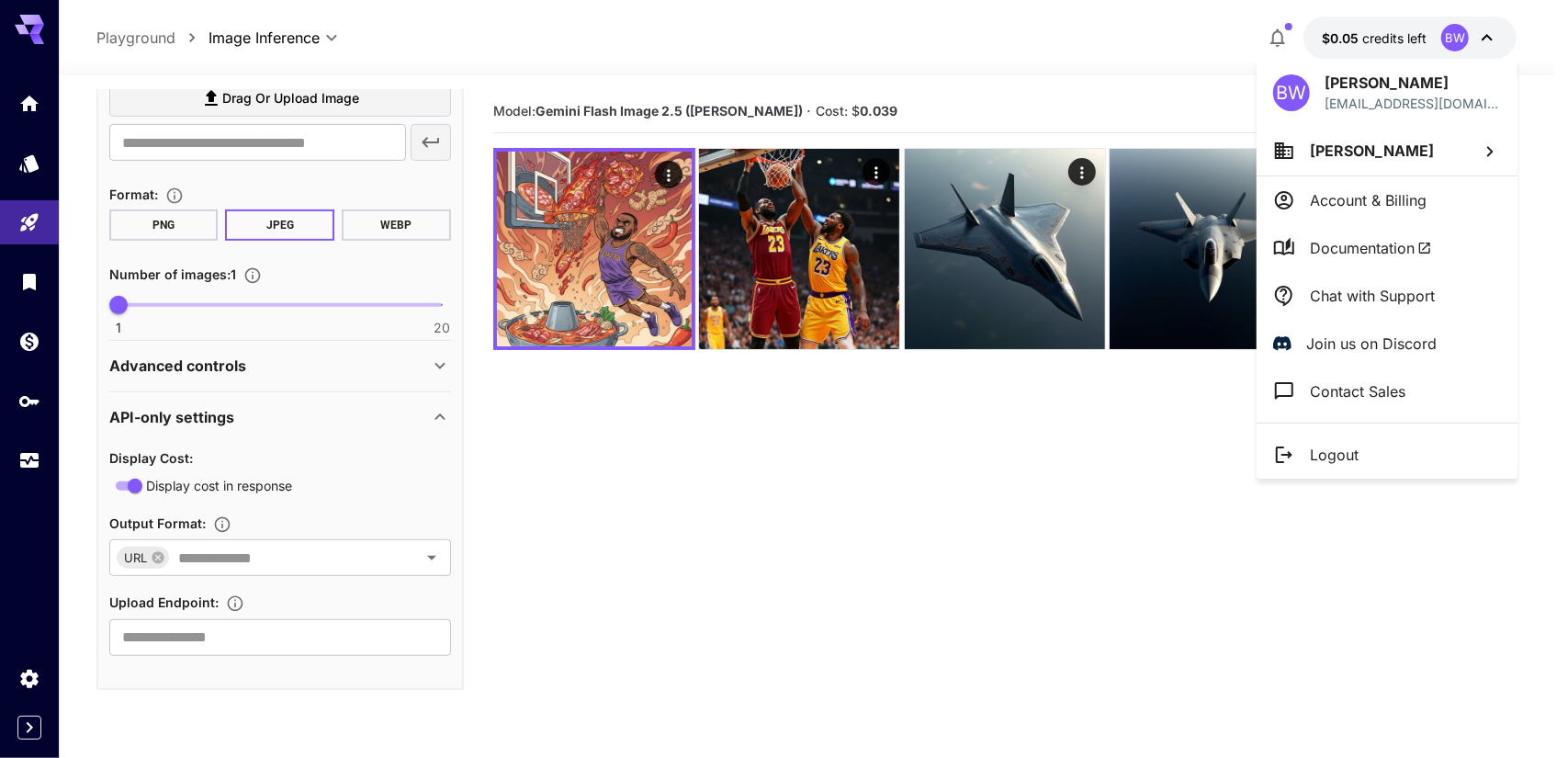
click at [1406, 202] on p "Account & Billing" at bounding box center [1368, 200] width 117 height 22
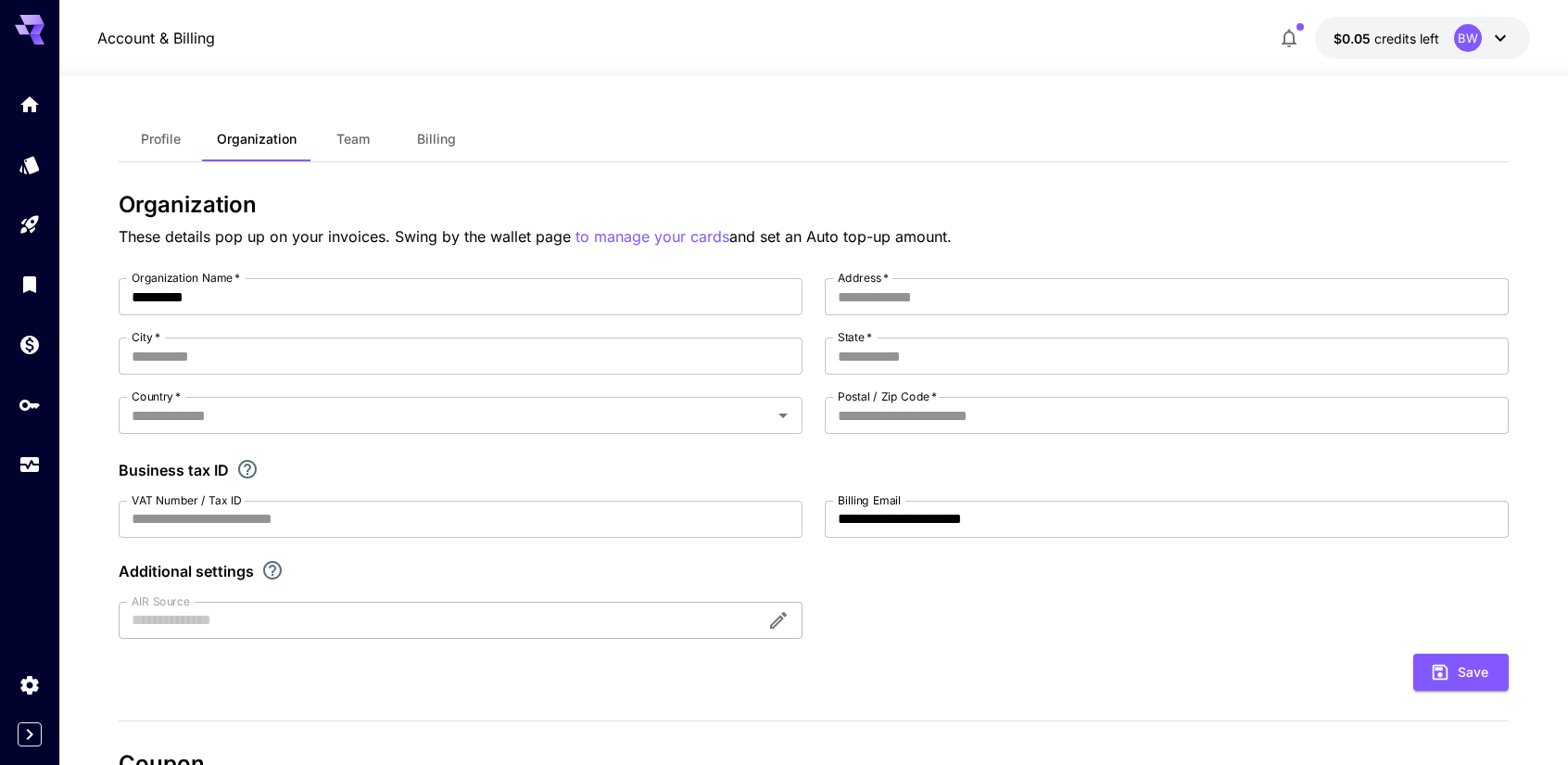
click at [157, 147] on button "Profile" at bounding box center [160, 140] width 83 height 45
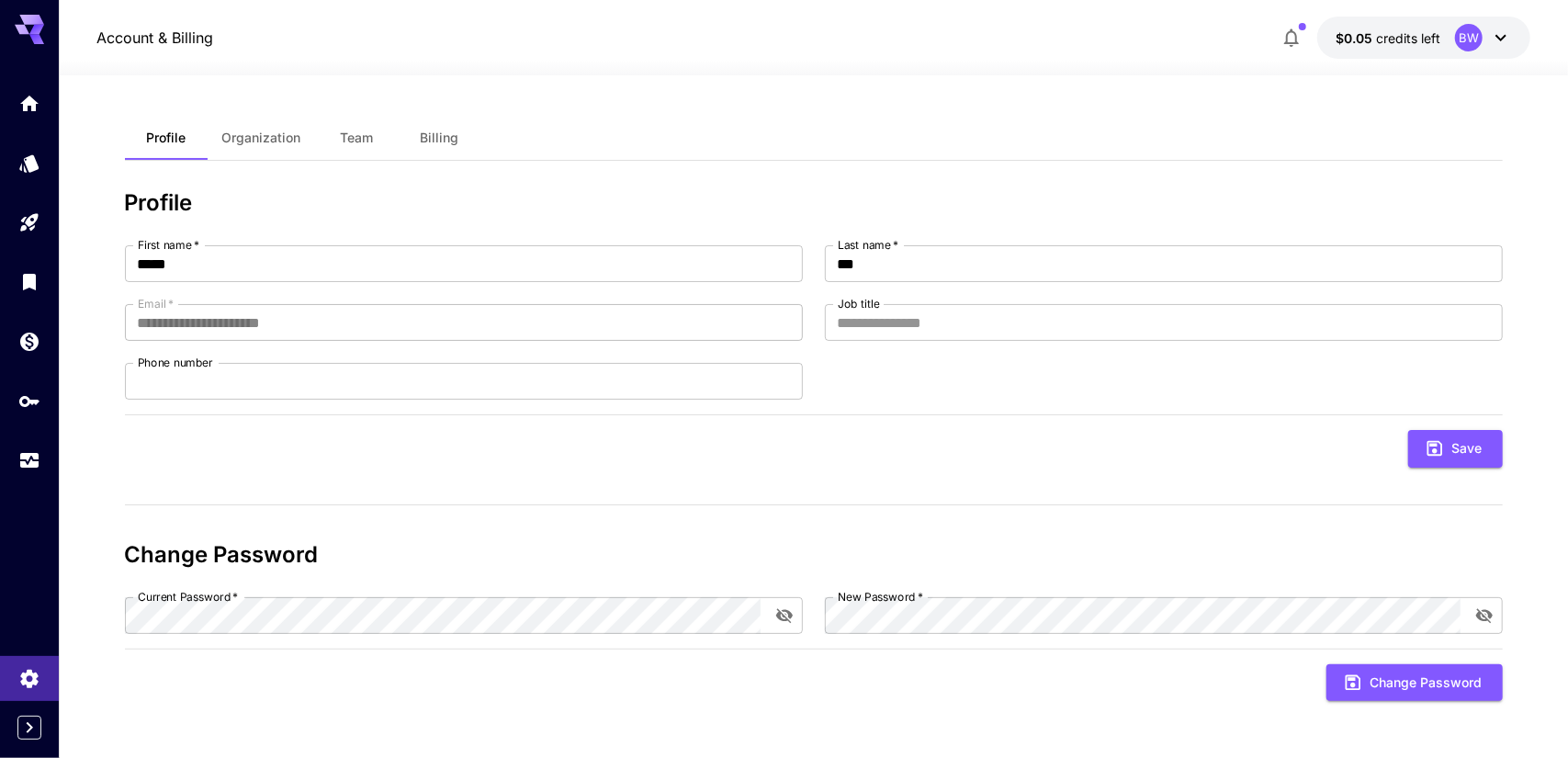
click at [366, 140] on span "Team" at bounding box center [357, 138] width 33 height 17
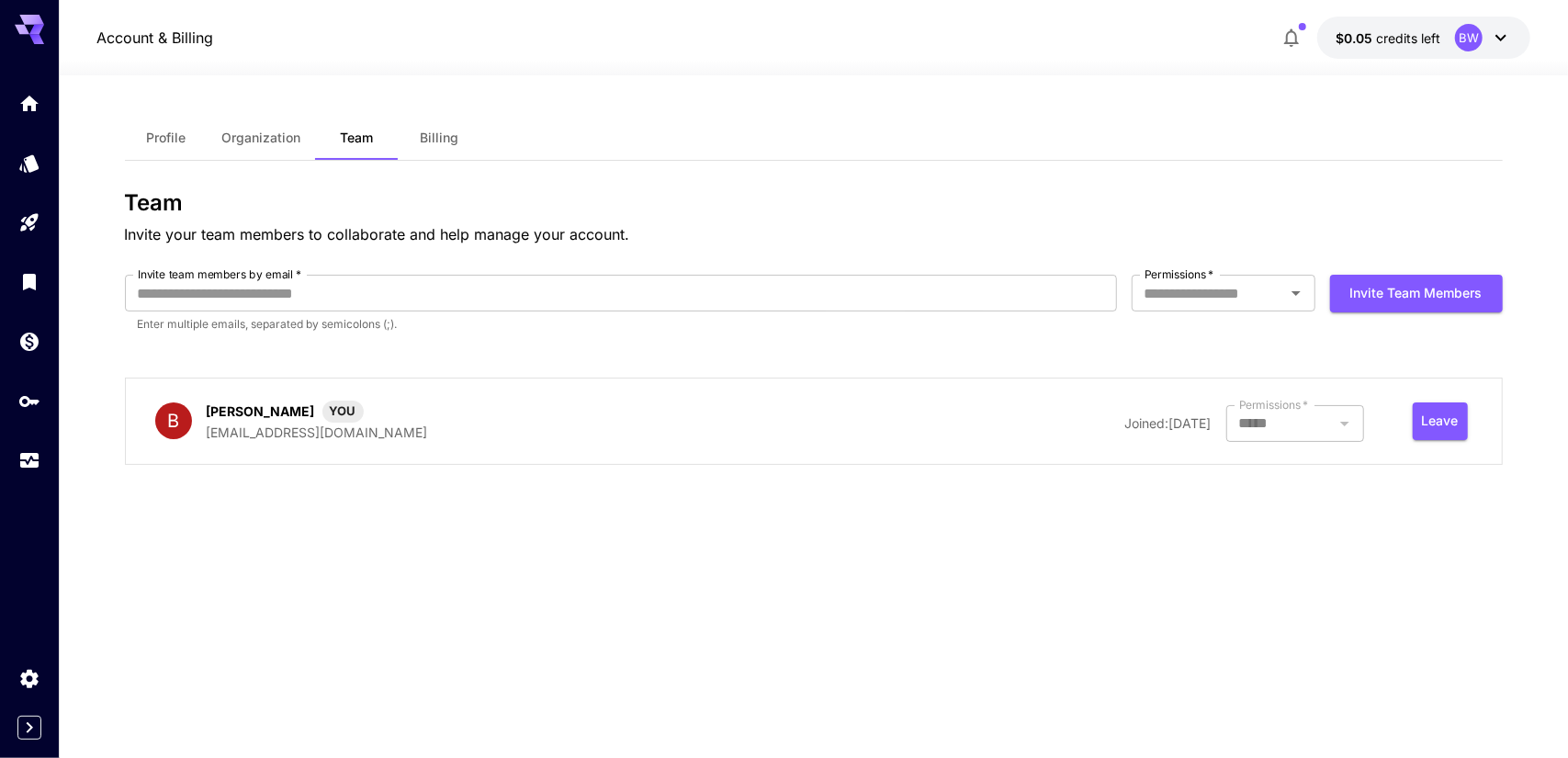
click at [439, 144] on span "Billing" at bounding box center [440, 138] width 39 height 17
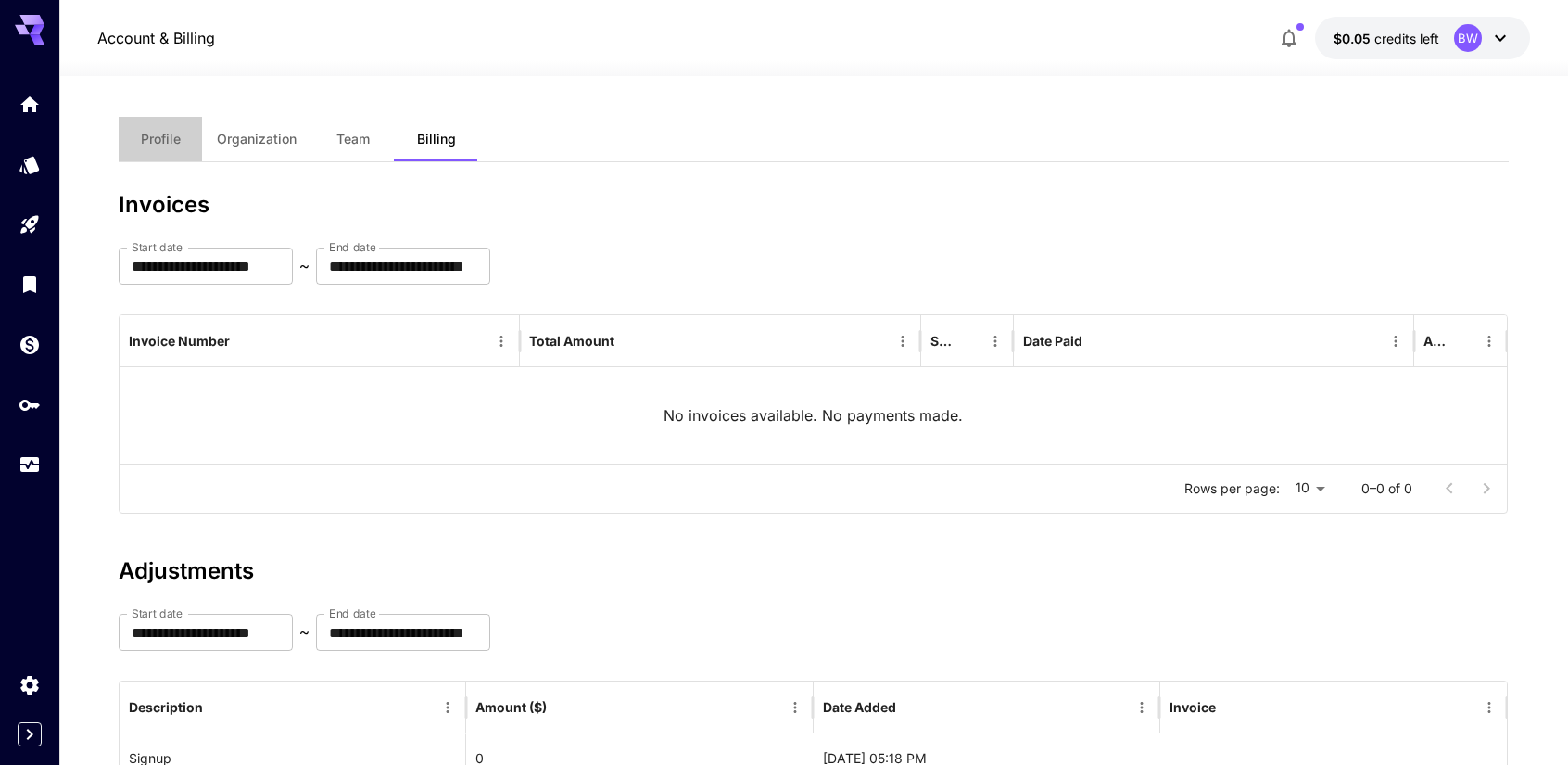
click at [168, 135] on span "Profile" at bounding box center [160, 140] width 40 height 17
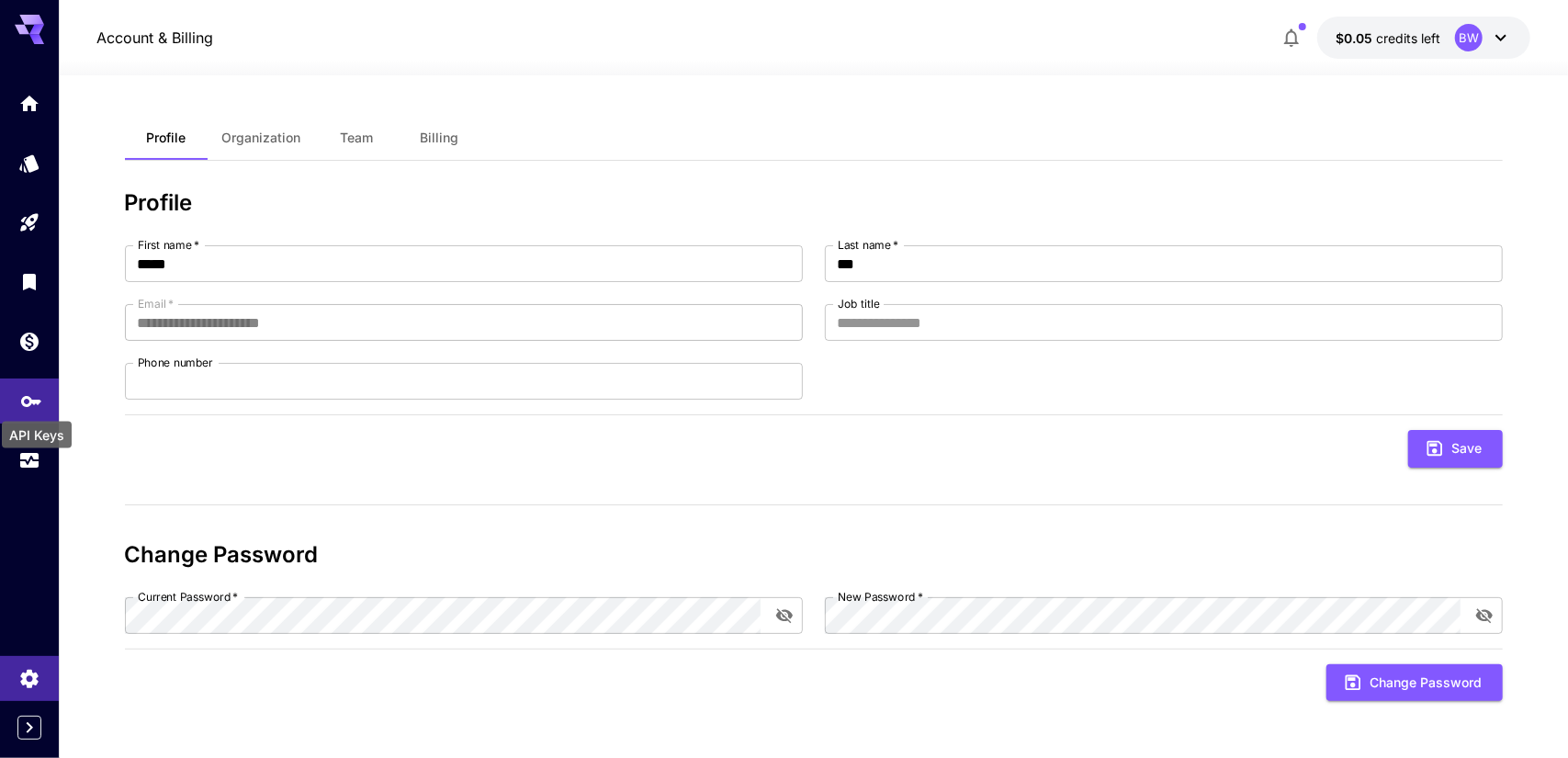
click at [32, 399] on icon "API Keys" at bounding box center [32, 397] width 20 height 11
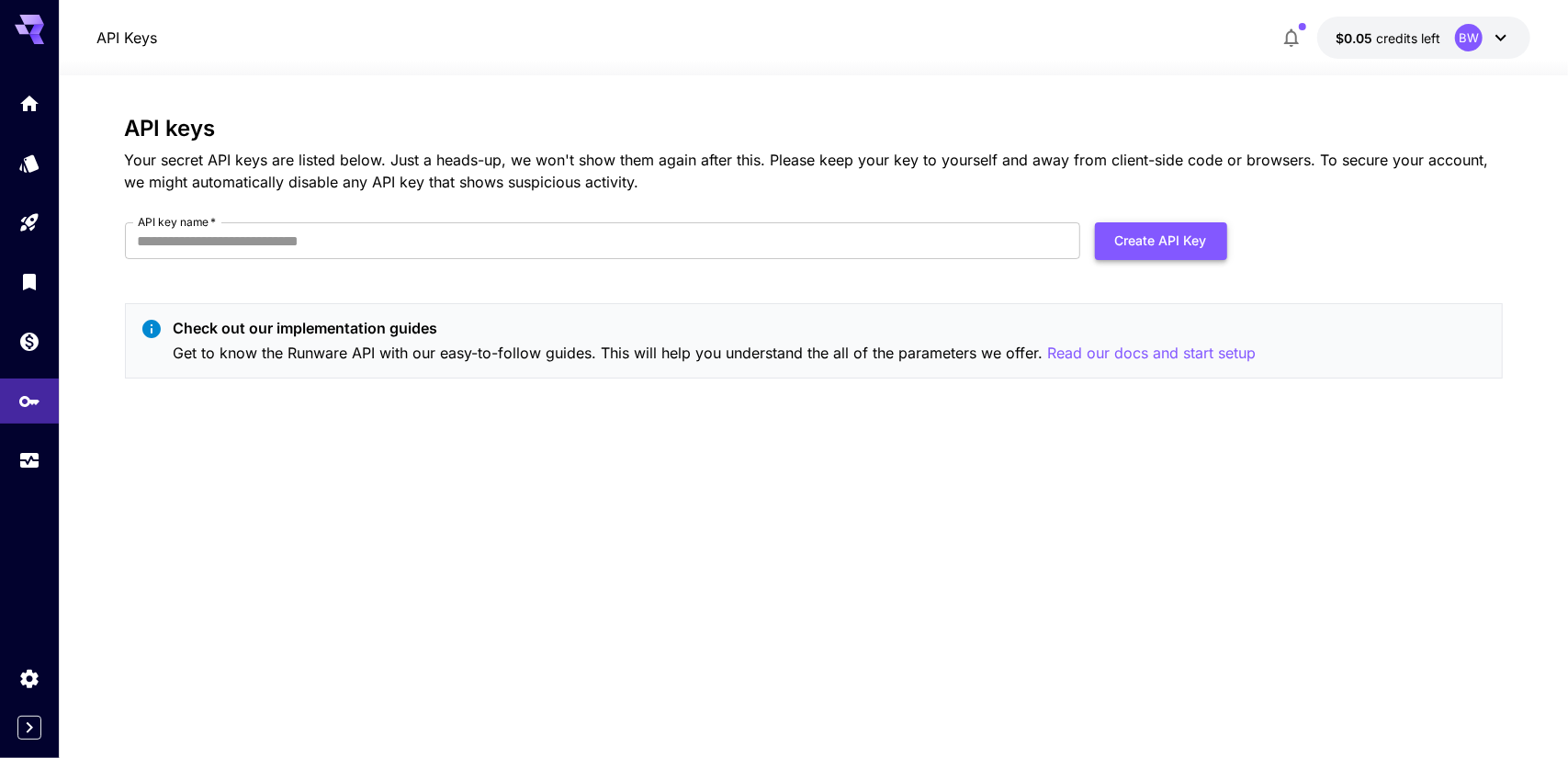
click at [1154, 241] on button "Create API Key" at bounding box center [1161, 241] width 133 height 38
click at [632, 251] on input "API key name   *" at bounding box center [602, 241] width 955 height 37
type input "**********"
click at [1200, 239] on button "Create API Key" at bounding box center [1161, 241] width 133 height 38
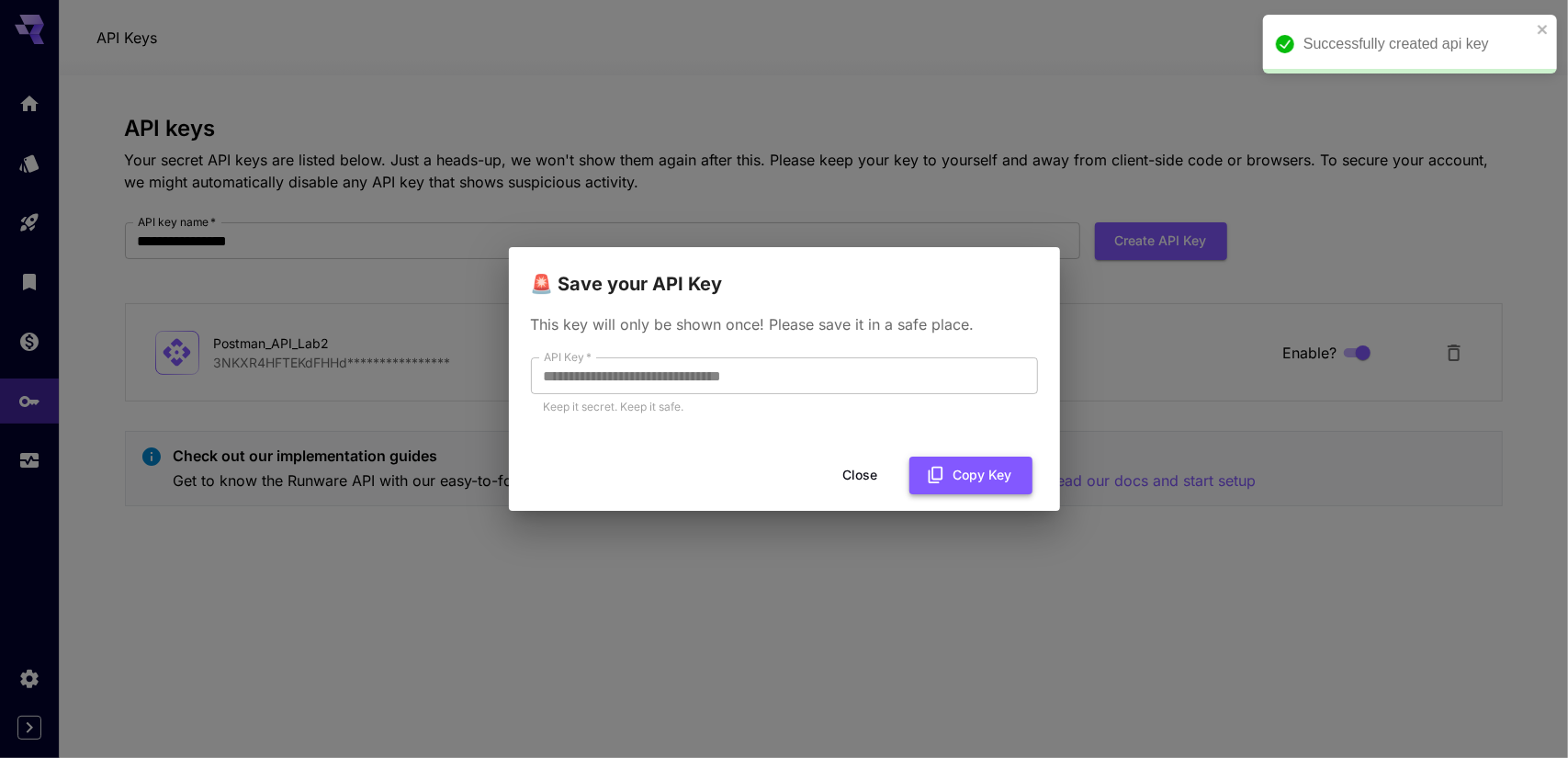
click at [990, 482] on button "Copy Key" at bounding box center [970, 475] width 123 height 38
click at [975, 480] on button "Copied" at bounding box center [978, 475] width 109 height 38
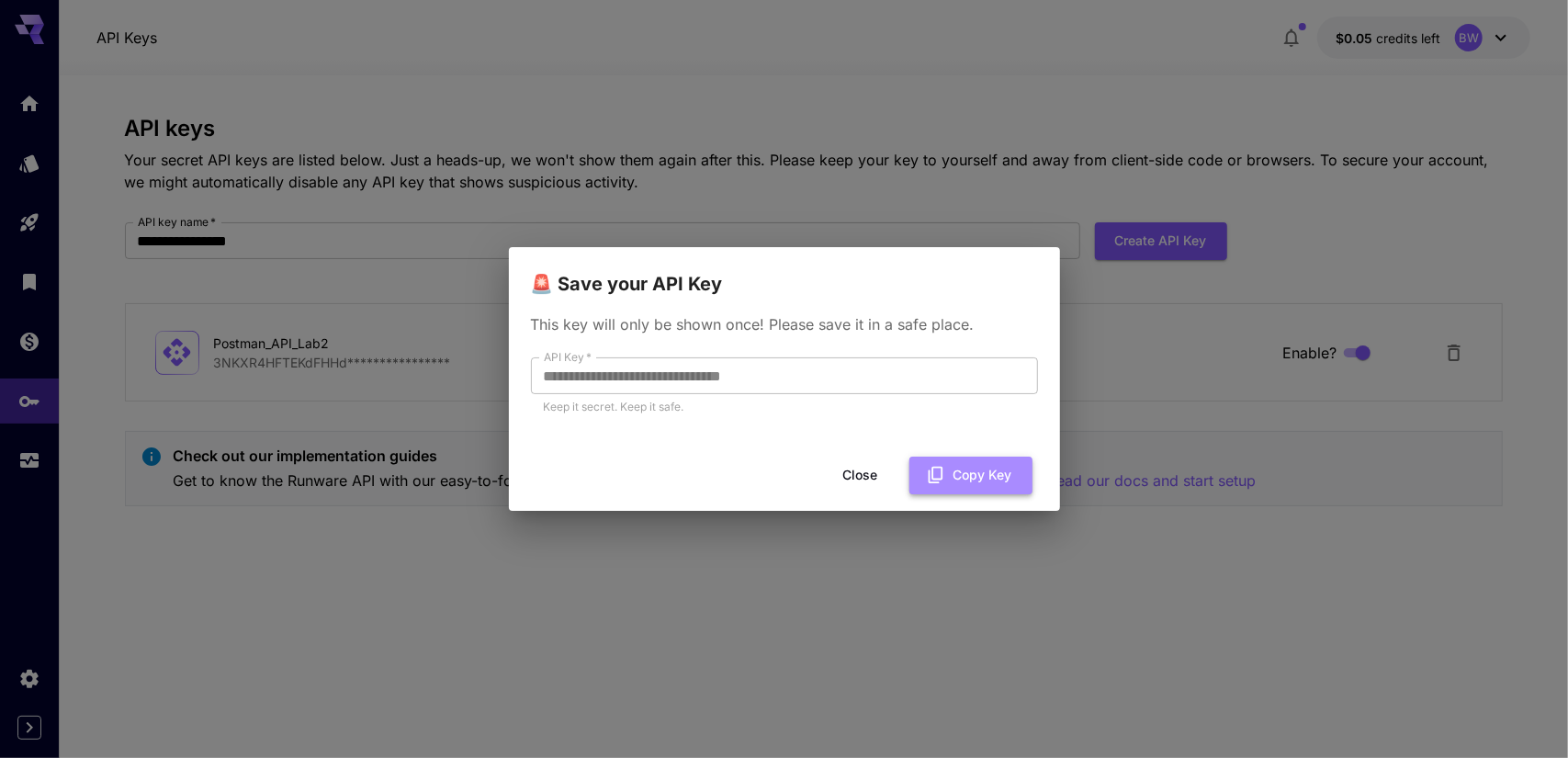
click at [964, 481] on button "Copy Key" at bounding box center [970, 475] width 123 height 38
click at [877, 475] on button "Close" at bounding box center [875, 475] width 83 height 38
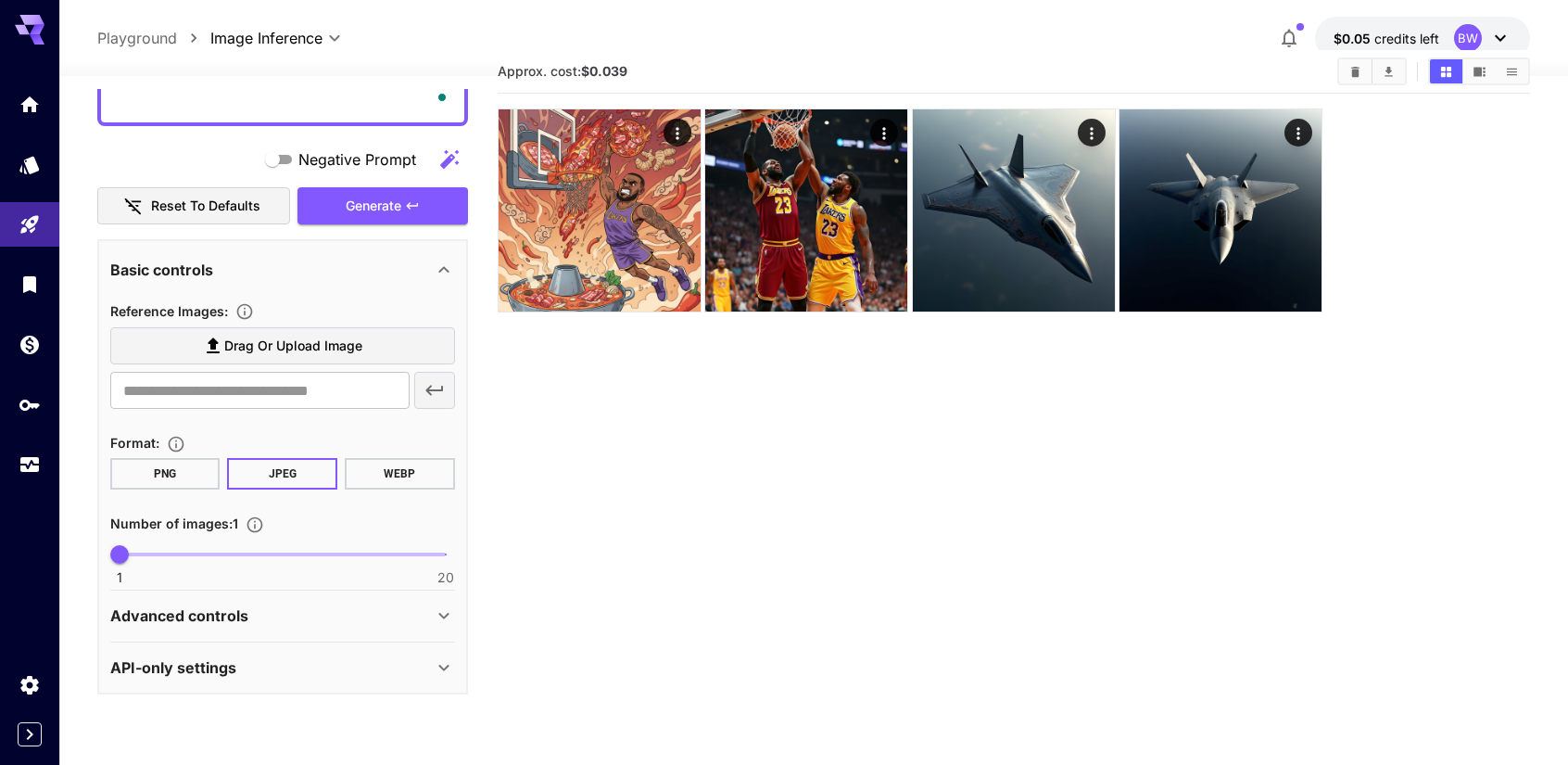
scroll to position [146, 0]
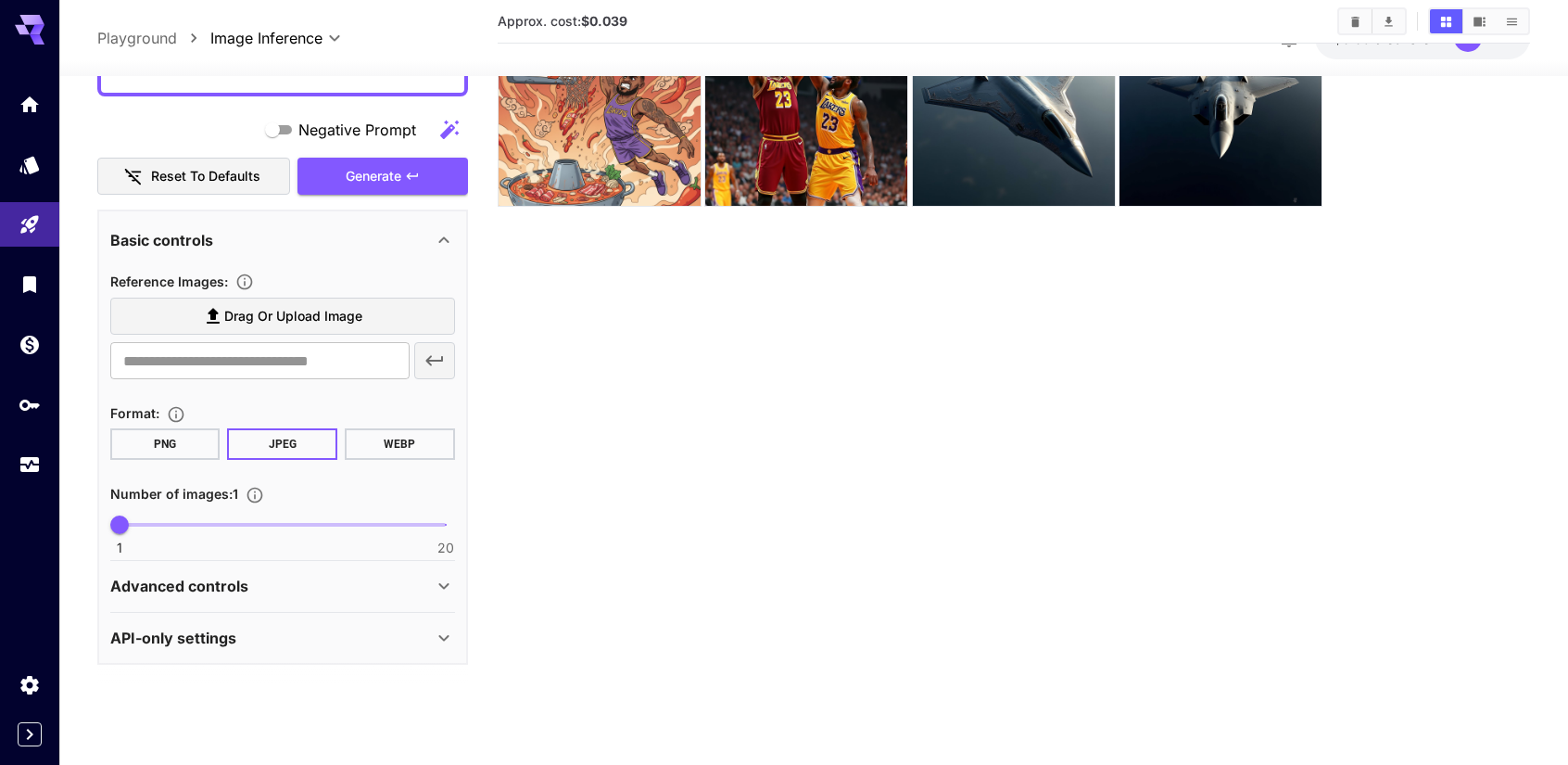
click at [440, 589] on icon at bounding box center [444, 586] width 22 height 22
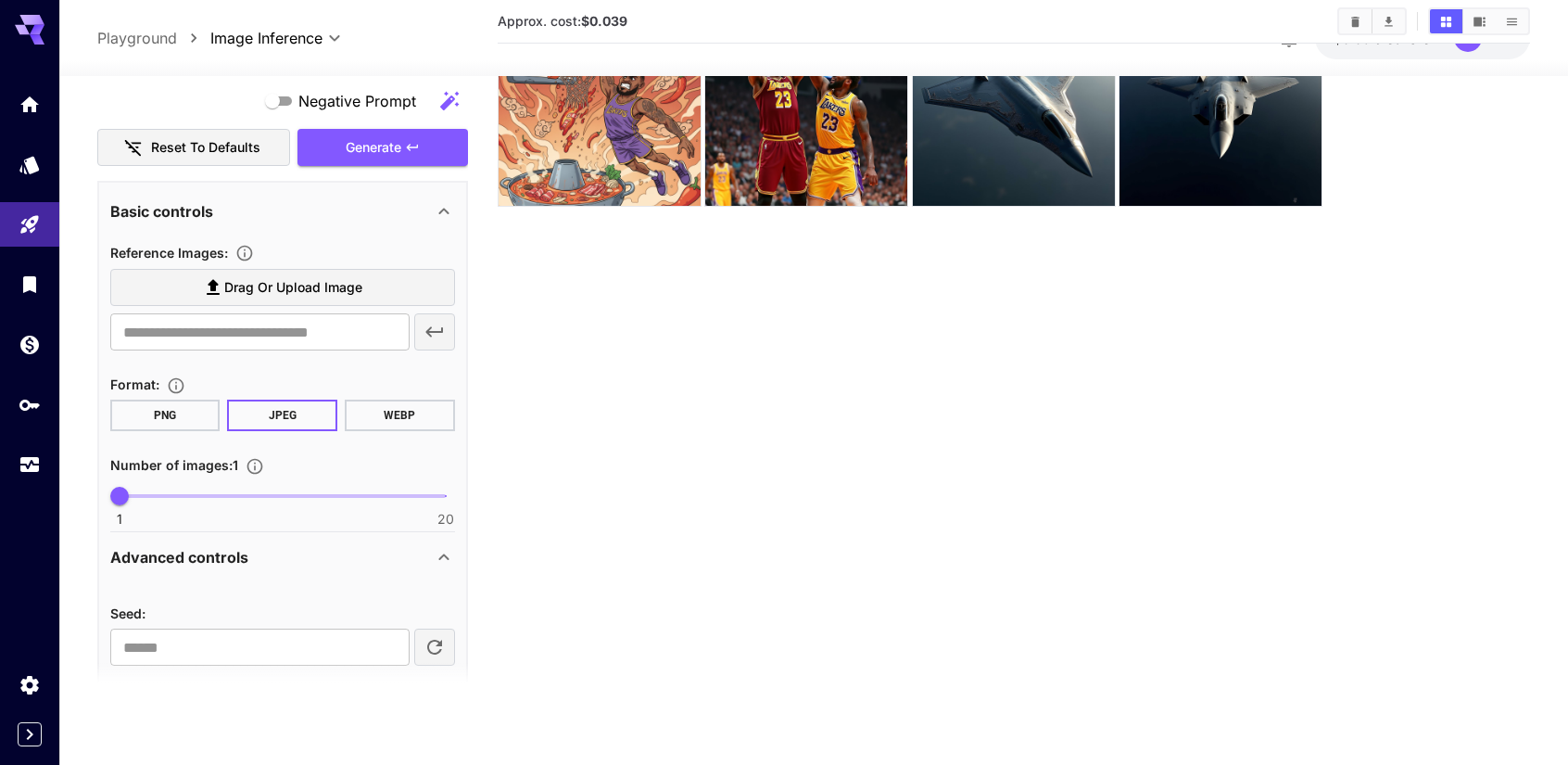
scroll to position [333, 0]
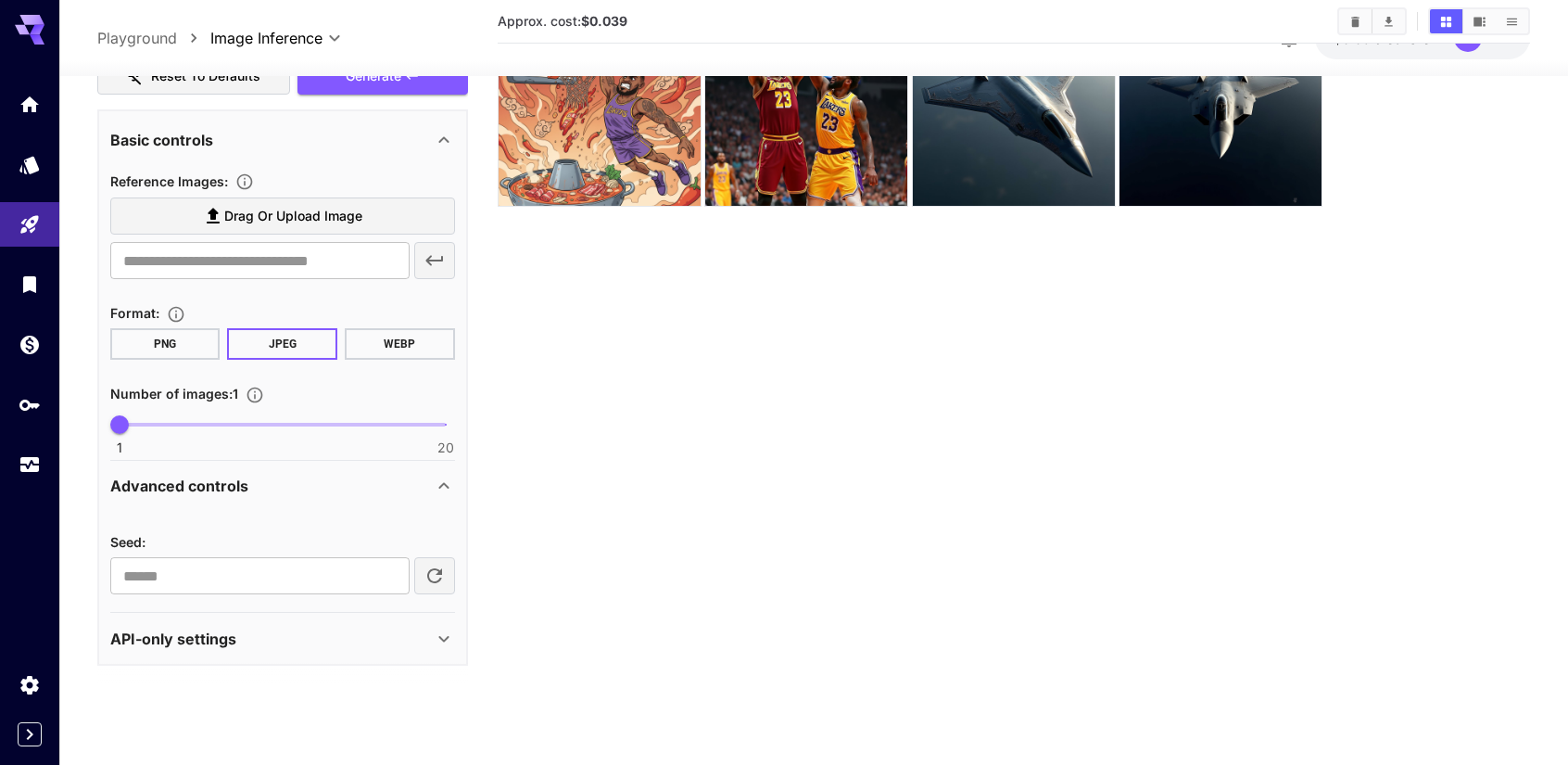
click at [449, 644] on icon at bounding box center [444, 638] width 22 height 22
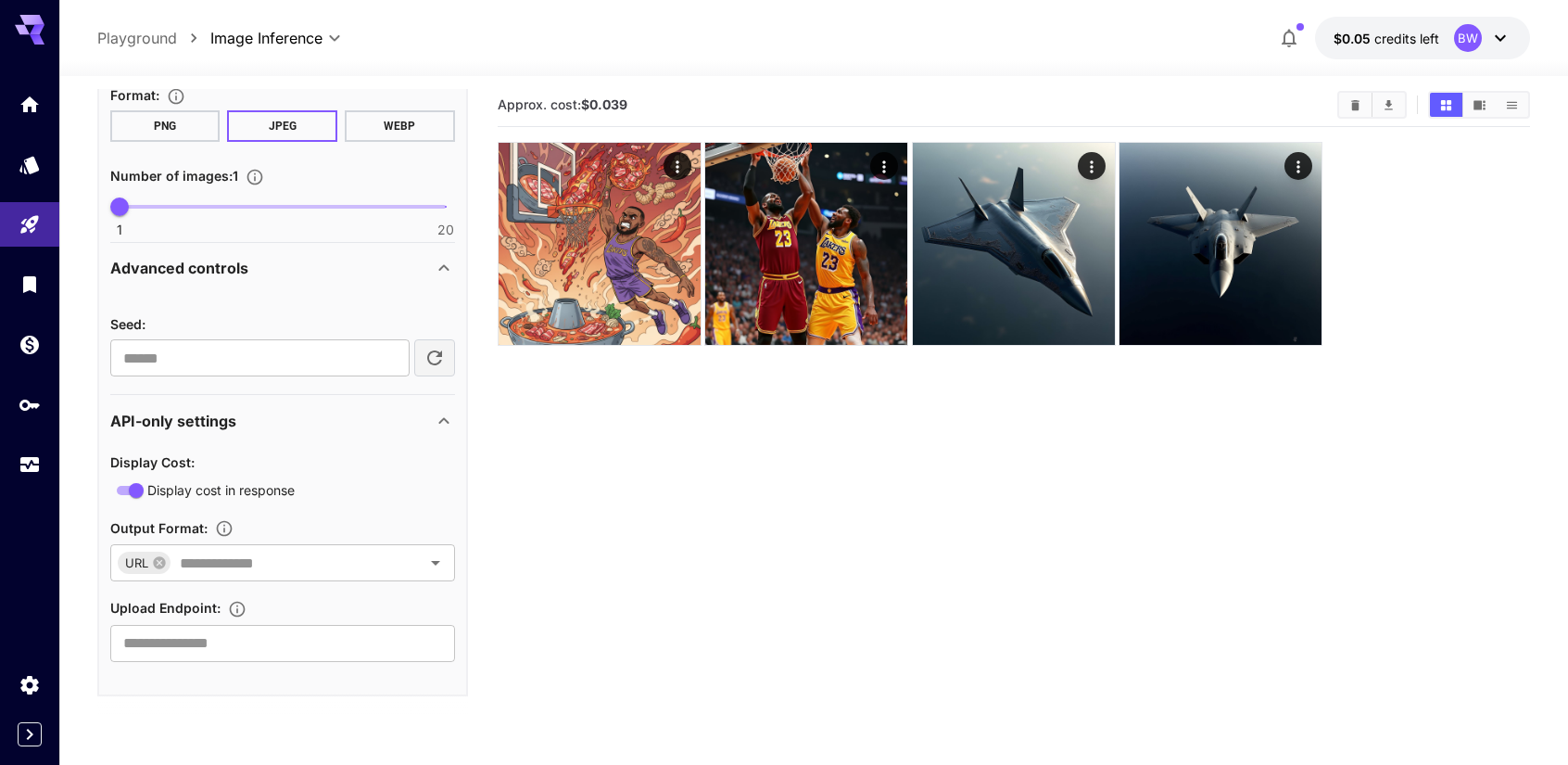
scroll to position [0, 0]
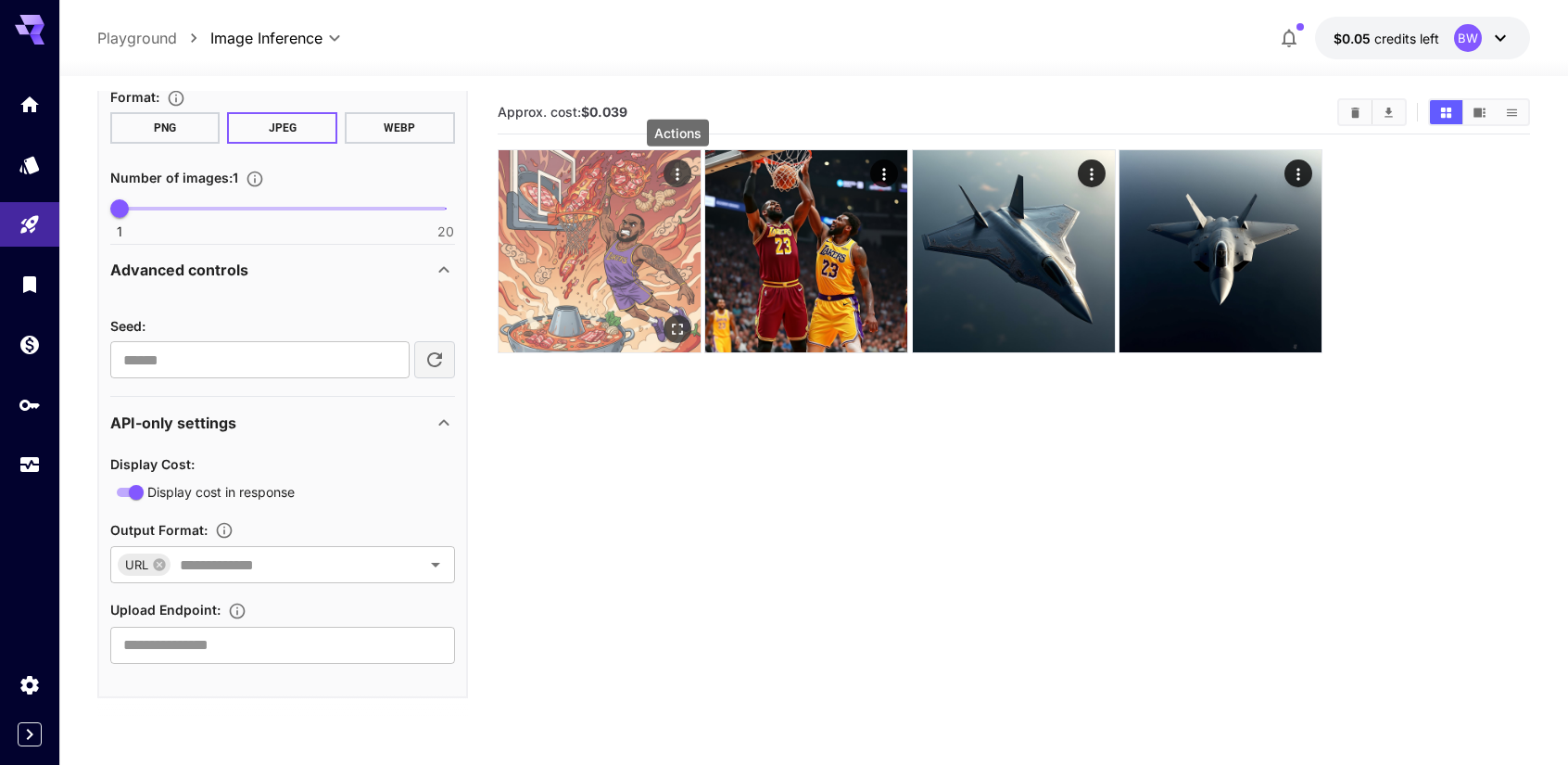
click at [673, 175] on icon "Actions" at bounding box center [678, 174] width 19 height 19
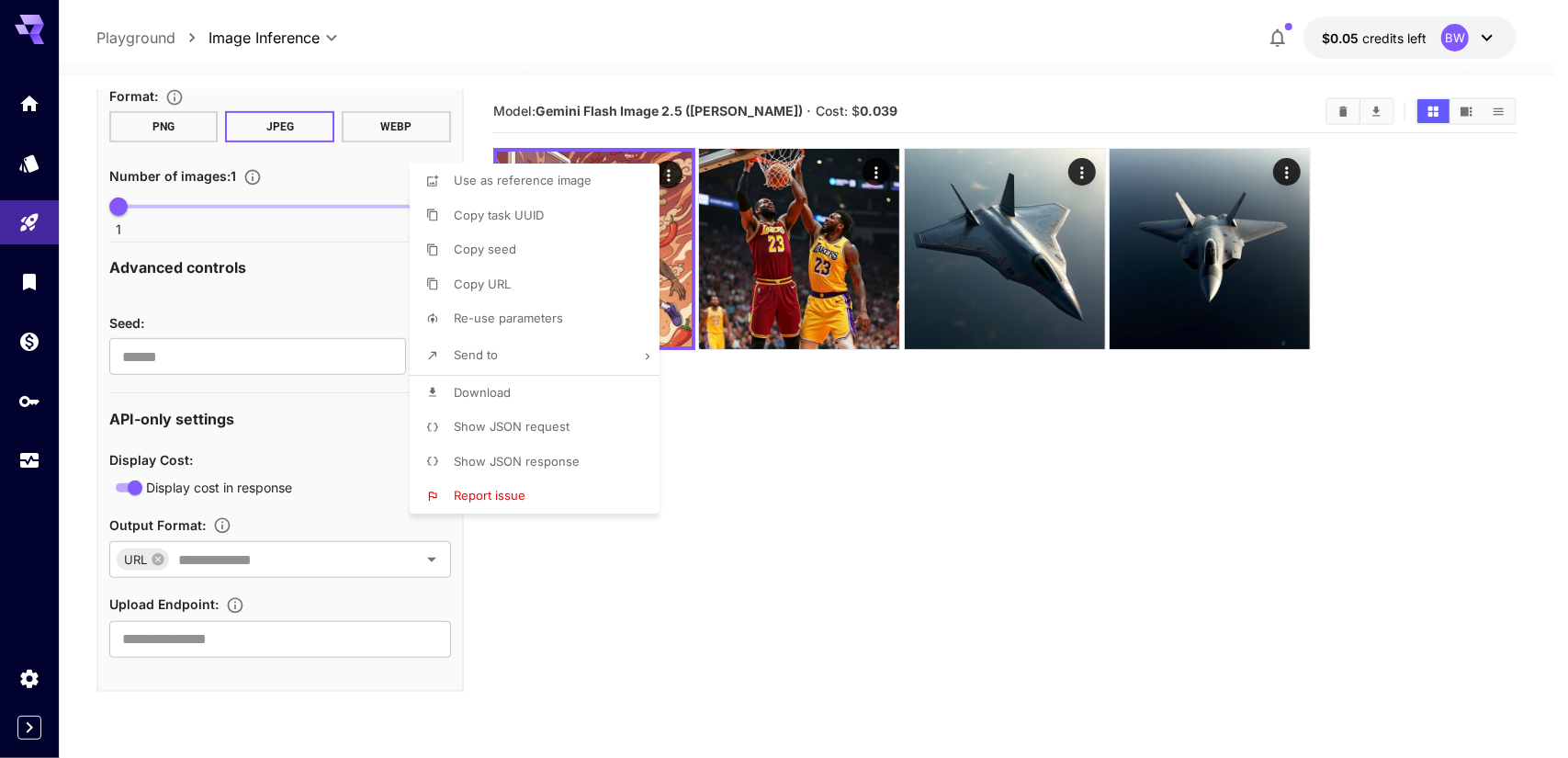
click at [913, 488] on div at bounding box center [784, 379] width 1568 height 758
